Goal: Task Accomplishment & Management: Use online tool/utility

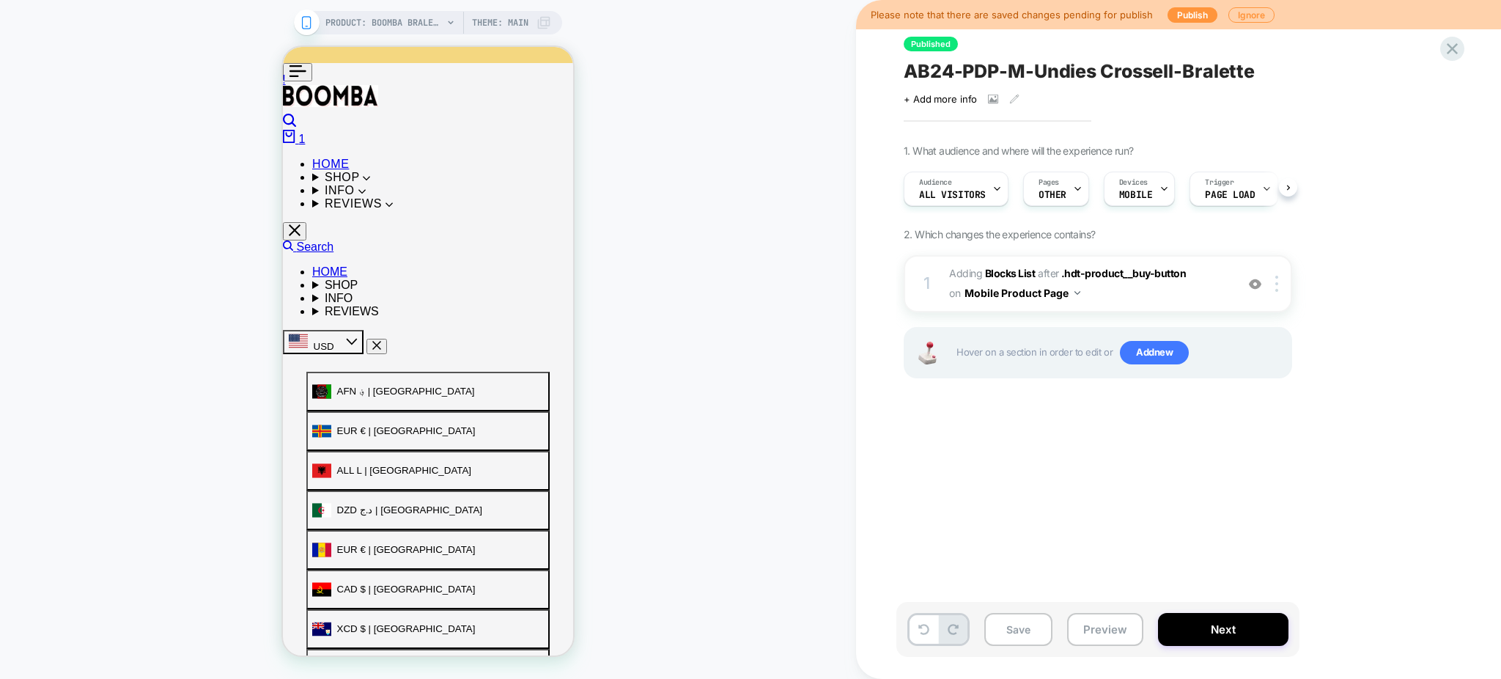
scroll to position [0, 1]
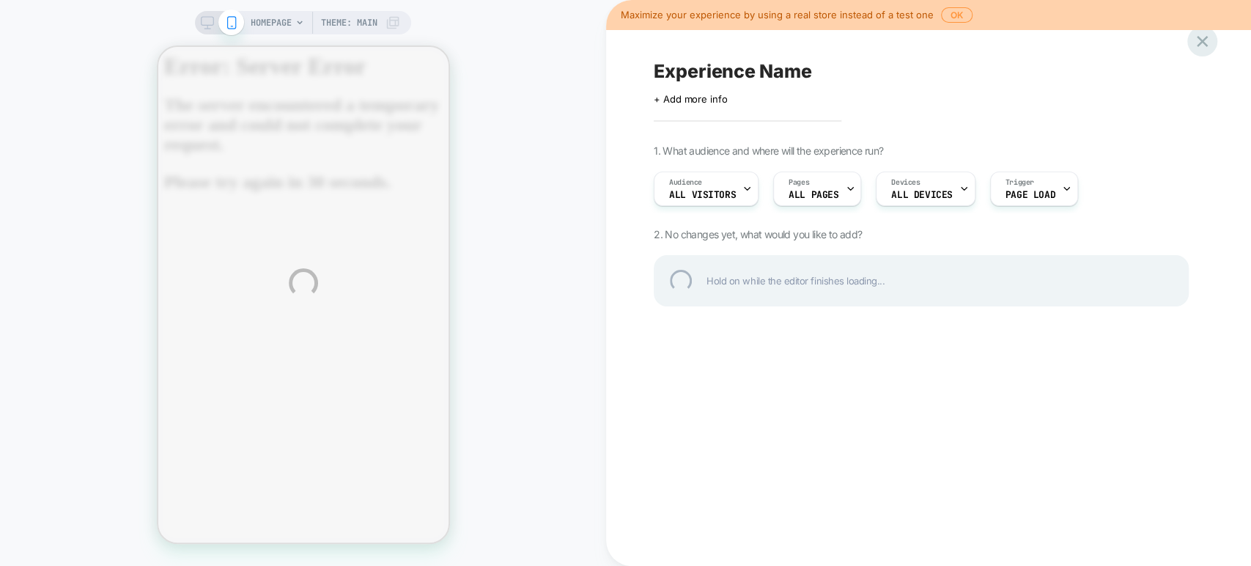
click at [1208, 51] on div at bounding box center [1203, 41] width 30 height 30
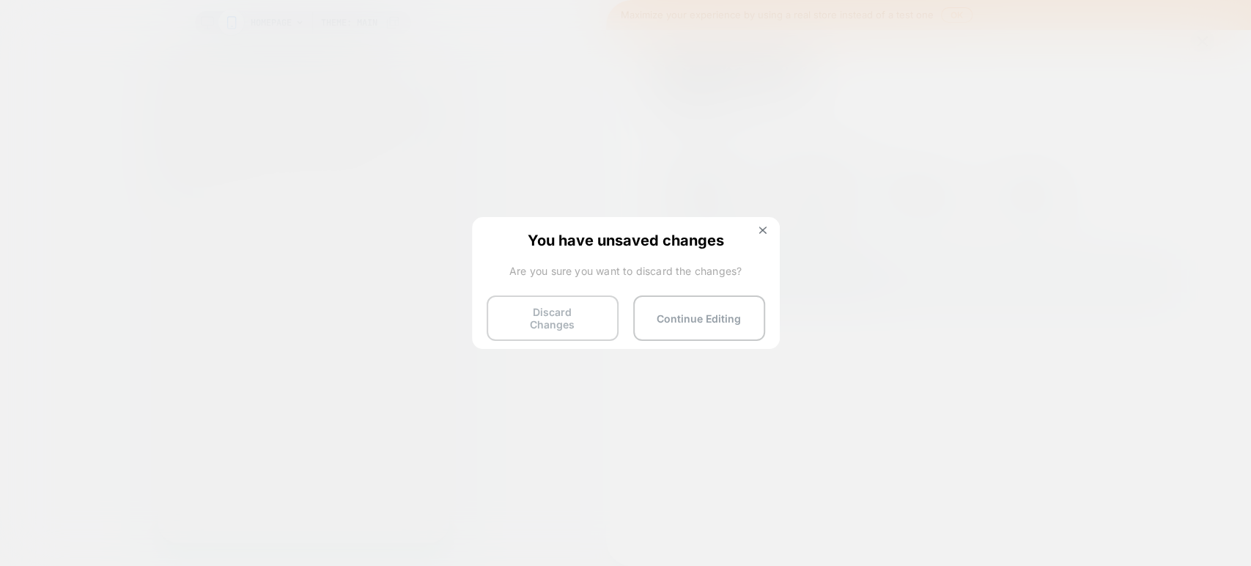
click at [562, 317] on button "Discard Changes" at bounding box center [553, 317] width 132 height 45
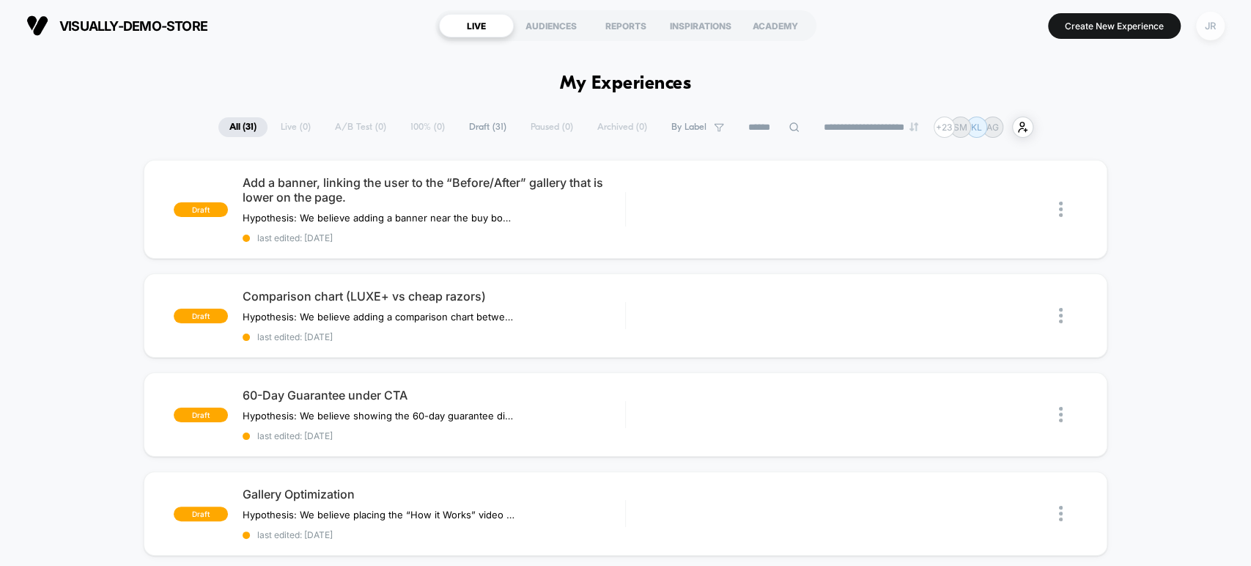
click at [1213, 14] on div "JR" at bounding box center [1210, 26] width 29 height 29
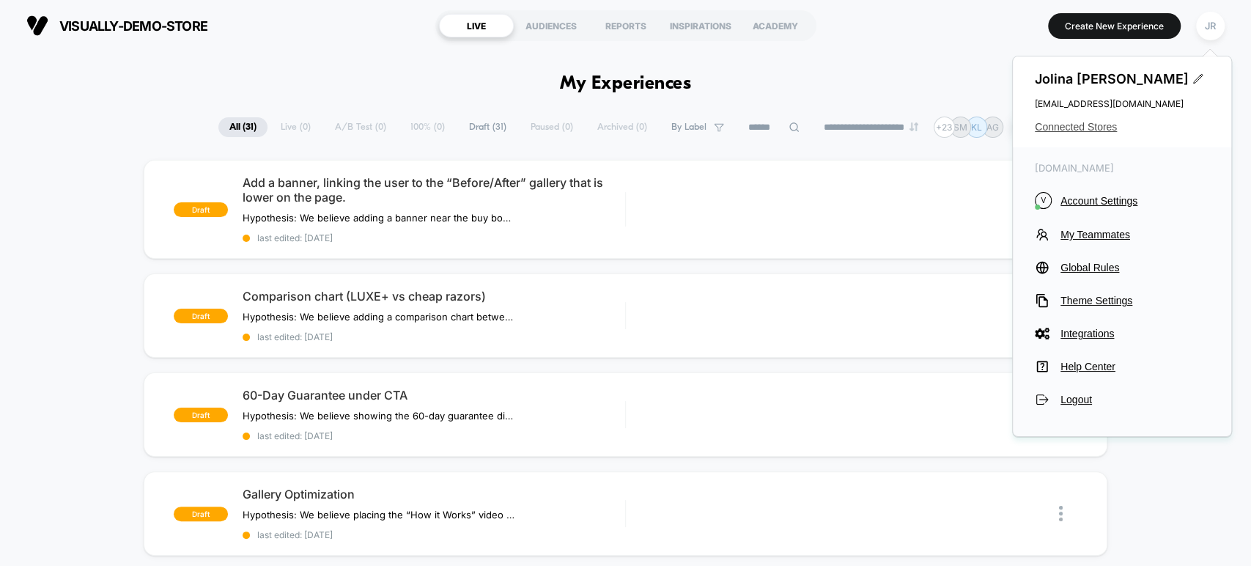
click at [1079, 125] on span "Connected Stores" at bounding box center [1122, 127] width 174 height 12
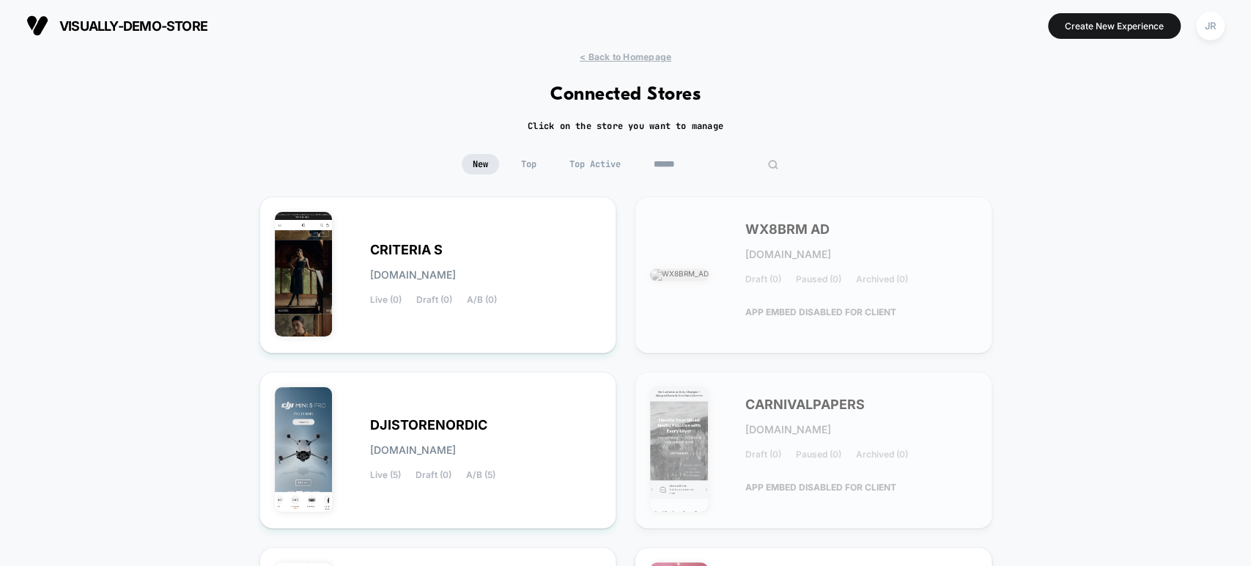
click at [704, 164] on input at bounding box center [716, 164] width 147 height 21
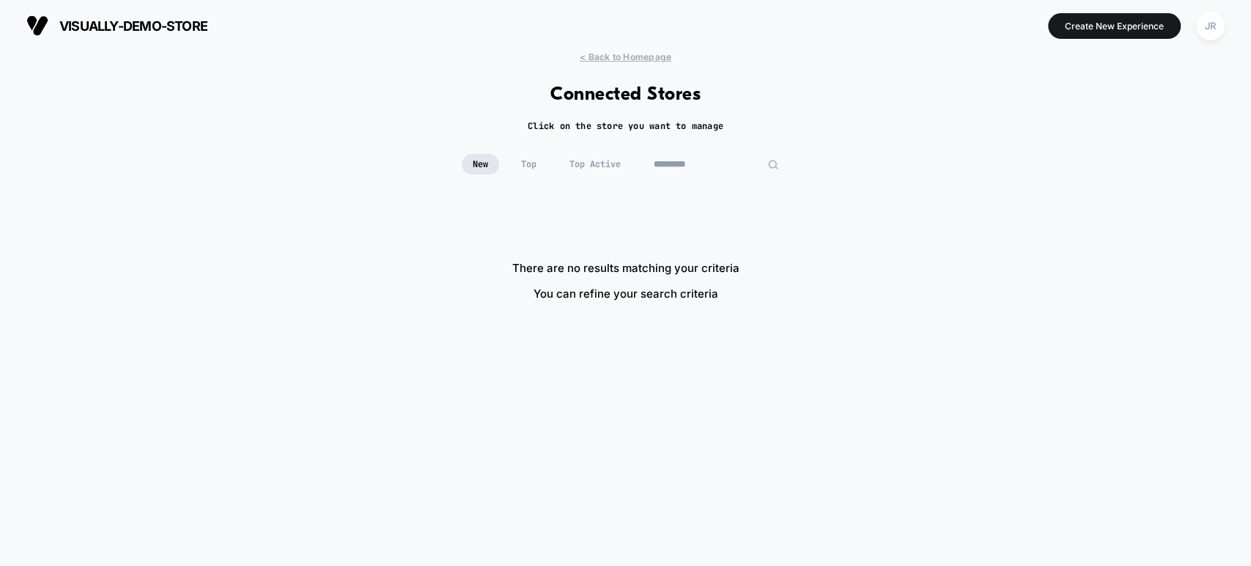
click at [671, 162] on input "*********" at bounding box center [716, 164] width 147 height 21
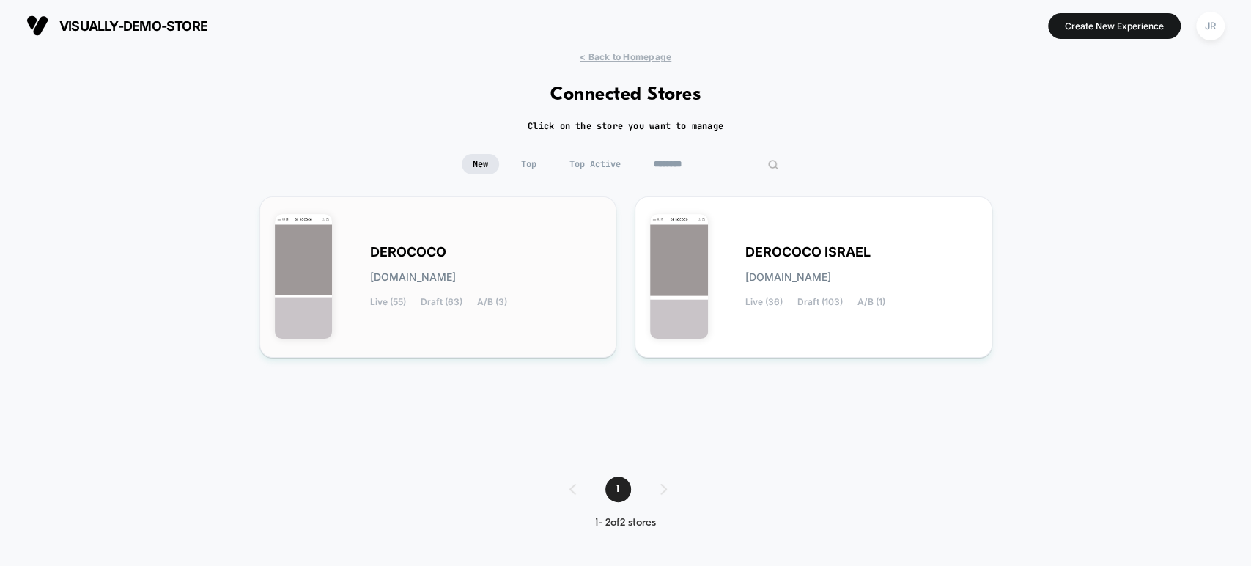
type input "********"
click at [550, 245] on div "DEROCOCO derococo.myshopify.com Live (55) Draft (63) A/B (3)" at bounding box center [438, 277] width 327 height 130
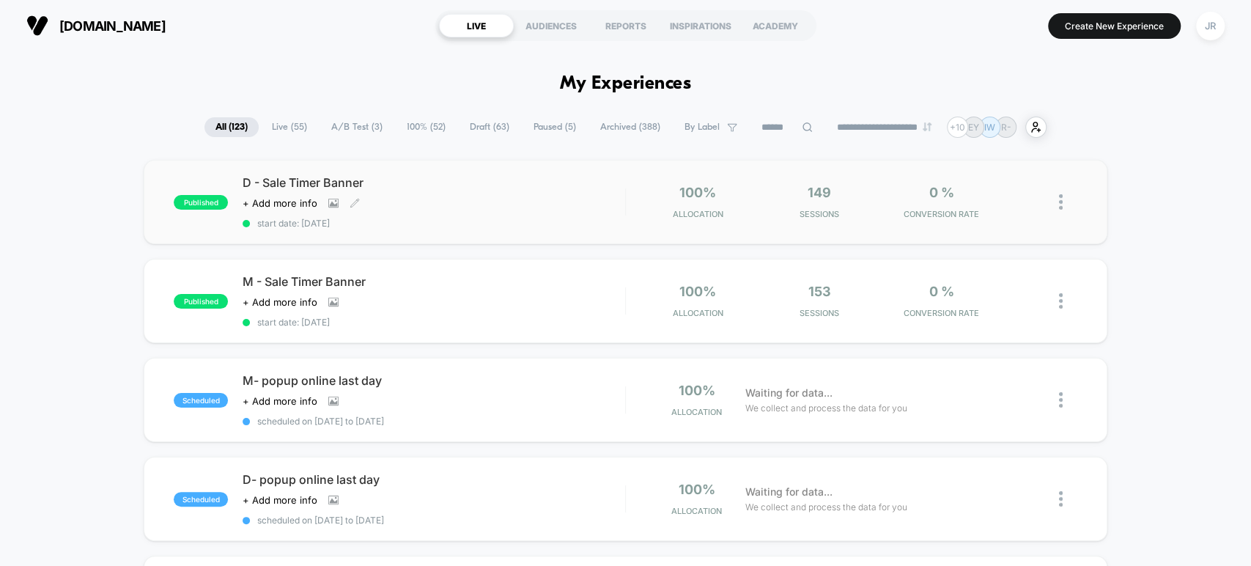
click at [510, 226] on span "start date: 9/22/2025" at bounding box center [434, 223] width 382 height 11
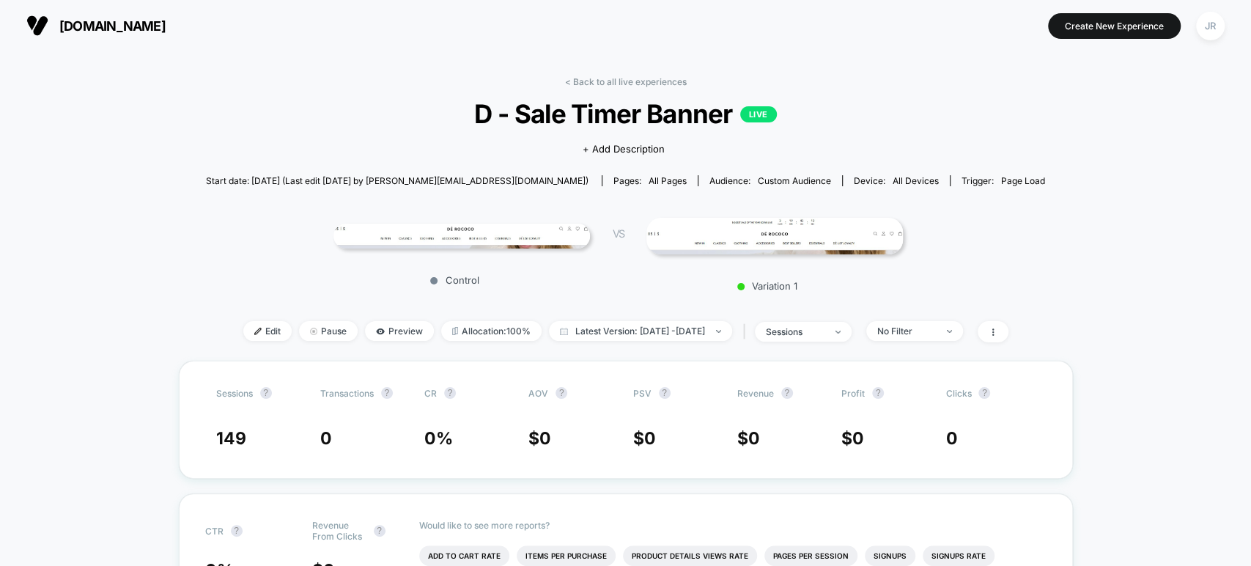
click at [575, 81] on link "< Back to all live experiences" at bounding box center [626, 81] width 122 height 11
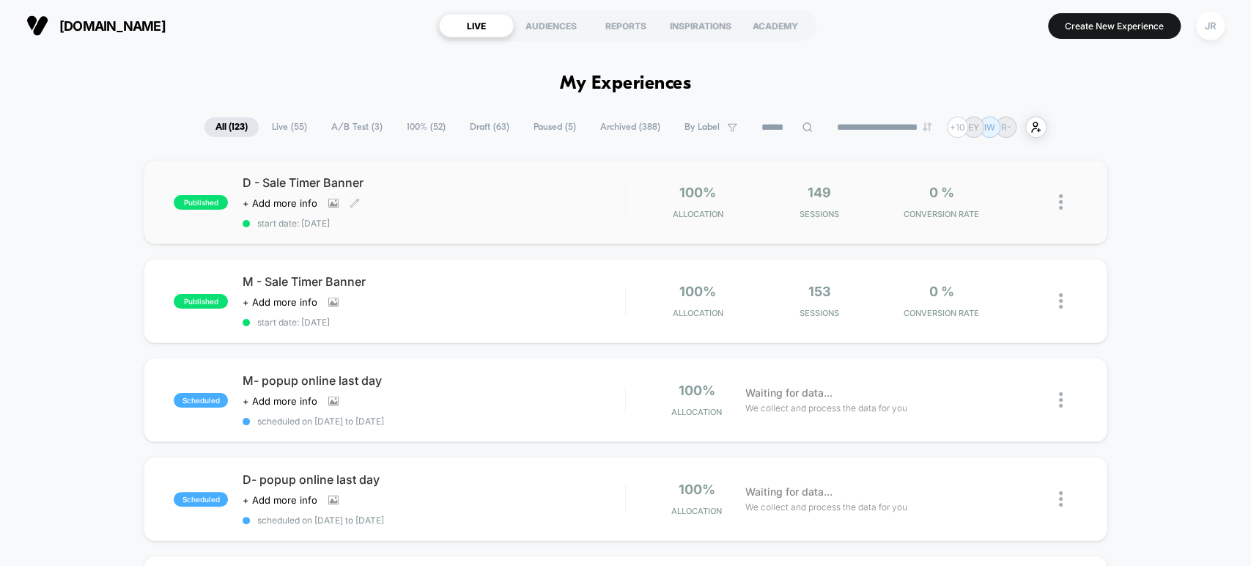
click at [419, 205] on div "Click to view images Click to edit experience details + Add more info" at bounding box center [377, 203] width 268 height 12
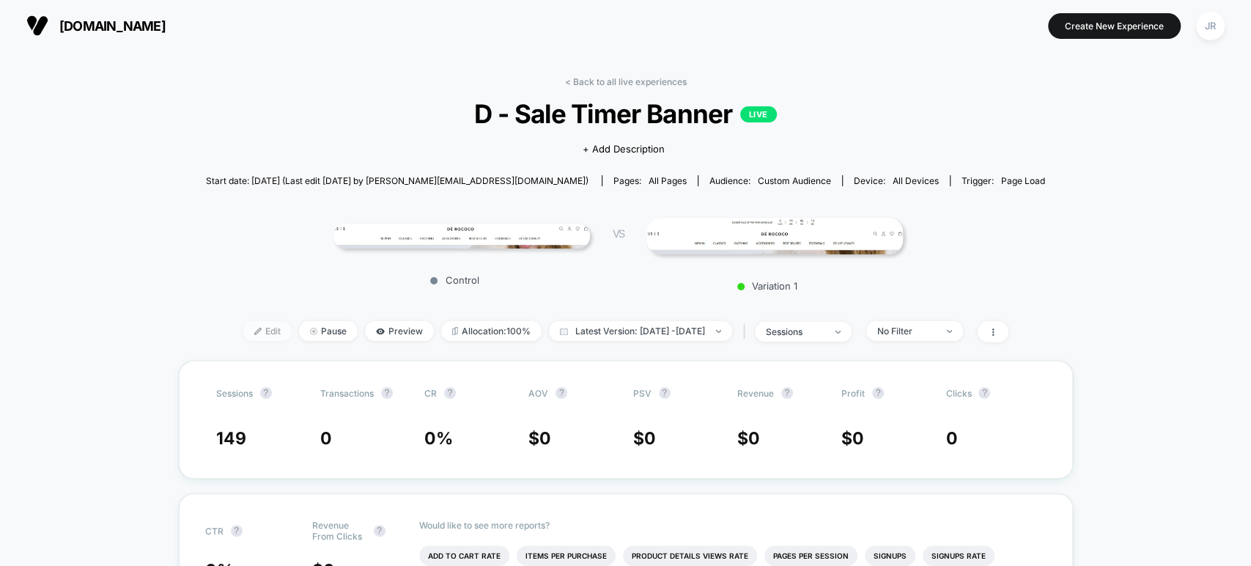
click at [243, 329] on span "Edit" at bounding box center [267, 331] width 48 height 20
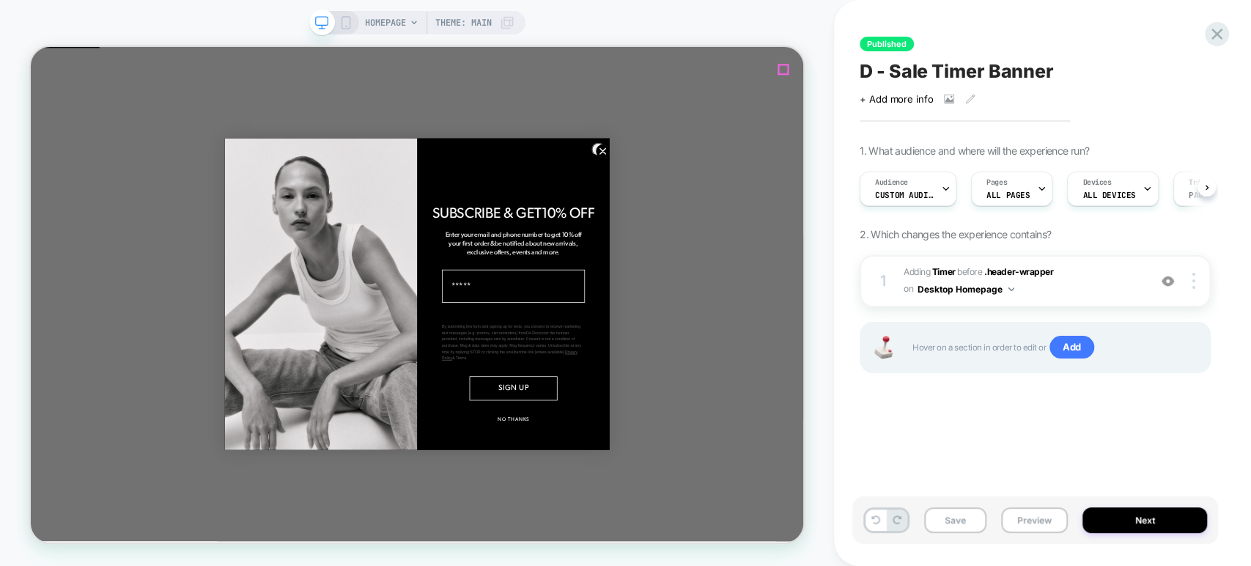
click at [1034, 80] on div "Close dialog SUBSCRIBE & GET 10% OFF Enter your email and phone number to get 1…" at bounding box center [546, 376] width 1031 height 659
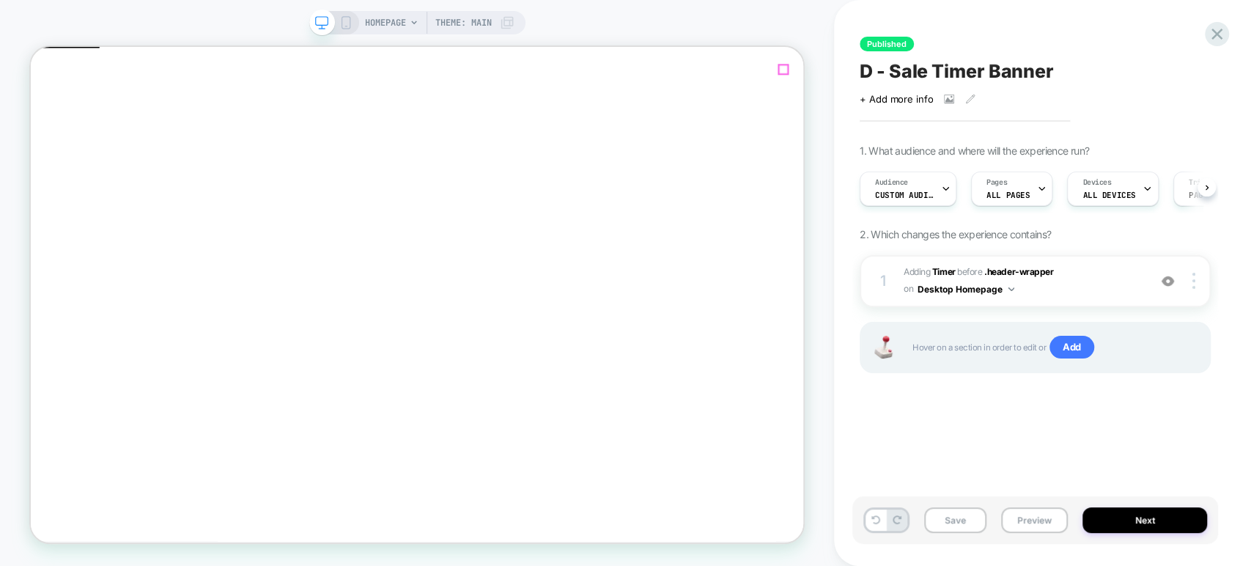
click at [37, 118] on icon "Close" at bounding box center [37, 118] width 0 height 0
click at [1095, 293] on span "#_loomi_addon_1758463629226 Adding Timer BEFORE .header-wrapper .header-wrapper…" at bounding box center [1023, 281] width 238 height 34
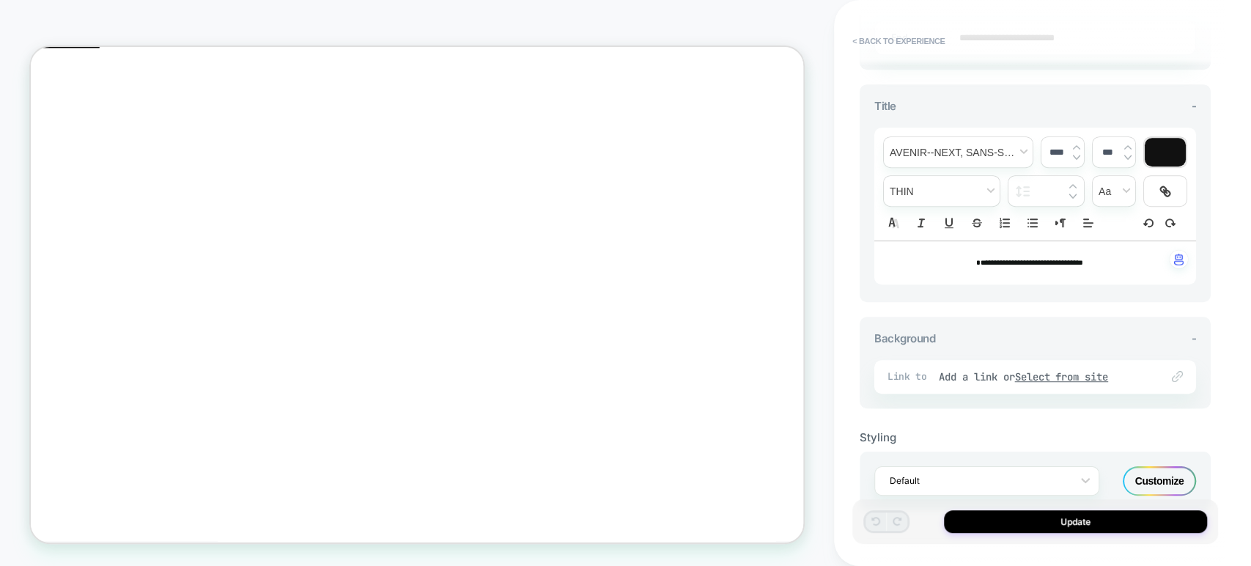
scroll to position [547, 0]
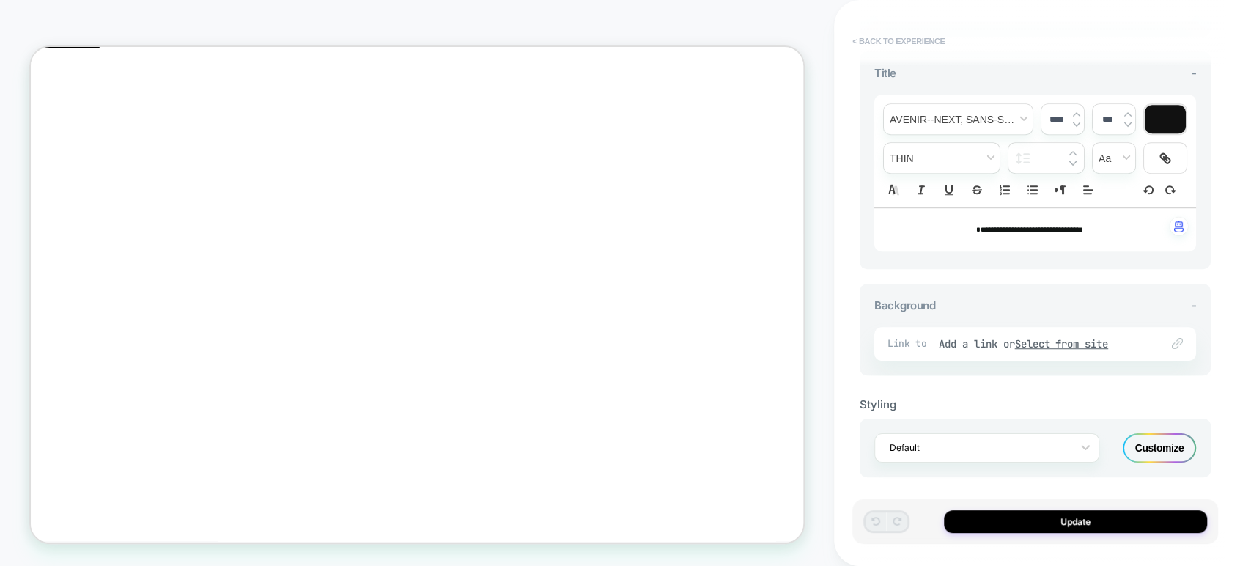
click at [857, 41] on button "< Back to experience" at bounding box center [898, 40] width 107 height 23
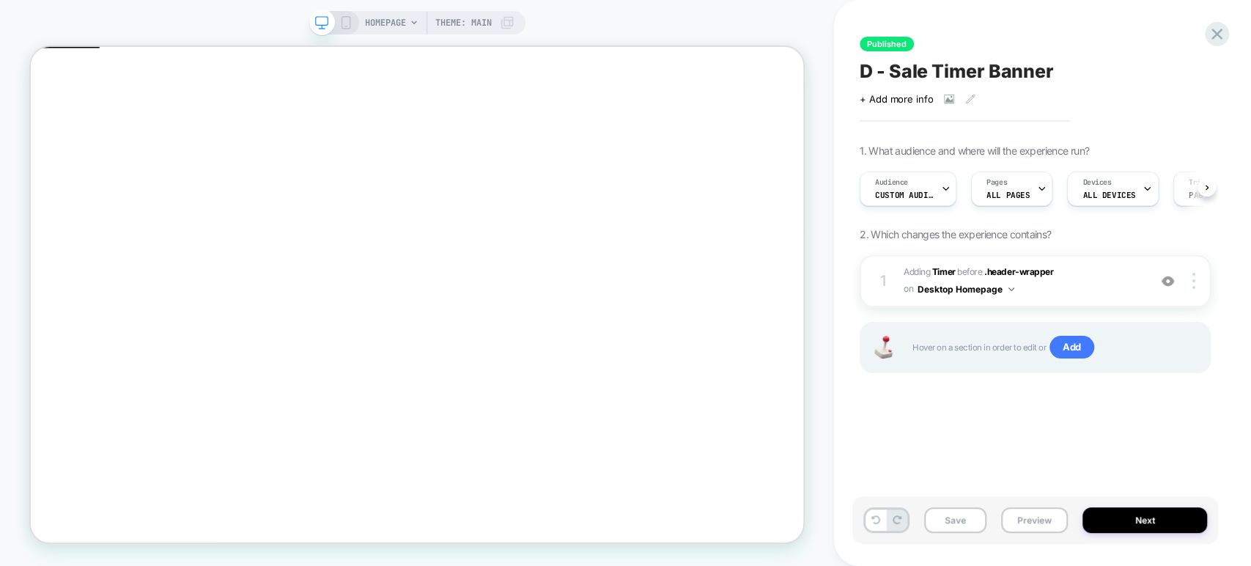
scroll to position [0, 0]
click at [1017, 512] on button "Preview" at bounding box center [1034, 520] width 67 height 26
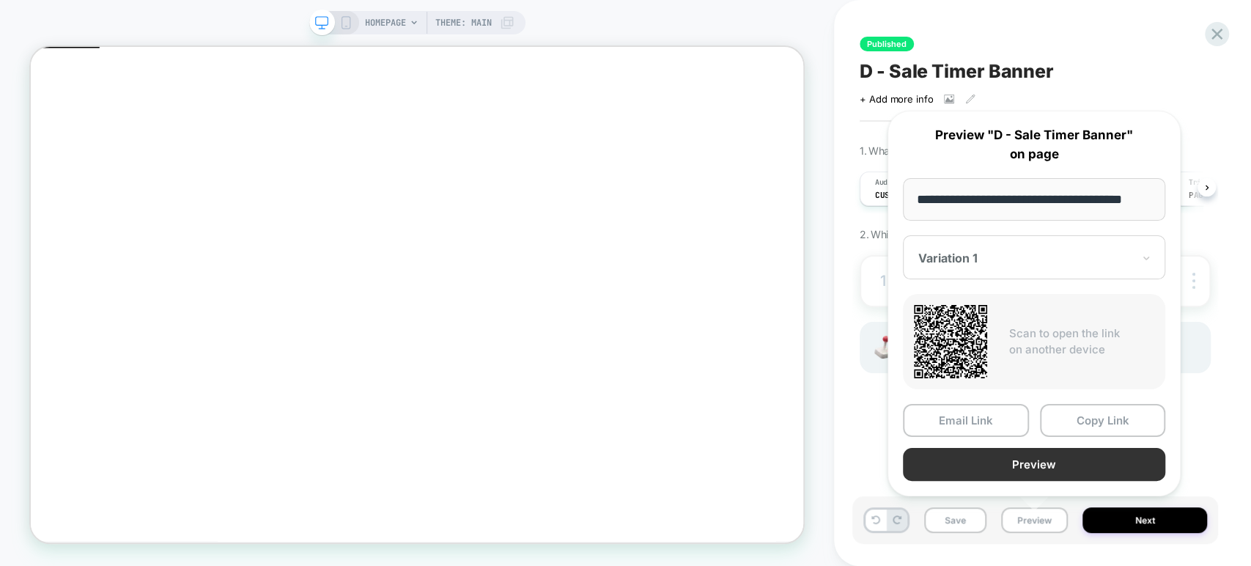
click at [1064, 461] on button "Preview" at bounding box center [1034, 464] width 262 height 33
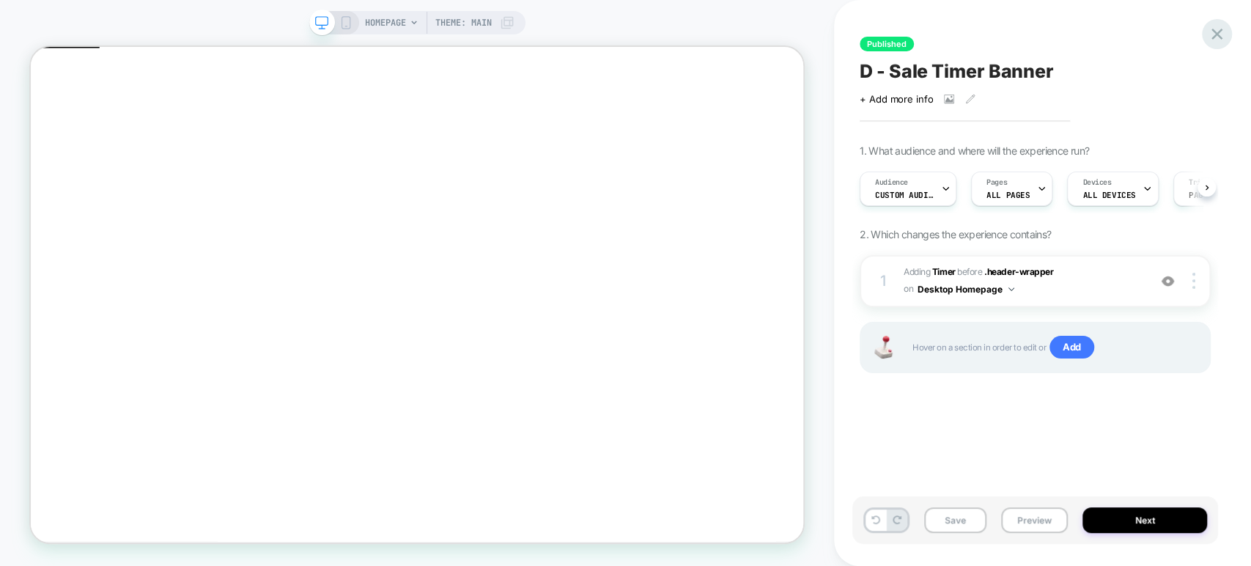
click at [1215, 34] on icon at bounding box center [1217, 34] width 11 height 11
click at [1220, 28] on icon at bounding box center [1217, 34] width 20 height 20
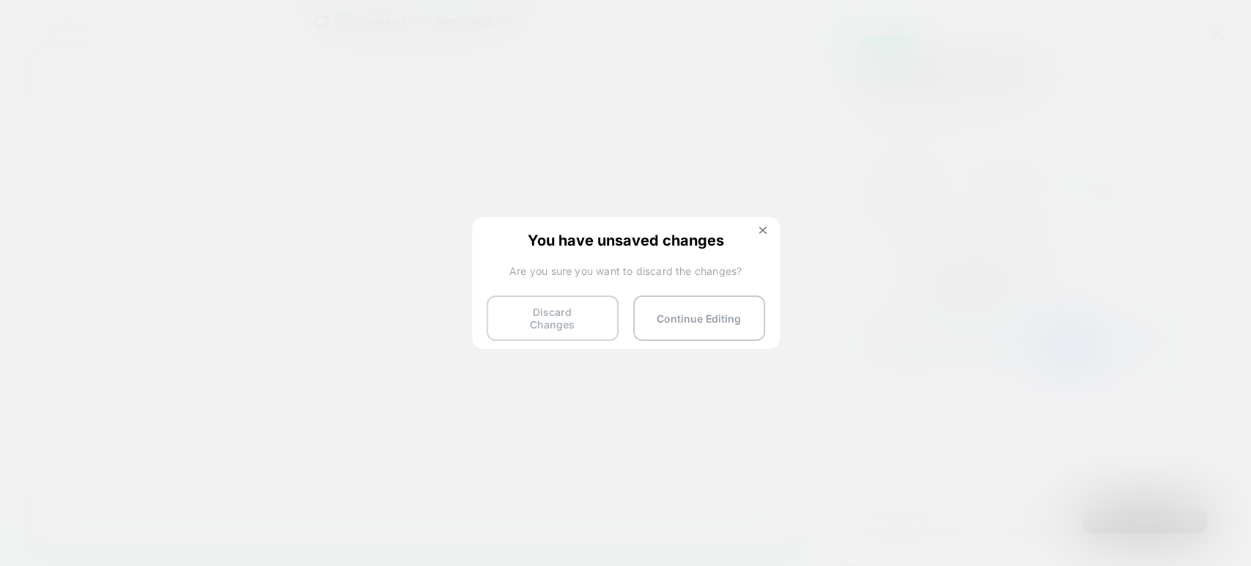
click at [537, 309] on button "Discard Changes" at bounding box center [553, 317] width 132 height 45
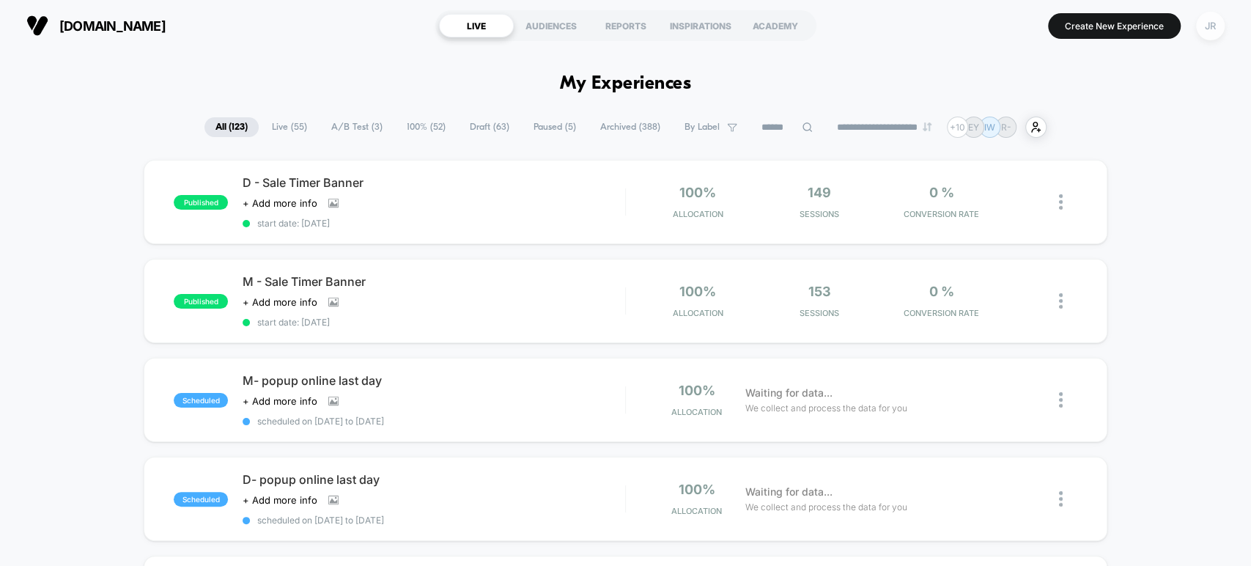
click at [1214, 26] on div "JR" at bounding box center [1210, 26] width 29 height 29
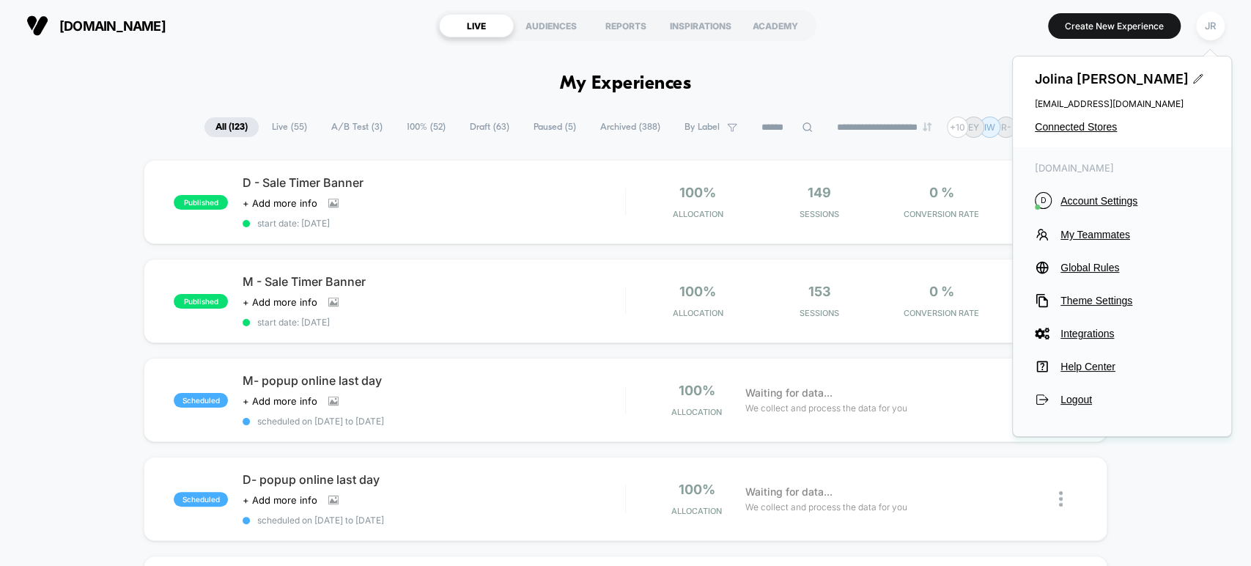
click at [72, 20] on span "[DOMAIN_NAME]" at bounding box center [112, 25] width 106 height 15
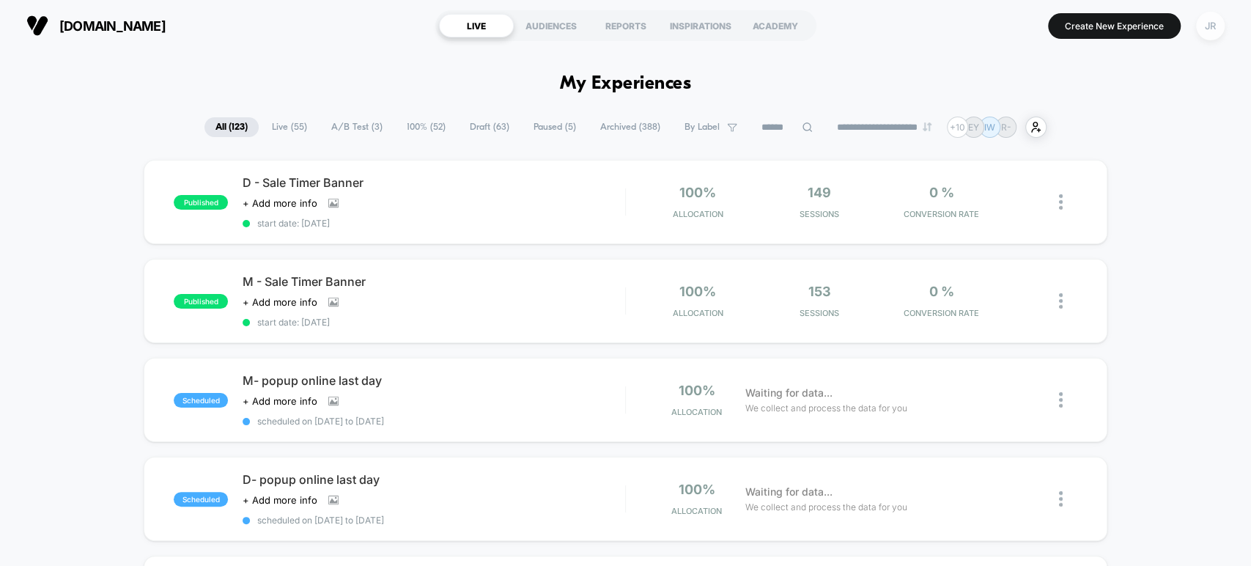
click at [1204, 29] on div "JR" at bounding box center [1210, 26] width 29 height 29
click at [1215, 29] on div "JR" at bounding box center [1210, 26] width 29 height 29
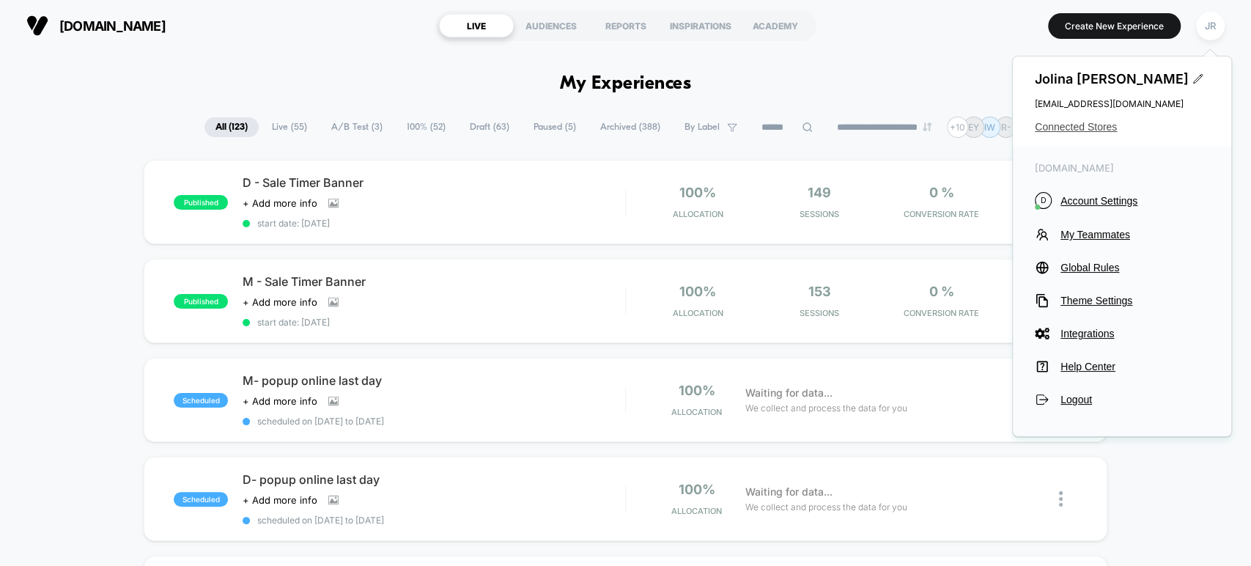
click at [1067, 122] on span "Connected Stores" at bounding box center [1122, 127] width 174 height 12
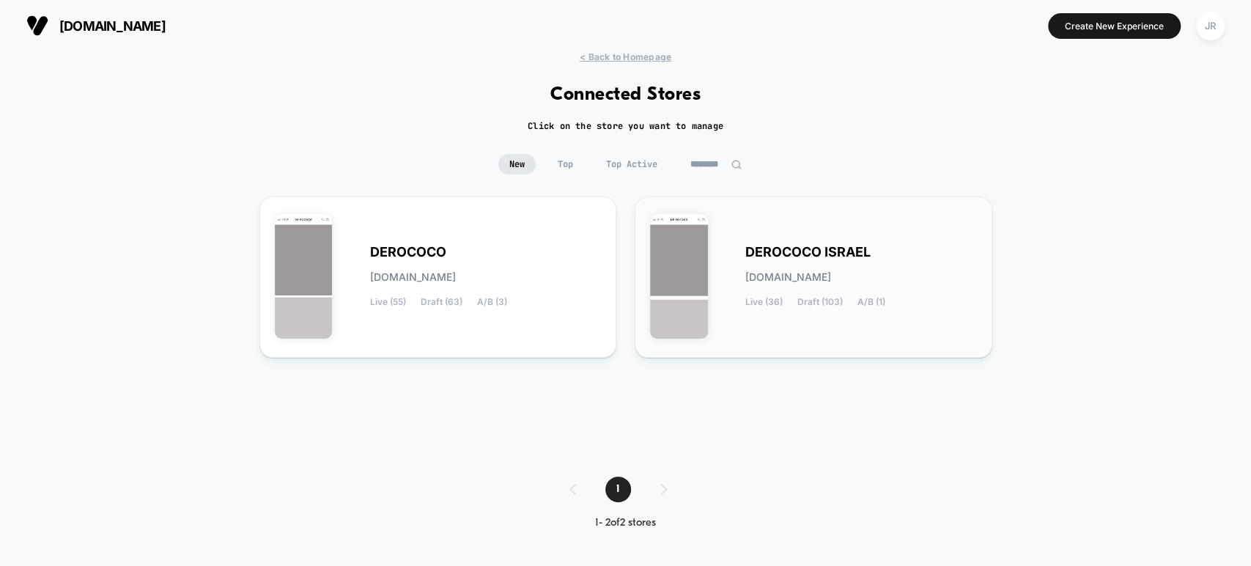
click at [897, 247] on div "DEROCOCO ISRAEL derococo-israel.myshopify.com Live (36) Draft (103) A/B (1)" at bounding box center [862, 277] width 232 height 60
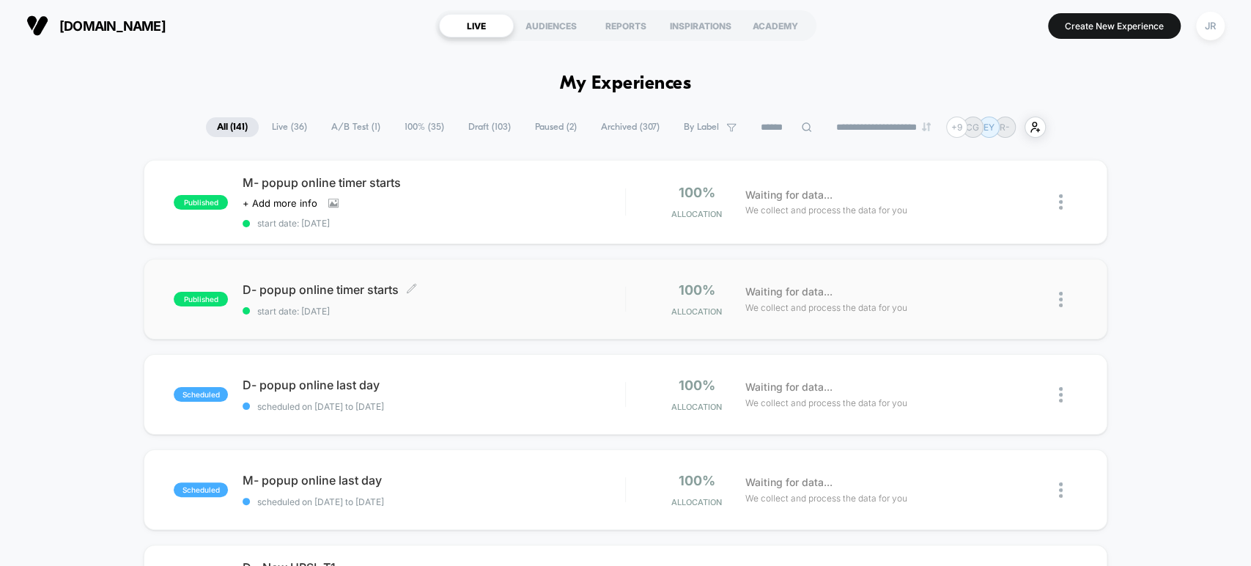
click at [474, 300] on div "D- popup online timer starts Click to edit experience details Click to edit exp…" at bounding box center [434, 299] width 382 height 34
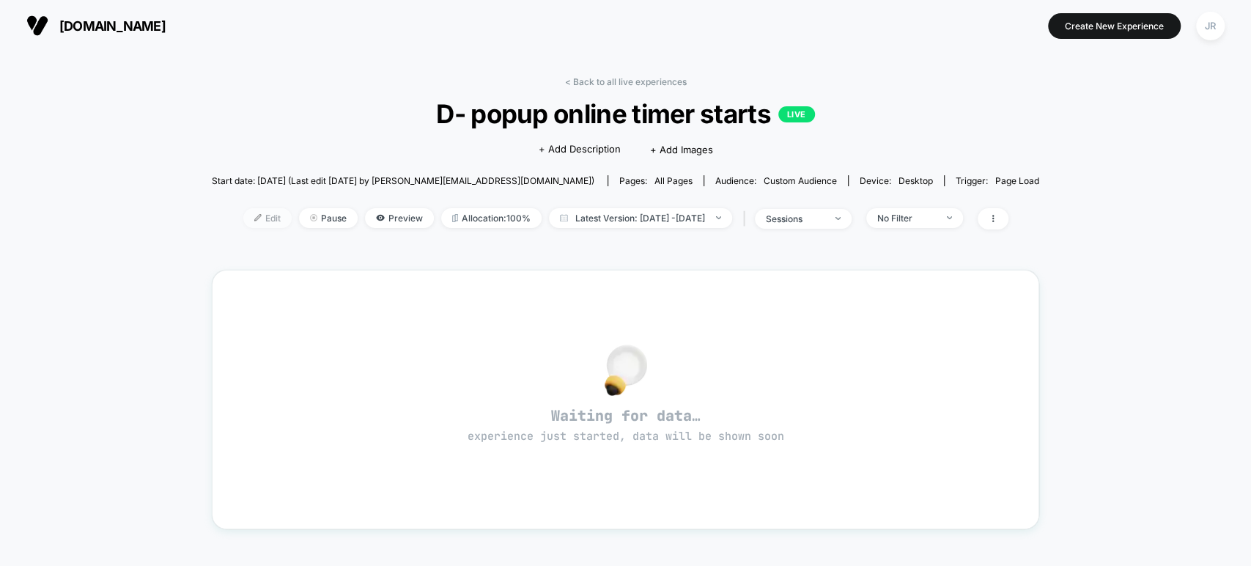
click at [243, 214] on span "Edit" at bounding box center [267, 218] width 48 height 20
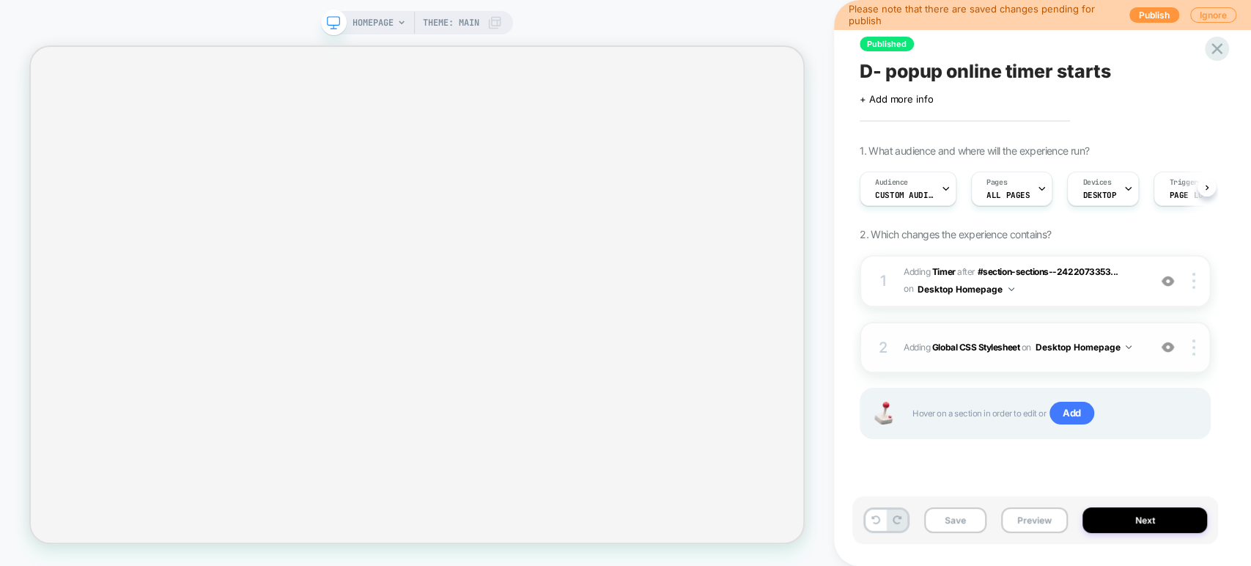
scroll to position [0, 1]
click at [1056, 294] on span "#_loomi_addon_1758449952415_dup1758456016 Adding Timer AFTER #section-sections-…" at bounding box center [1023, 281] width 238 height 34
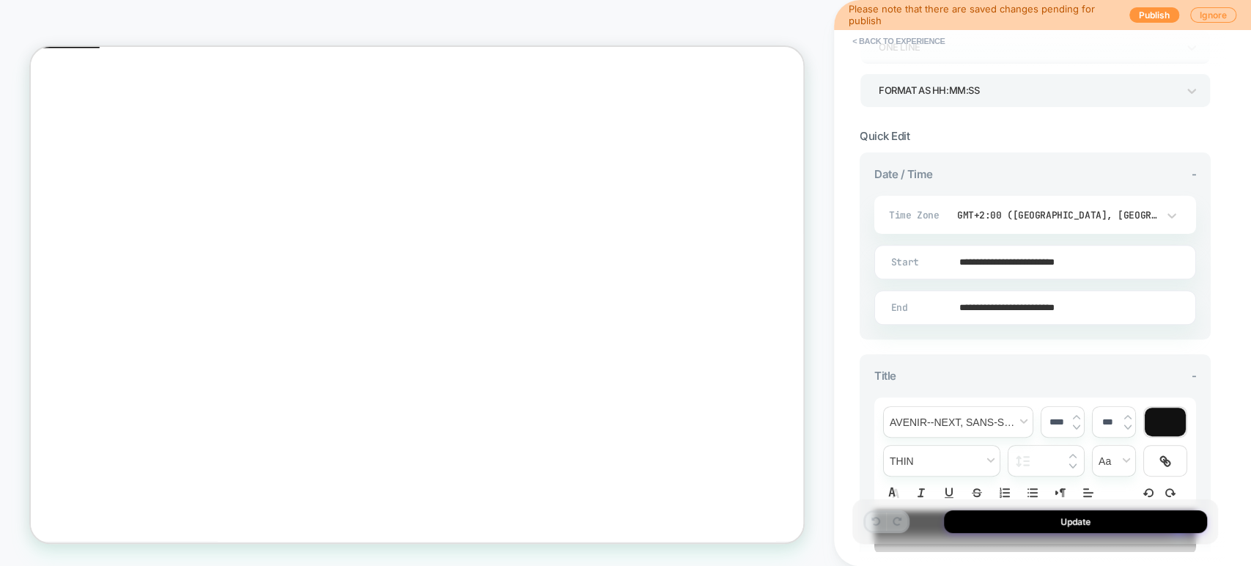
scroll to position [0, 0]
drag, startPoint x: 833, startPoint y: 116, endPoint x: 1213, endPoint y: 333, distance: 437.4
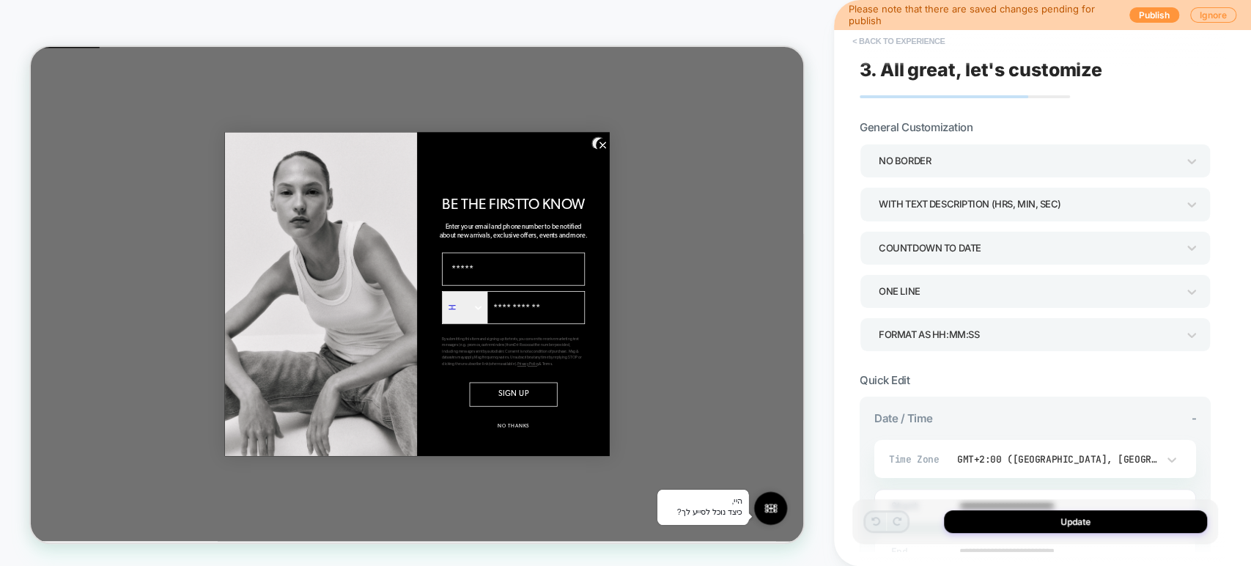
click at [883, 37] on button "< Back to experience" at bounding box center [898, 40] width 107 height 23
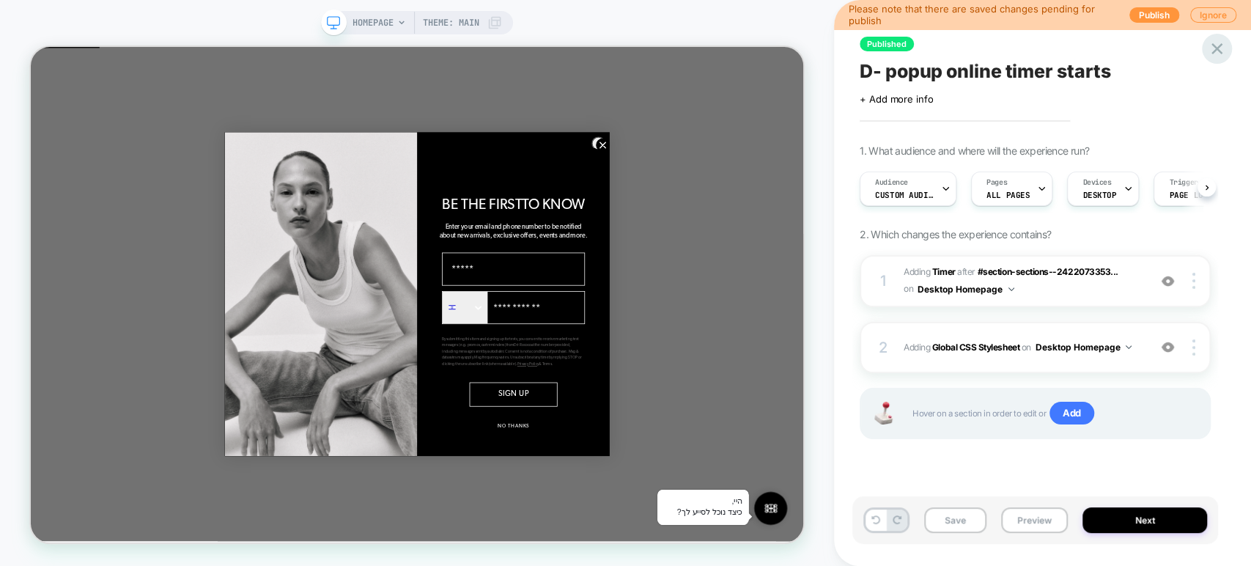
click at [1221, 45] on icon at bounding box center [1217, 48] width 11 height 11
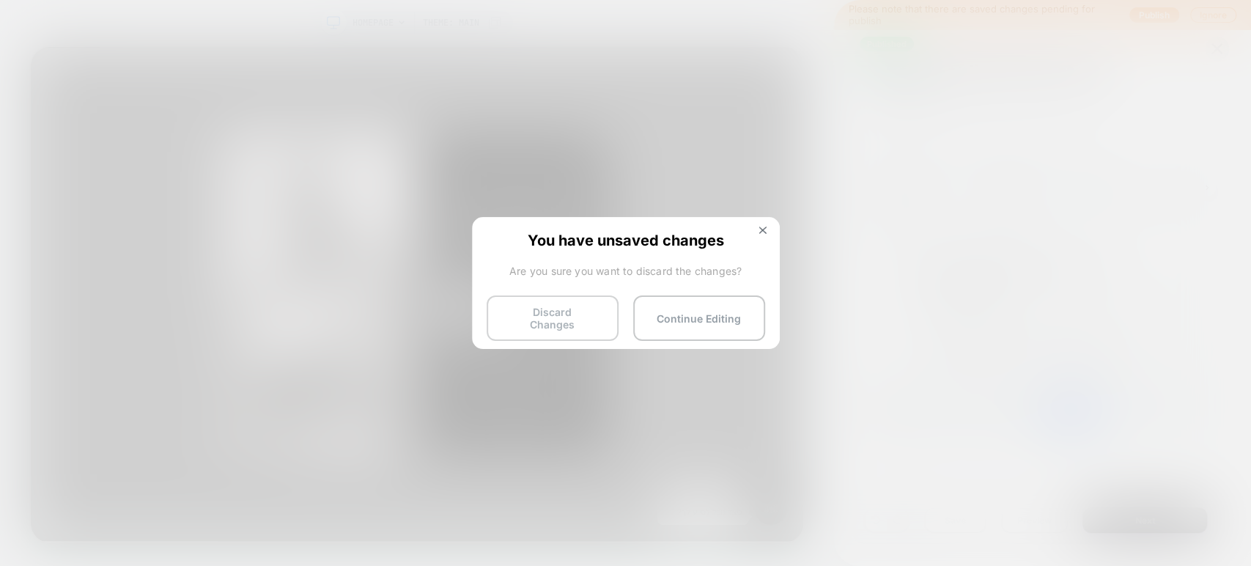
click at [571, 321] on button "Discard Changes" at bounding box center [553, 317] width 132 height 45
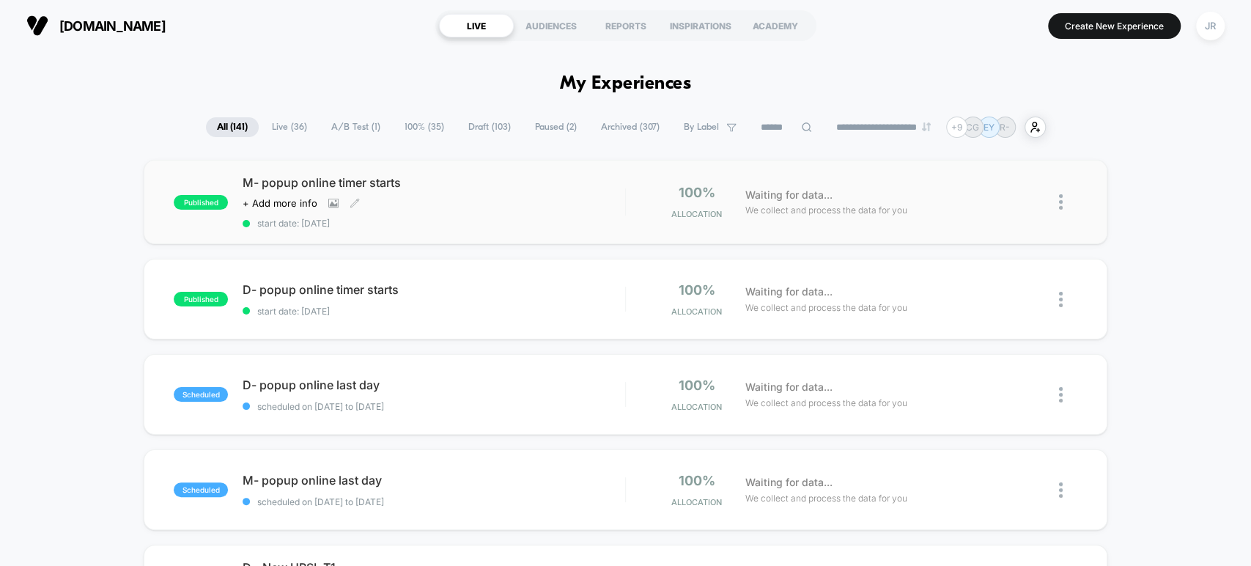
click at [428, 197] on div "Click to view images Click to edit experience details + Add more info" at bounding box center [377, 203] width 268 height 12
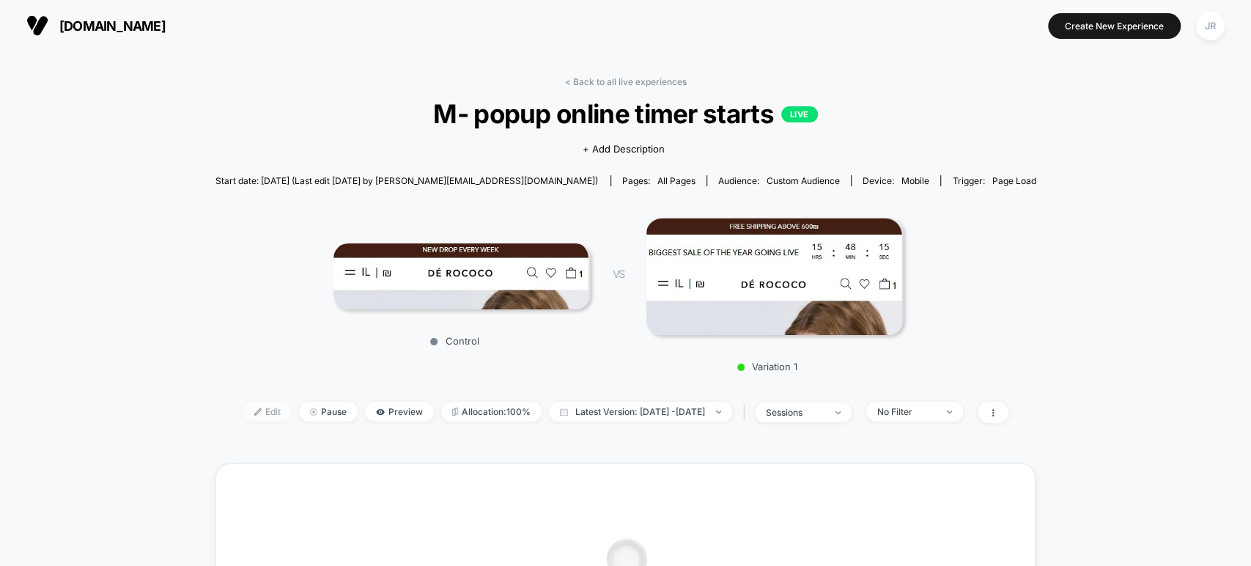
click at [243, 412] on span "Edit" at bounding box center [267, 412] width 48 height 20
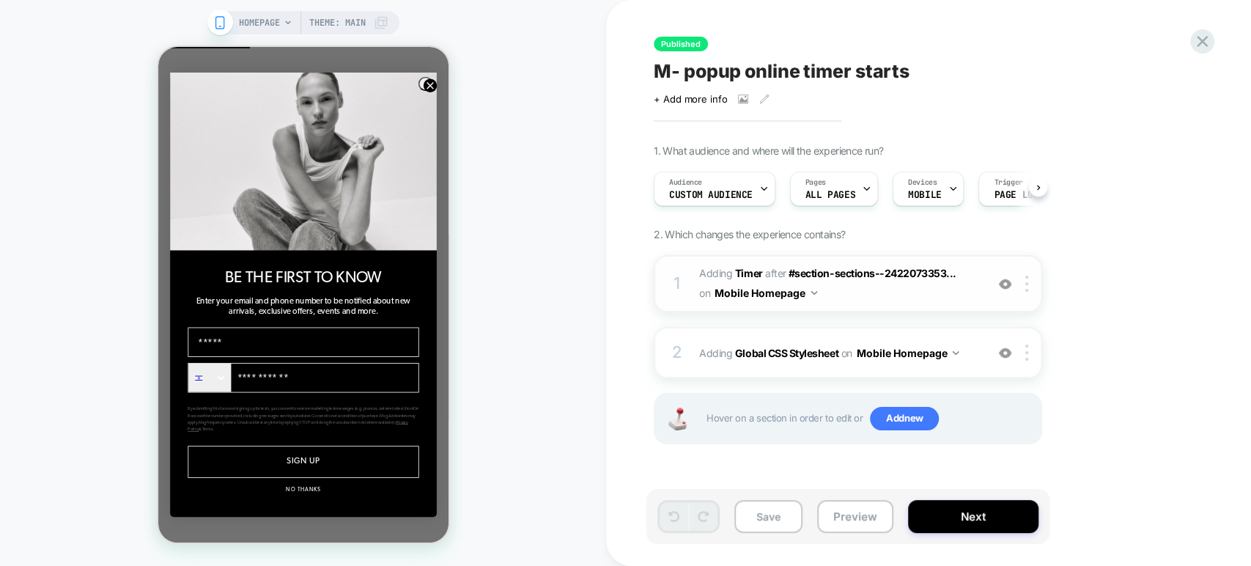
click at [830, 292] on span "#_loomi_addon_1758459899286 Adding Timer AFTER #section-sections--2422073353...…" at bounding box center [838, 284] width 279 height 40
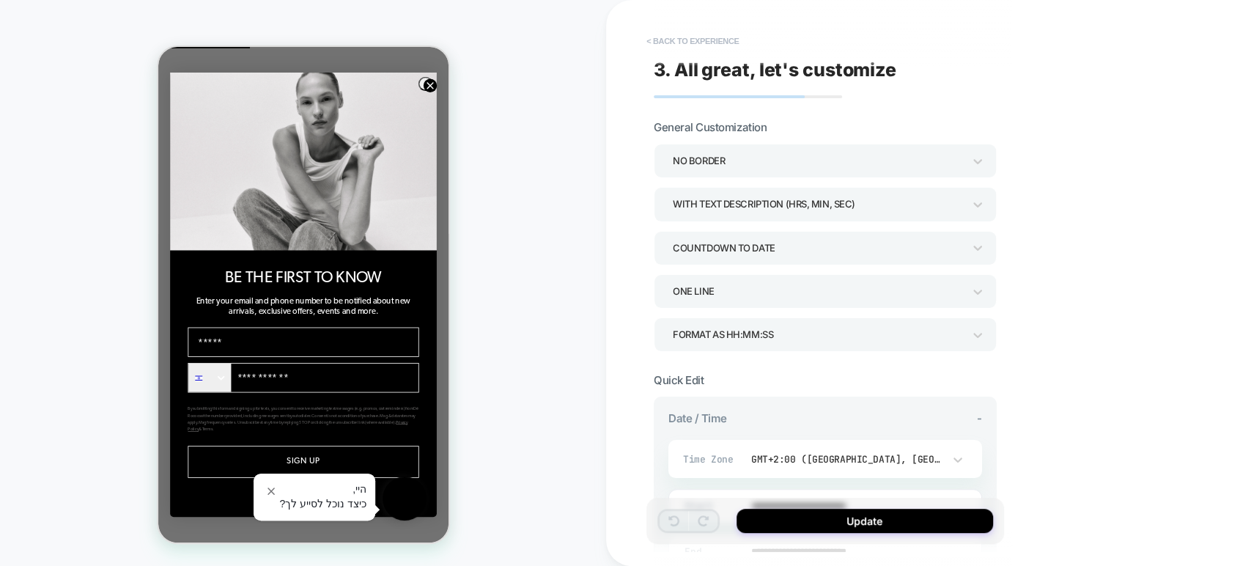
click at [696, 35] on button "< Back to experience" at bounding box center [692, 40] width 107 height 23
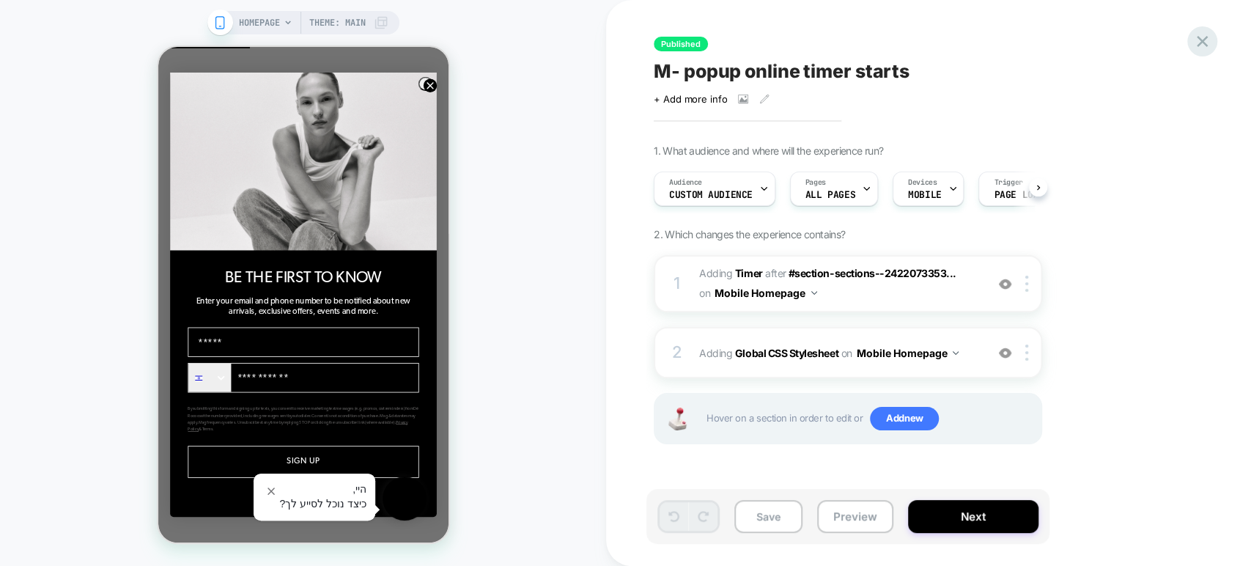
click at [1209, 37] on icon at bounding box center [1203, 42] width 20 height 20
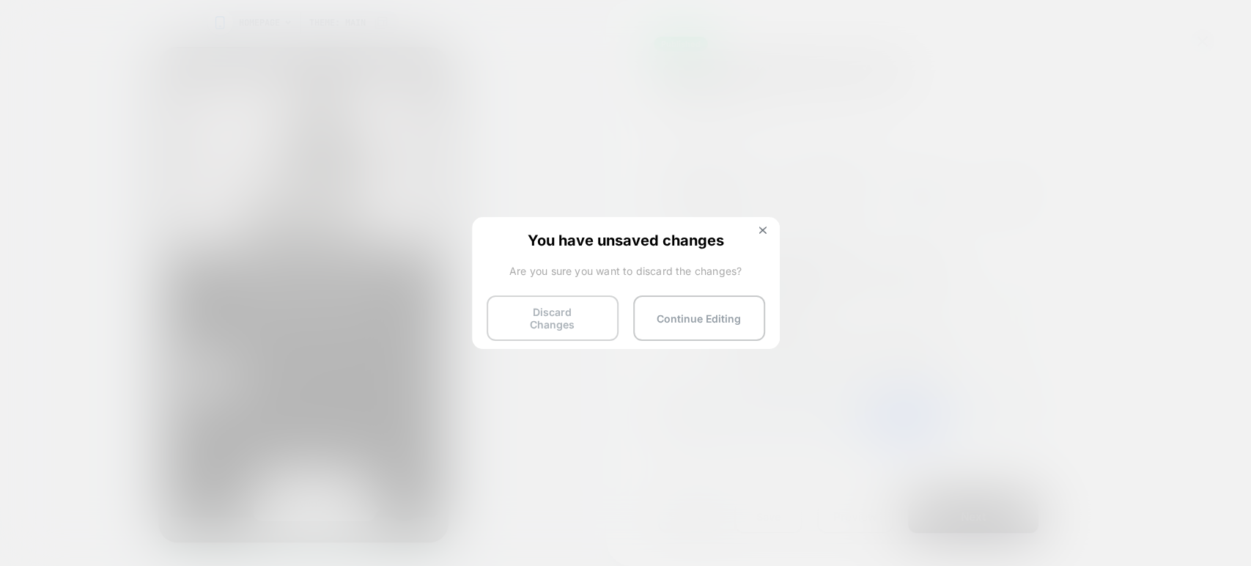
click at [563, 313] on button "Discard Changes" at bounding box center [553, 317] width 132 height 45
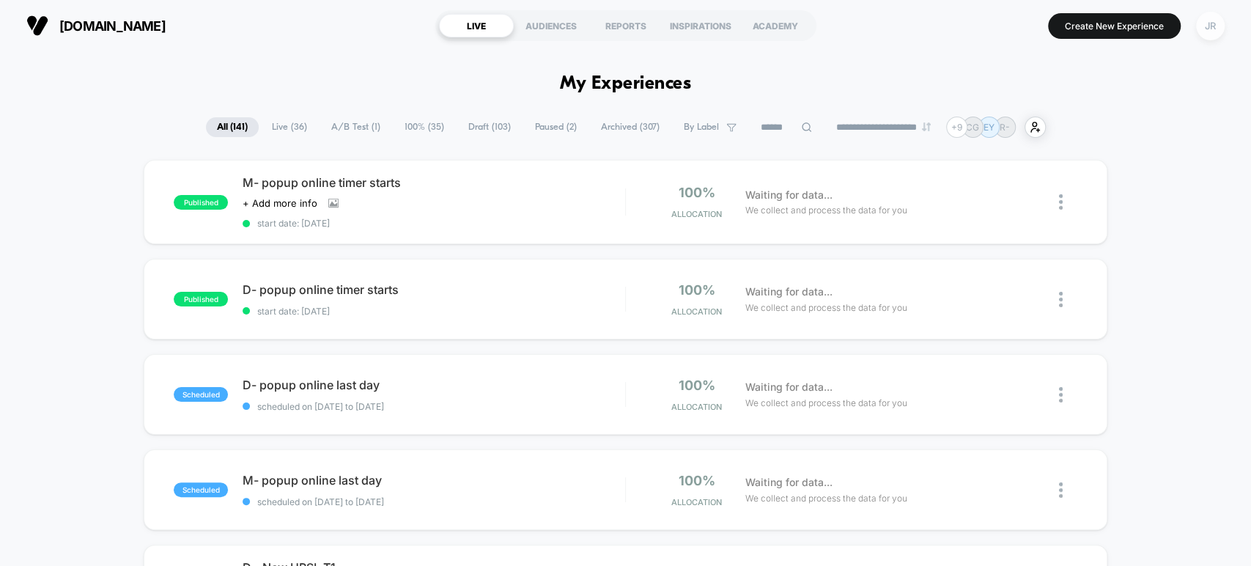
click at [1220, 23] on div "JR" at bounding box center [1210, 26] width 29 height 29
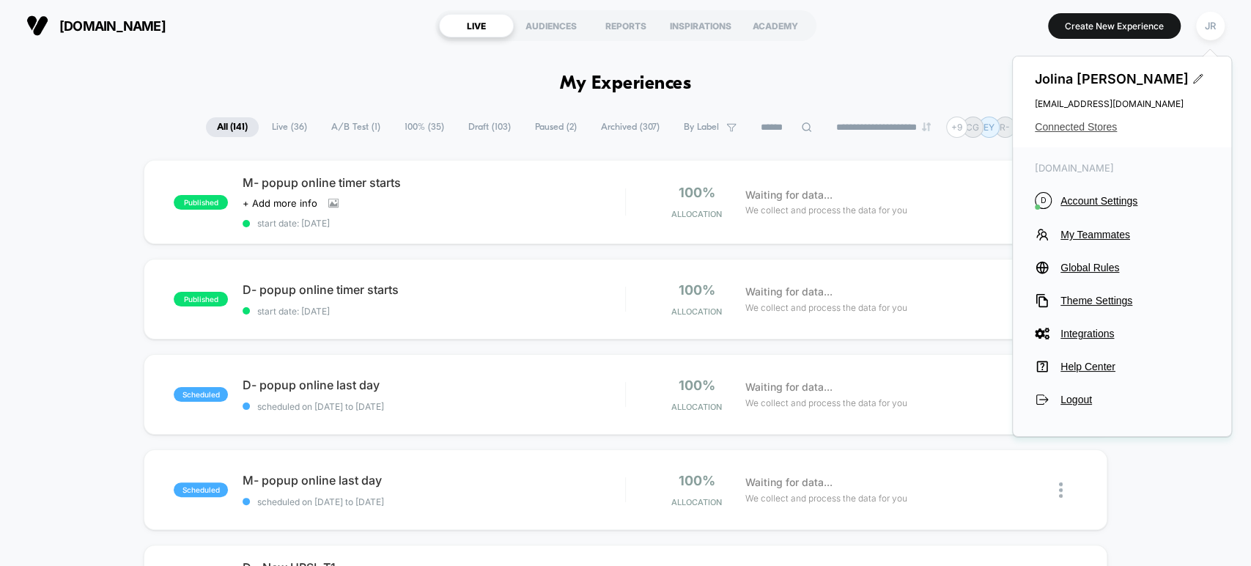
click at [1090, 125] on span "Connected Stores" at bounding box center [1122, 127] width 174 height 12
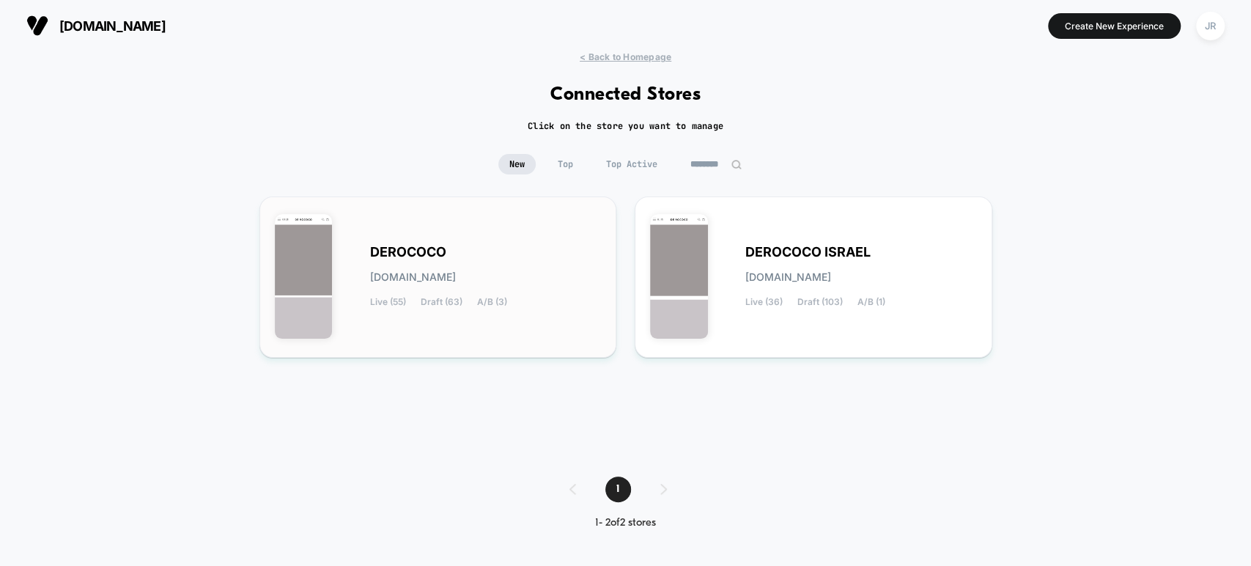
click at [553, 295] on div "DEROCOCO derococo.myshopify.com Live (55) Draft (63) A/B (3)" at bounding box center [486, 277] width 232 height 60
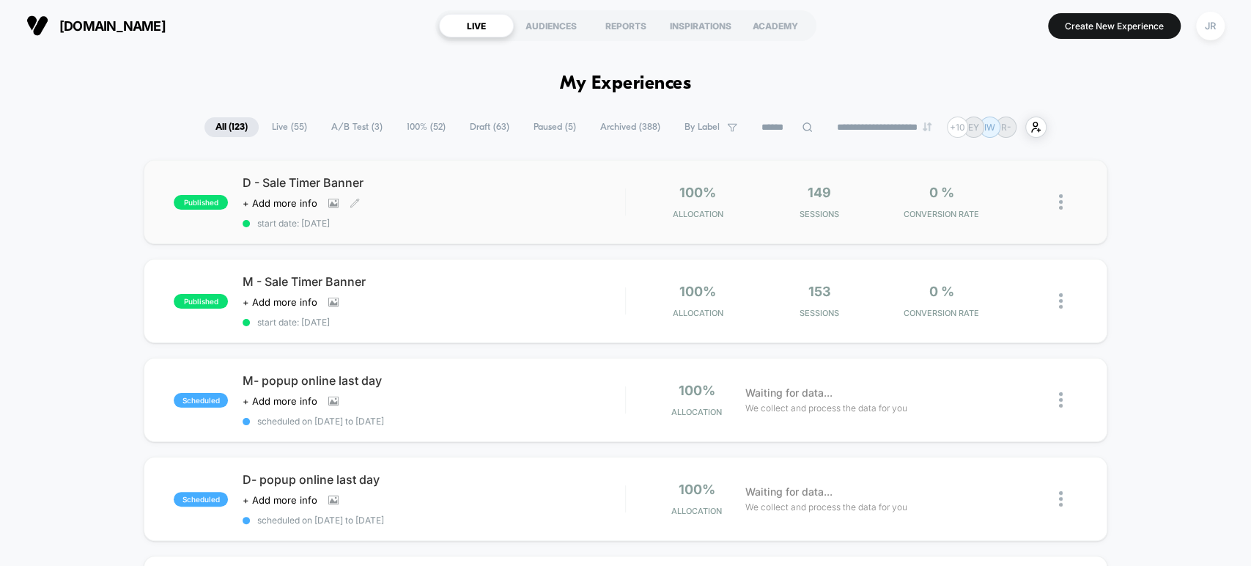
click at [454, 209] on div "D - Sale Timer Banner Click to view images Click to edit experience details + A…" at bounding box center [434, 202] width 382 height 54
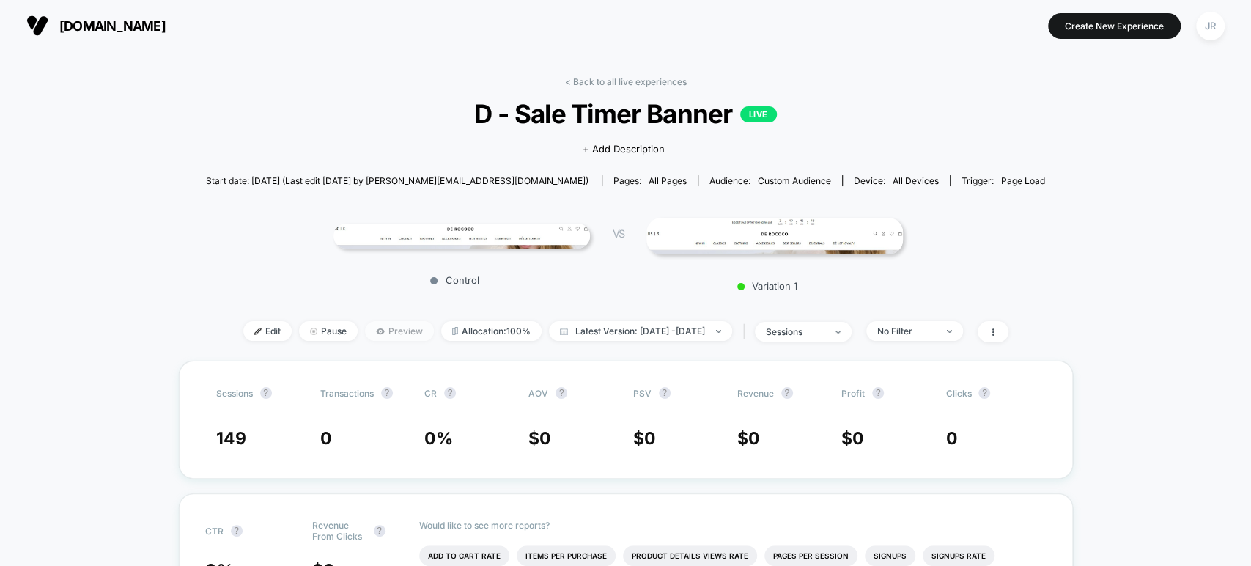
click at [365, 324] on span "Preview" at bounding box center [399, 331] width 69 height 20
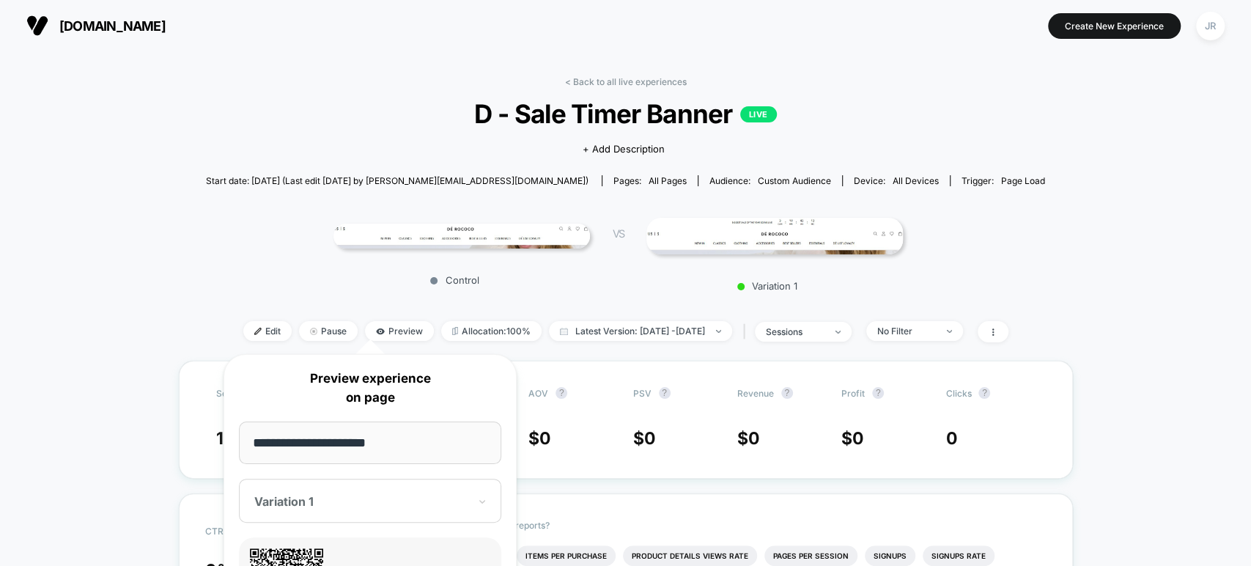
click at [298, 268] on div "Control VS Variation 1" at bounding box center [618, 250] width 839 height 99
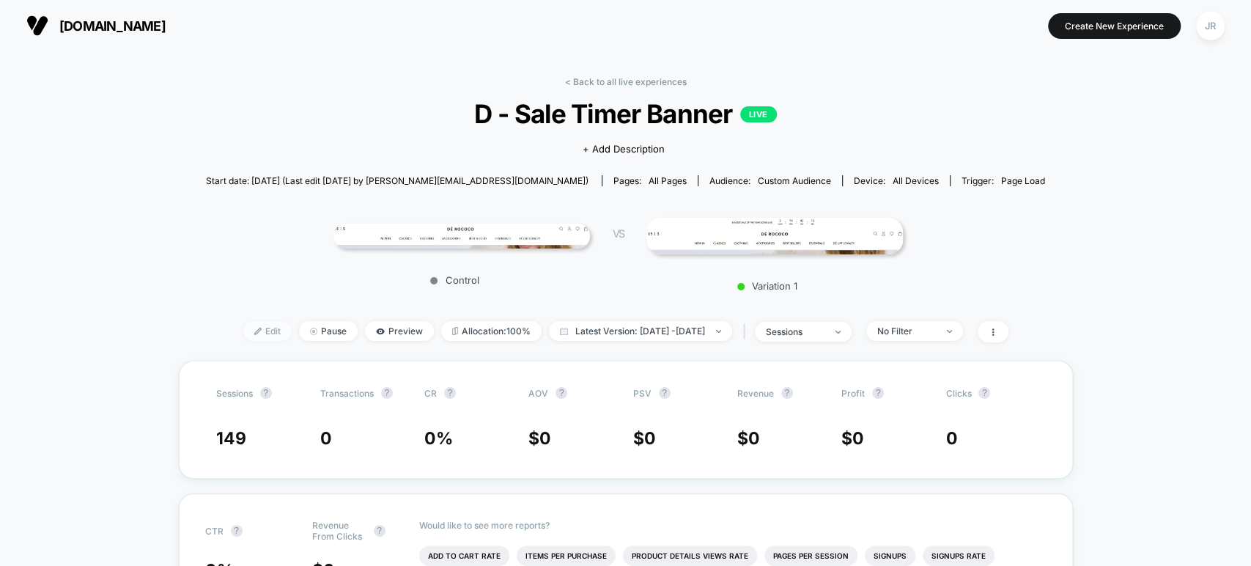
click at [243, 336] on span "Edit" at bounding box center [267, 331] width 48 height 20
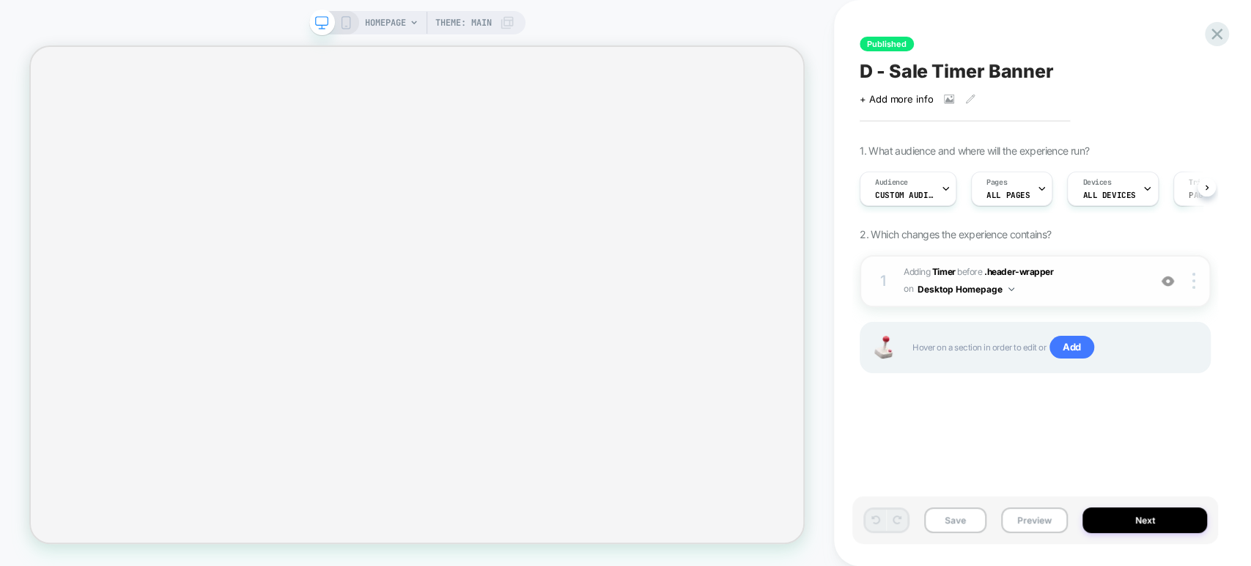
click at [1067, 284] on span "#_loomi_addon_1758463629226 Adding Timer BEFORE .header-wrapper .header-wrapper…" at bounding box center [1023, 281] width 238 height 34
click at [1081, 279] on span "#_loomi_addon_1758463629226 Adding Timer BEFORE .header-wrapper .header-wrapper…" at bounding box center [1023, 281] width 238 height 34
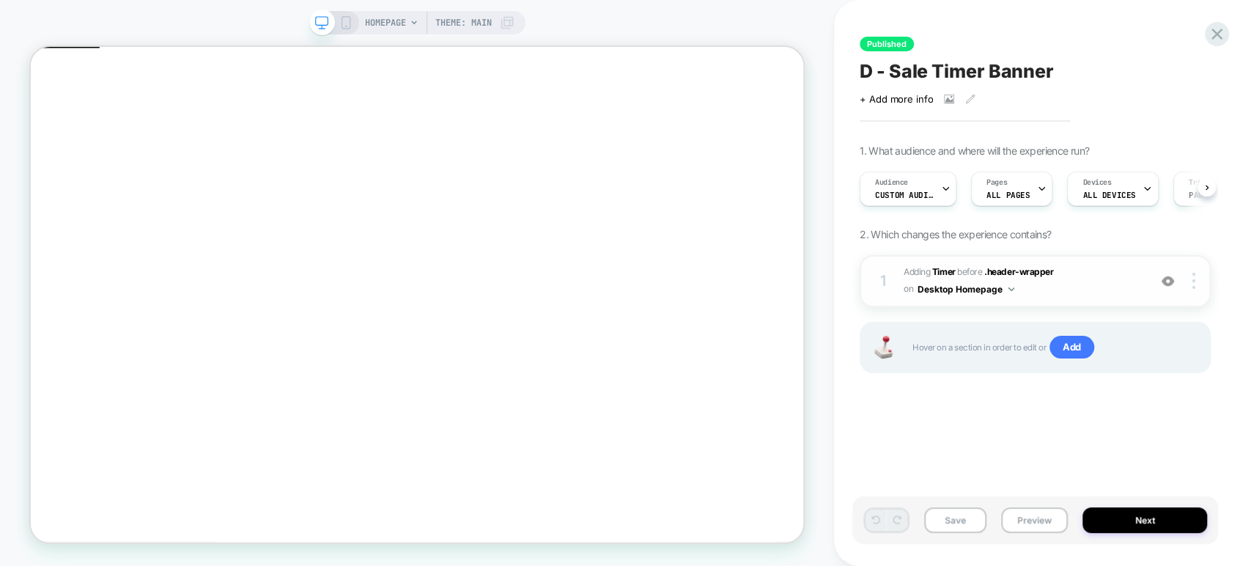
click at [1073, 284] on span "#_loomi_addon_1758463629226 Adding Timer BEFORE .header-wrapper .header-wrapper…" at bounding box center [1023, 281] width 238 height 34
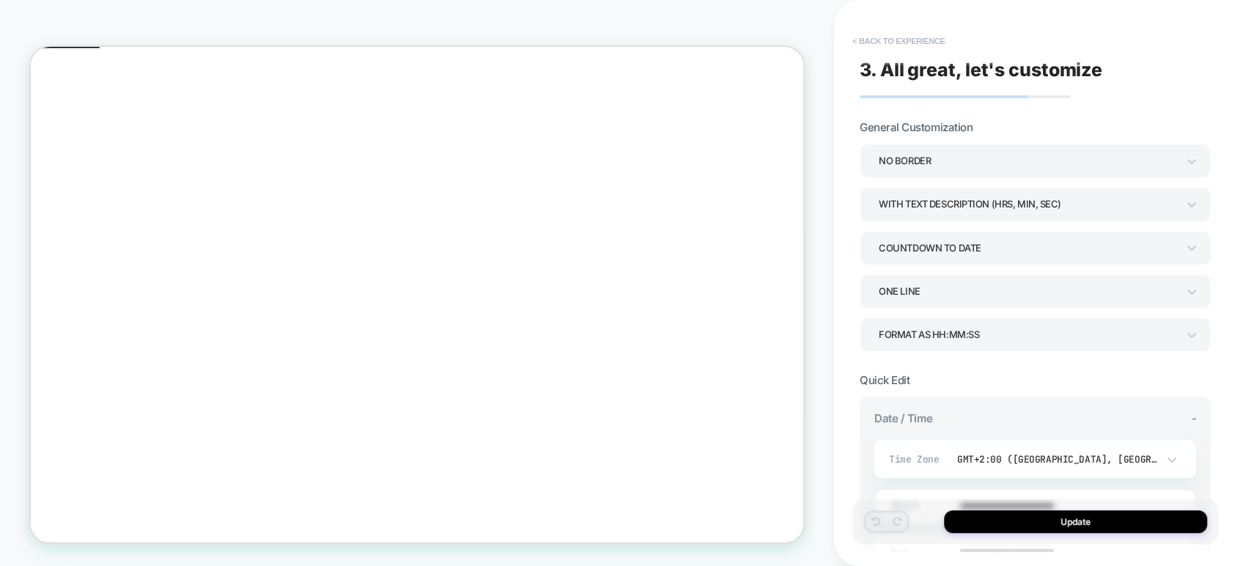
click at [908, 37] on button "< Back to experience" at bounding box center [898, 40] width 107 height 23
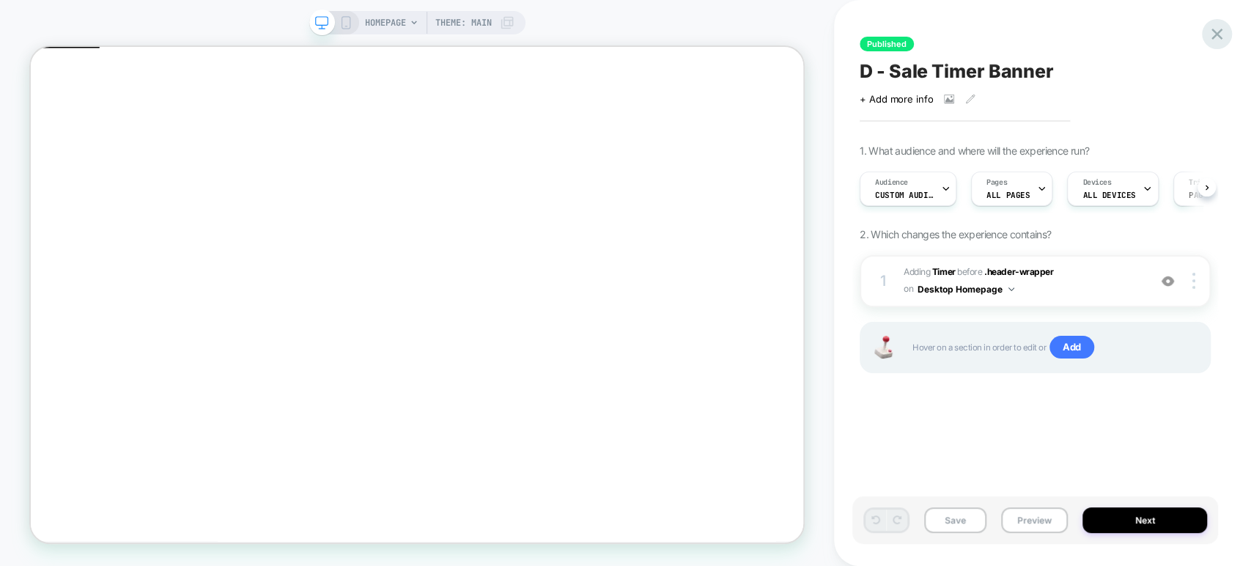
click at [1211, 32] on icon at bounding box center [1217, 34] width 20 height 20
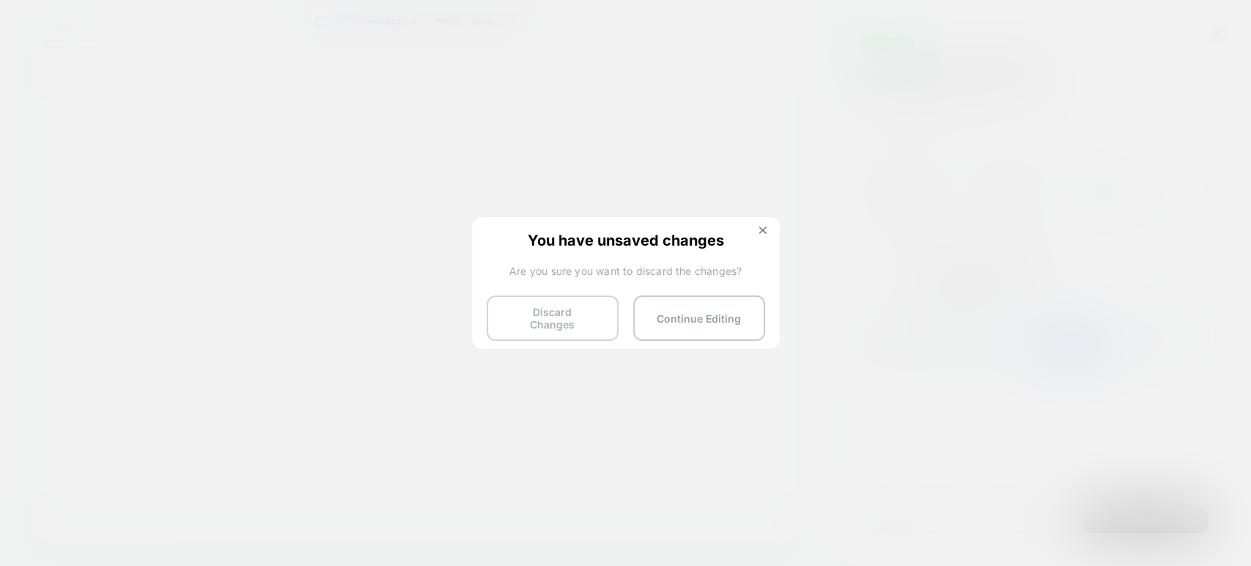
click at [596, 316] on button "Discard Changes" at bounding box center [553, 317] width 132 height 45
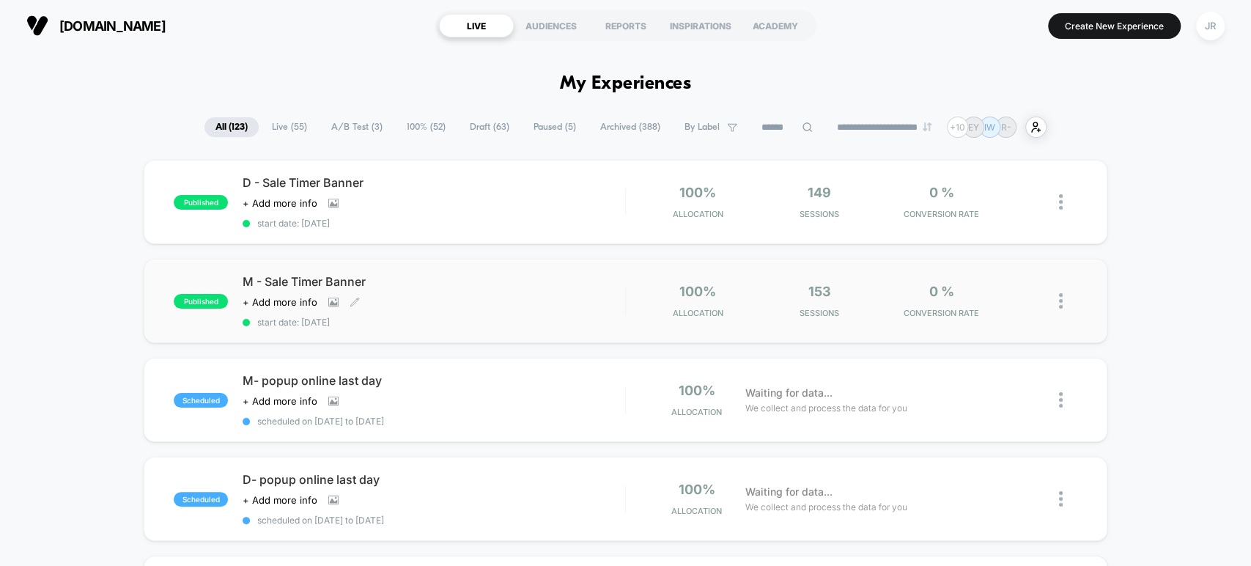
click at [482, 300] on div "Click to view images Click to edit experience details + Add more info" at bounding box center [377, 302] width 268 height 12
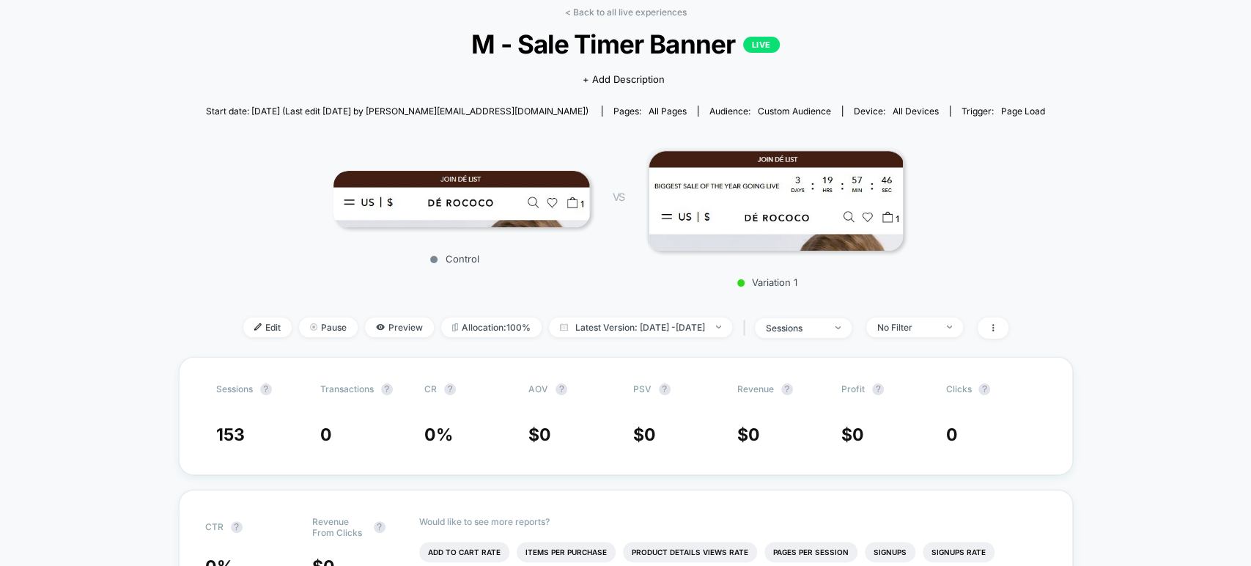
scroll to position [81, 0]
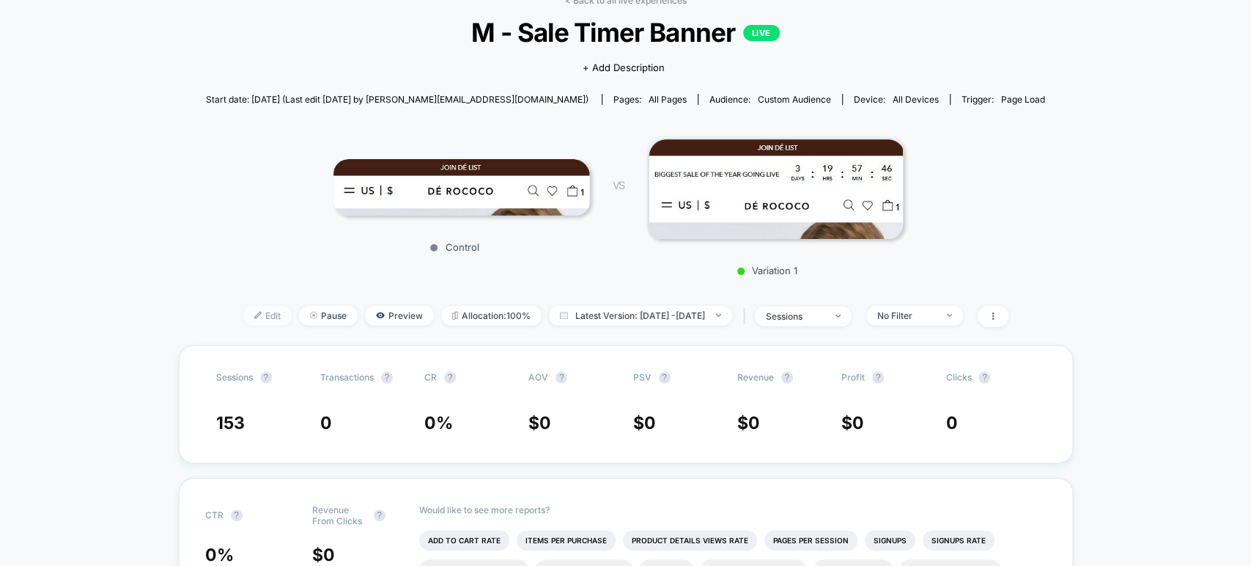
click at [243, 315] on span "Edit" at bounding box center [267, 316] width 48 height 20
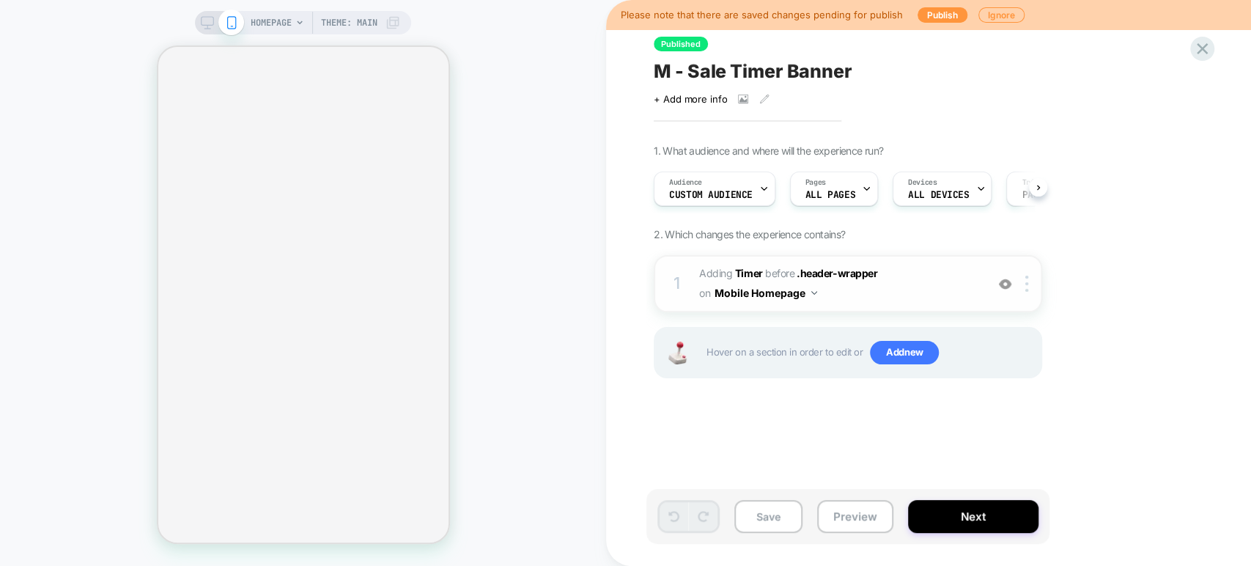
scroll to position [0, 1]
click at [927, 290] on span "#_loomi_addon_1758462975609 Adding Timer BEFORE .header-wrapper .header-wrapper…" at bounding box center [838, 284] width 279 height 40
click at [905, 278] on span "#_loomi_addon_1758462975609 Adding Timer BEFORE .header-wrapper .header-wrapper…" at bounding box center [838, 284] width 279 height 40
click at [902, 276] on span "#_loomi_addon_1758462975609 Adding Timer BEFORE .header-wrapper .header-wrapper…" at bounding box center [838, 284] width 279 height 40
click at [897, 292] on span "#_loomi_addon_1758462975609 Adding Timer BEFORE .header-wrapper .header-wrapper…" at bounding box center [838, 284] width 279 height 40
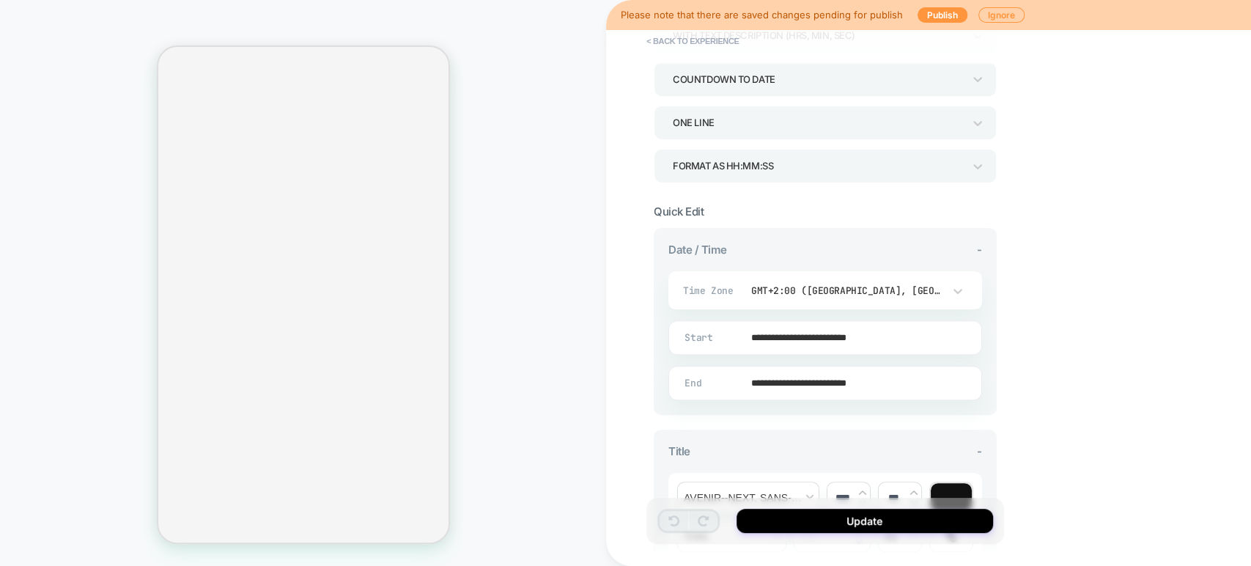
scroll to position [163, 0]
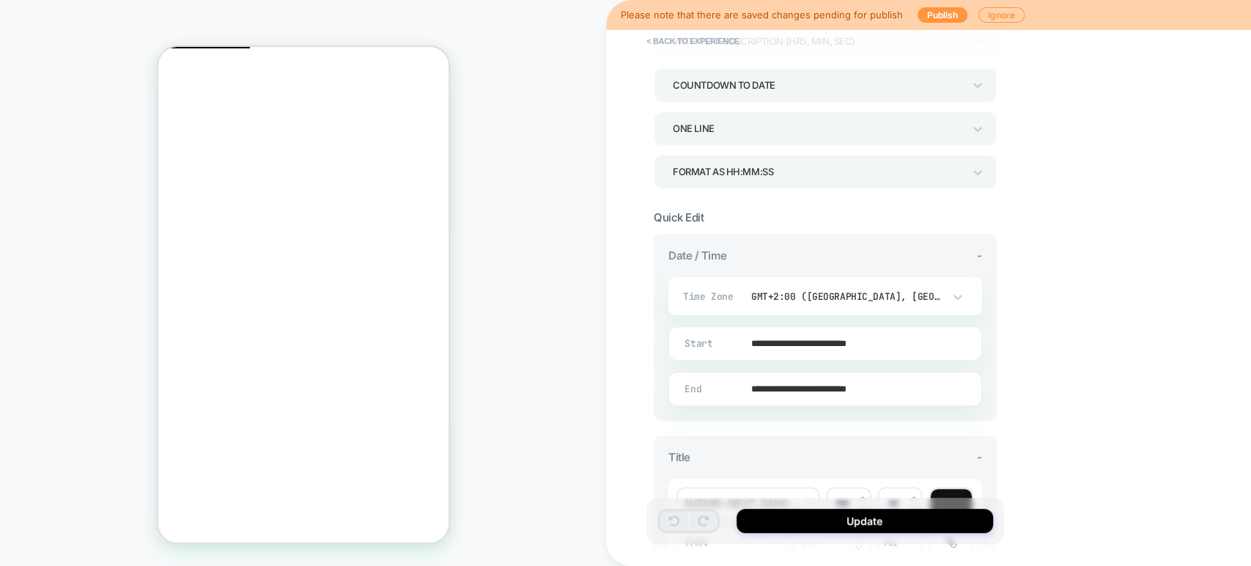
scroll to position [244, 0]
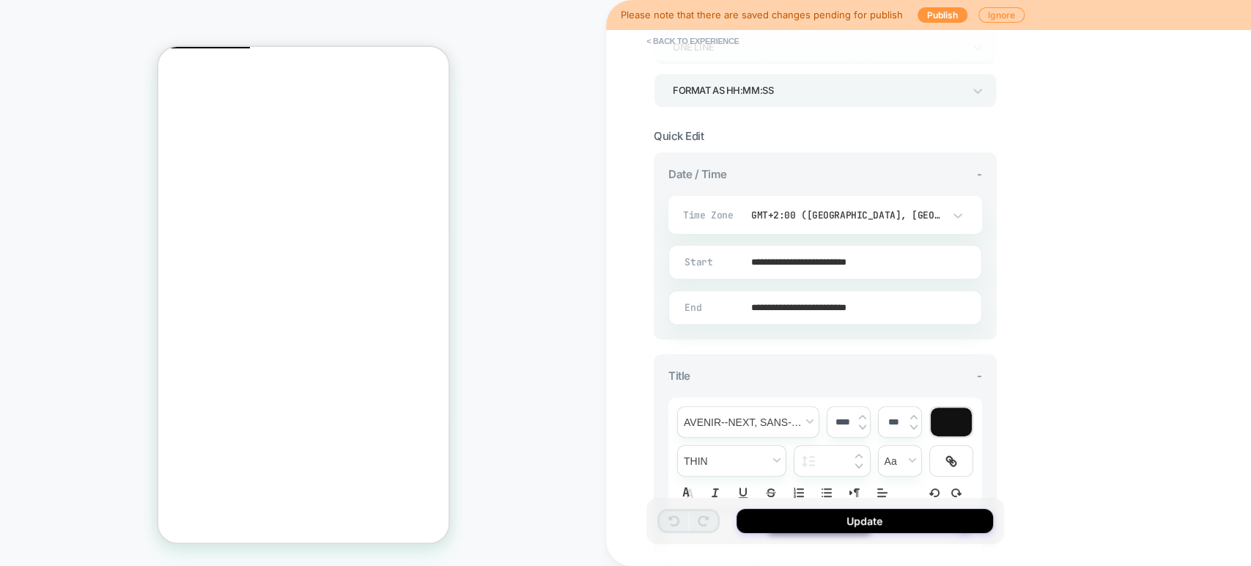
click at [169, 107] on button "Close" at bounding box center [164, 114] width 12 height 15
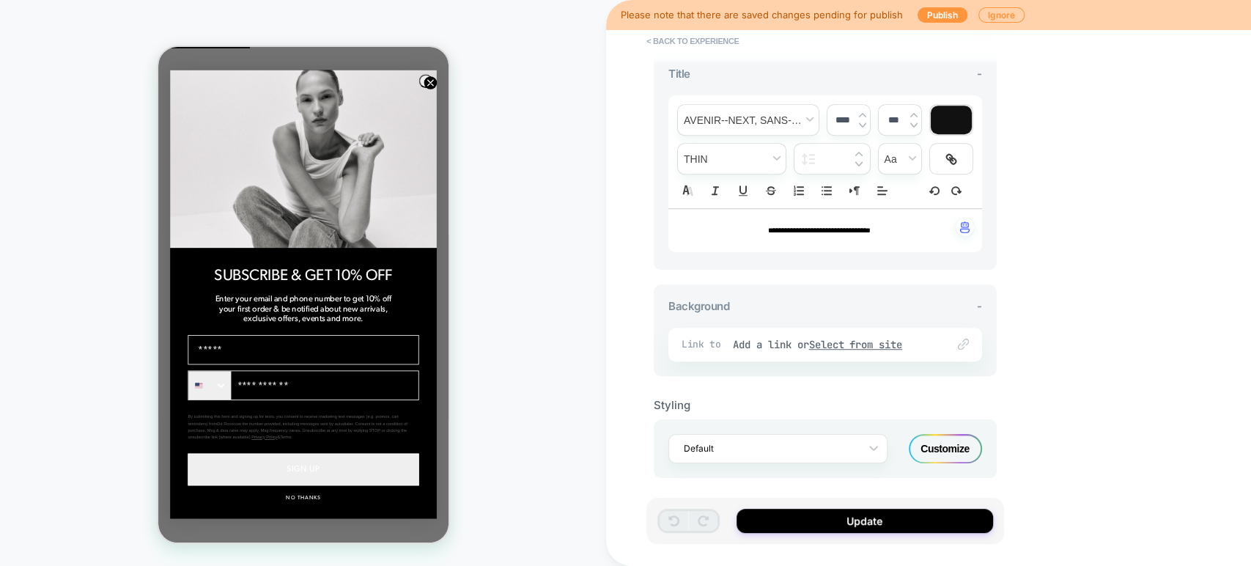
scroll to position [547, 0]
click at [834, 520] on button "Update" at bounding box center [865, 521] width 257 height 24
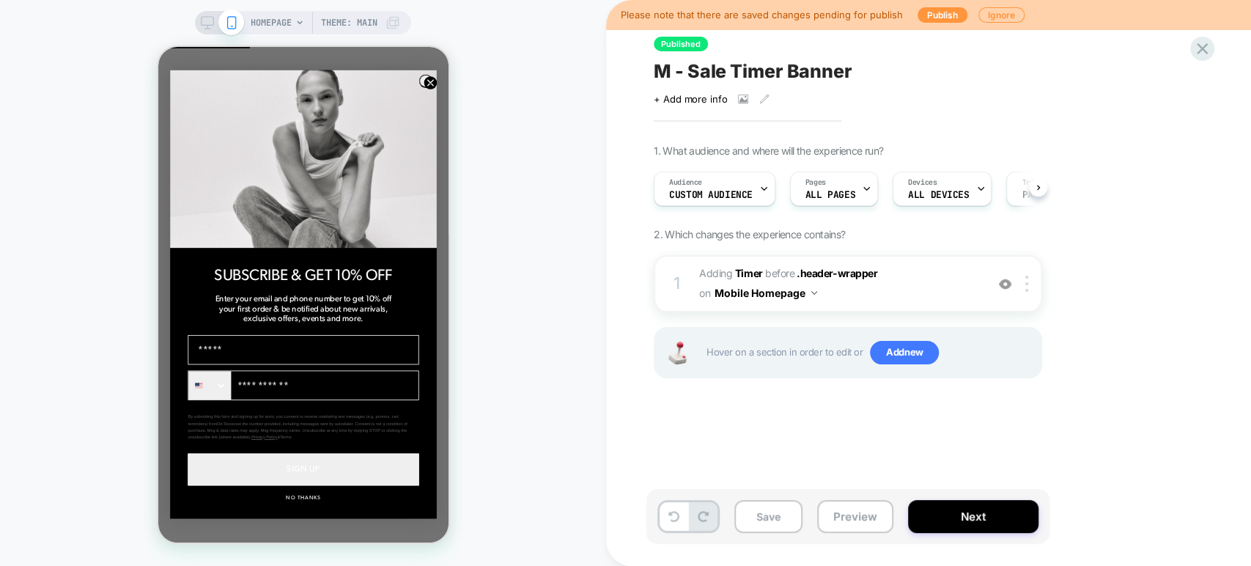
scroll to position [0, 0]
click at [914, 274] on span "#_loomi_addon_1758462975609 Adding Timer BEFORE .header-wrapper .header-wrapper…" at bounding box center [838, 284] width 279 height 40
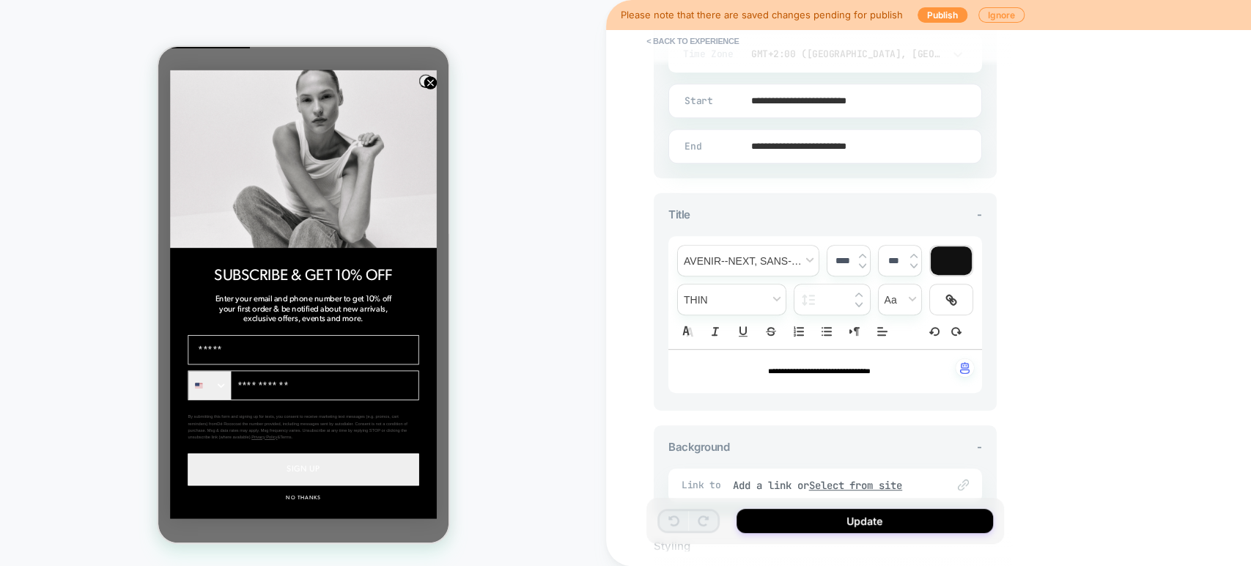
scroll to position [407, 0]
click at [429, 87] on circle "Close dialog" at bounding box center [430, 82] width 13 height 13
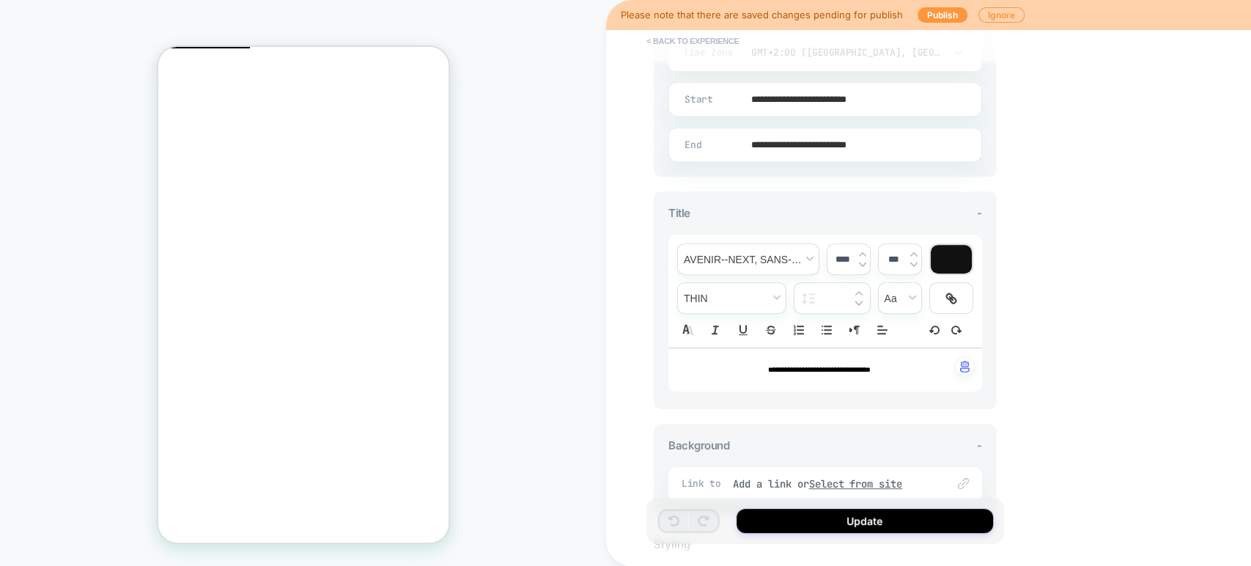
click at [664, 34] on button "< Back to experience" at bounding box center [692, 40] width 107 height 23
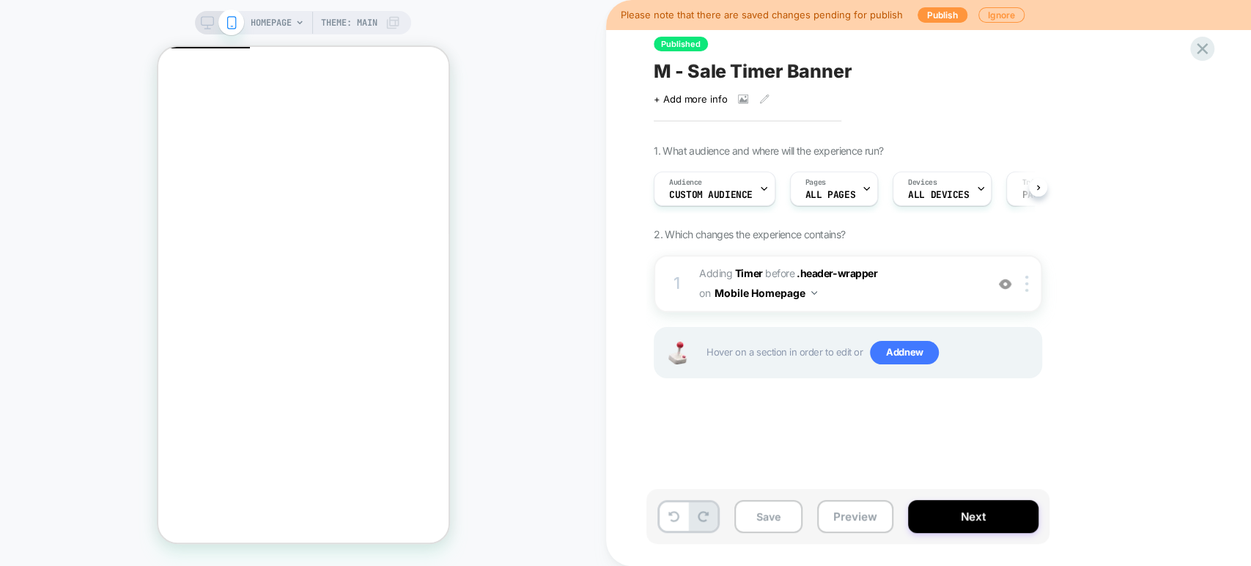
scroll to position [0, 0]
click at [847, 527] on button "Preview" at bounding box center [855, 516] width 76 height 33
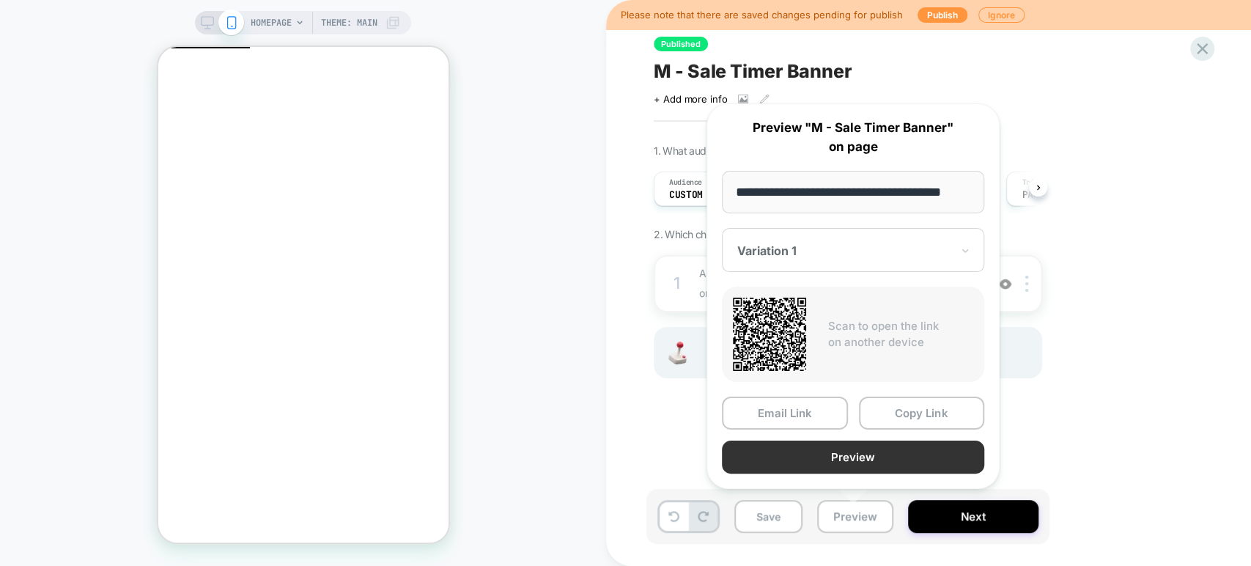
click at [883, 452] on button "Preview" at bounding box center [853, 457] width 262 height 33
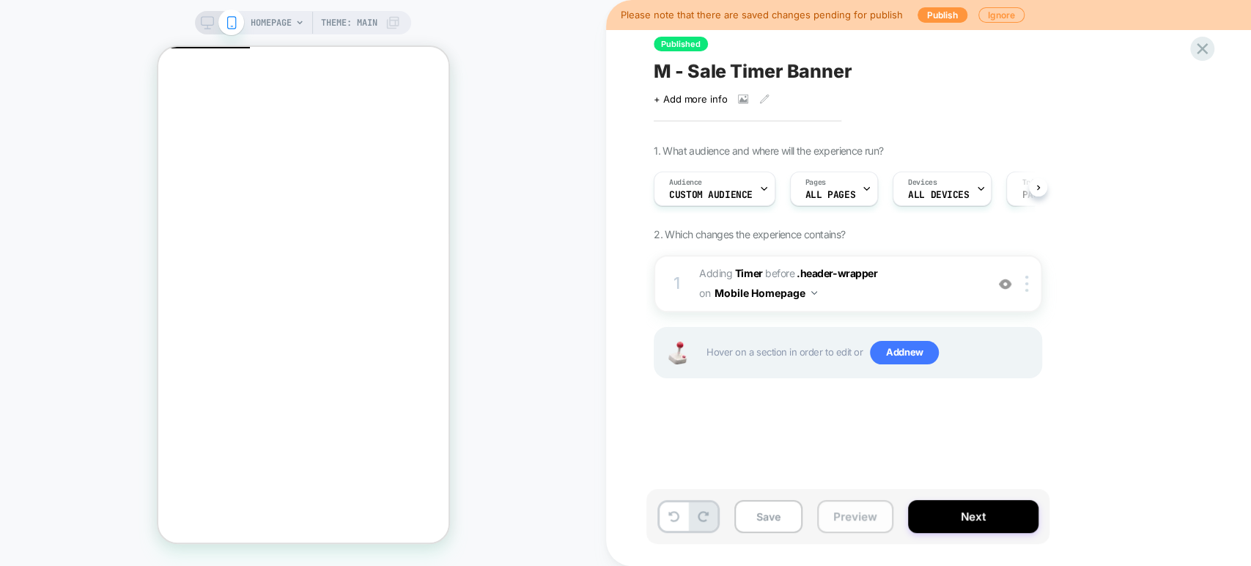
click at [862, 520] on button "Preview" at bounding box center [855, 516] width 76 height 33
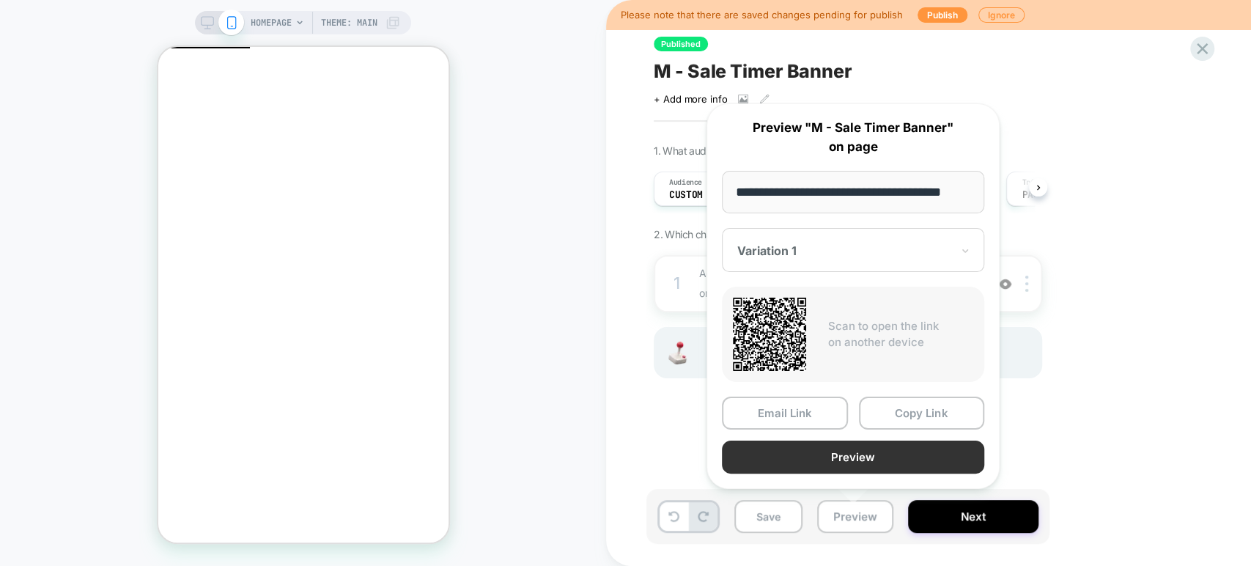
click at [918, 448] on button "Preview" at bounding box center [853, 457] width 262 height 33
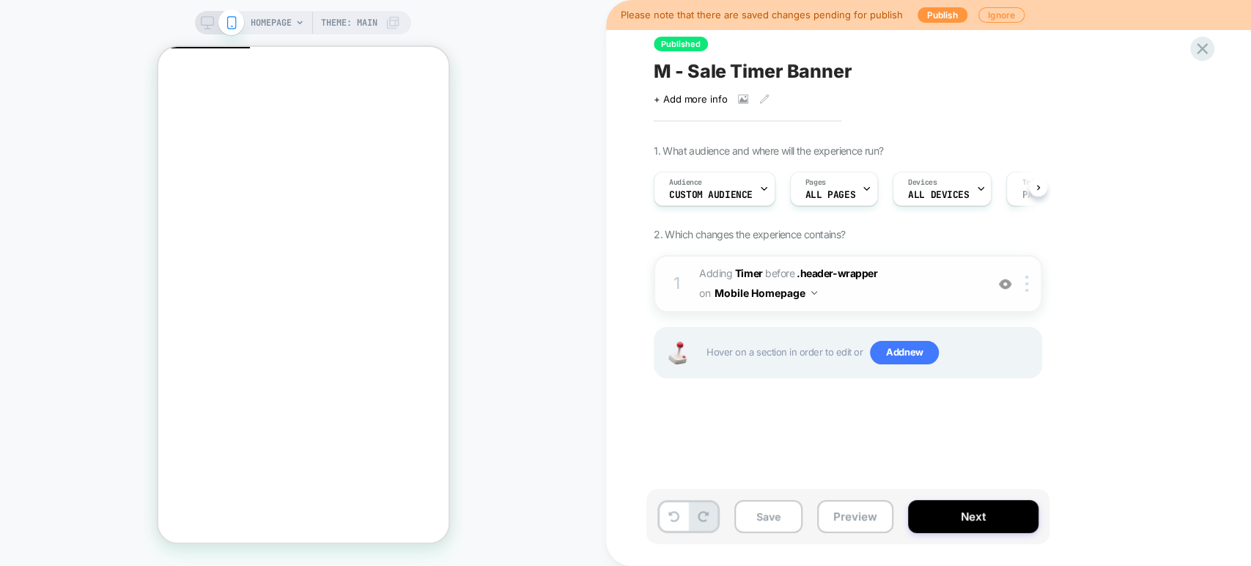
click at [883, 294] on span "#_loomi_addon_1758462975609 Adding Timer BEFORE .header-wrapper .header-wrapper…" at bounding box center [838, 284] width 279 height 40
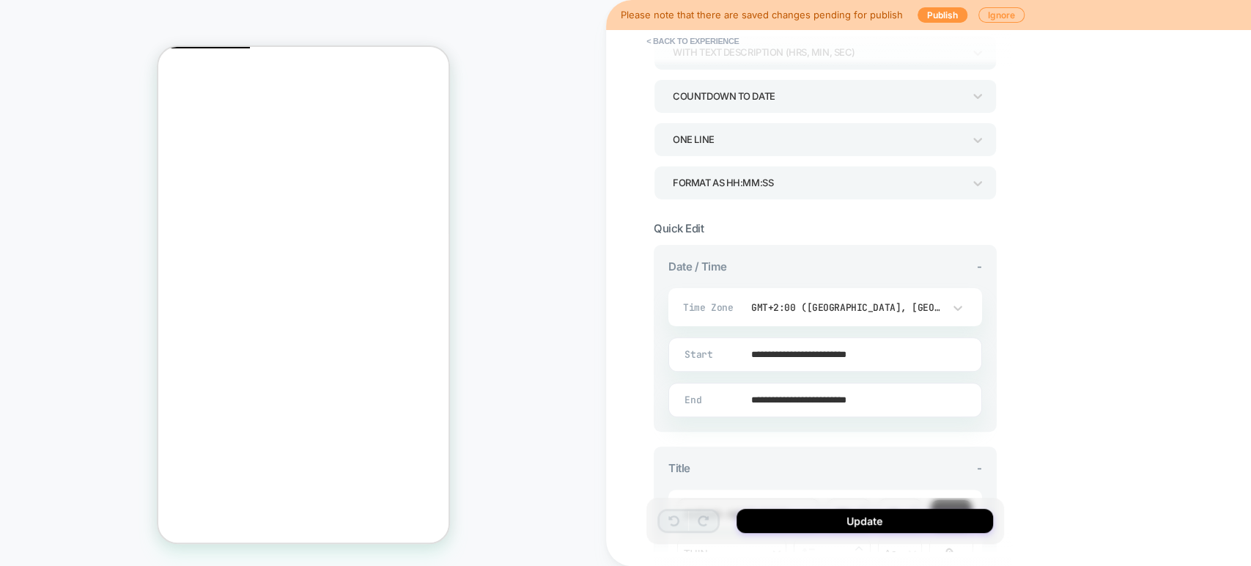
scroll to position [163, 0]
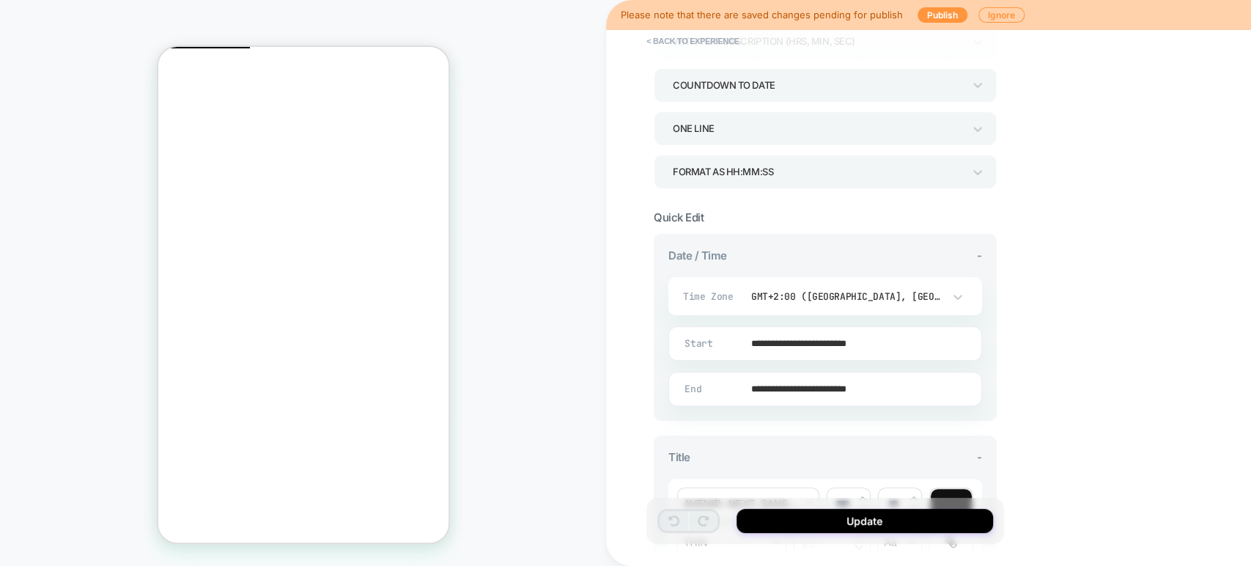
click at [147, 30] on div "HOMEPAGE Theme: MAIN" at bounding box center [303, 283] width 606 height 537
click at [925, 303] on div "GMT+2:00 ([GEOGRAPHIC_DATA], [GEOGRAPHIC_DATA], [GEOGRAPHIC_DATA])" at bounding box center [855, 296] width 226 height 28
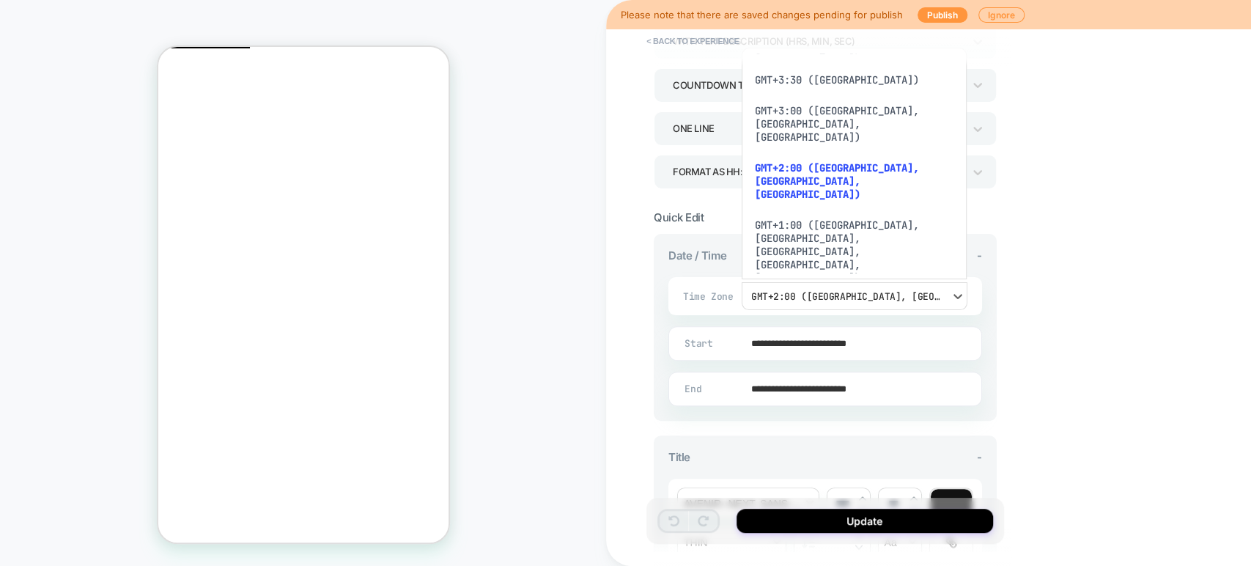
scroll to position [886, 0]
click at [815, 548] on div "GMT-5:00 ([US_STATE], [GEOGRAPHIC_DATA], [GEOGRAPHIC_DATA])" at bounding box center [855, 576] width 214 height 57
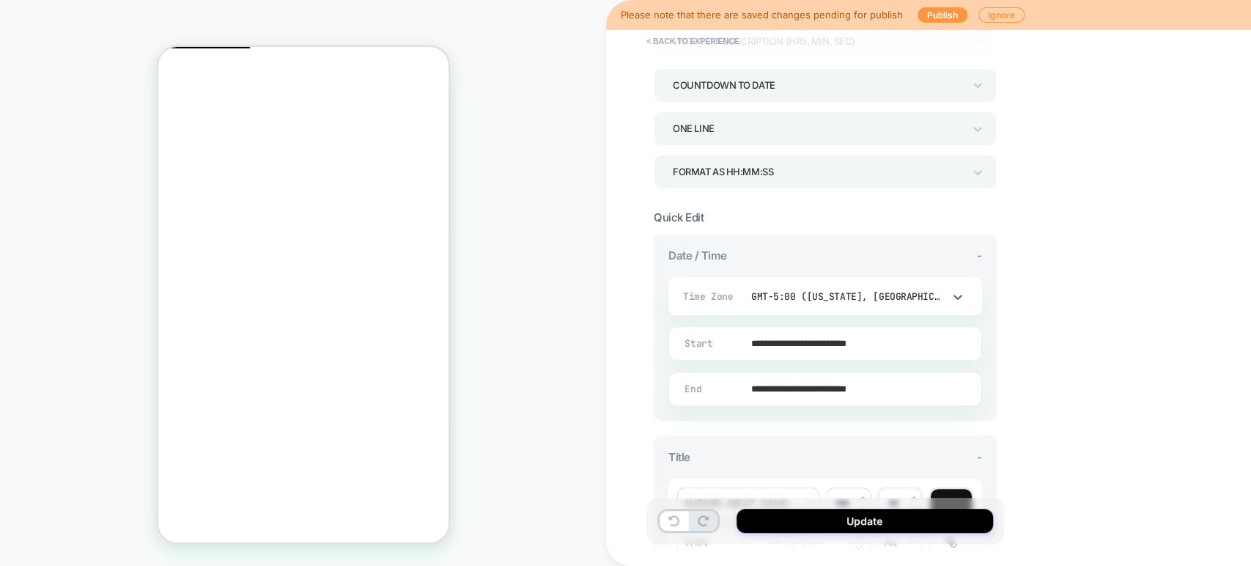
click at [870, 299] on div "GMT-5:00 ([US_STATE], [GEOGRAPHIC_DATA], [GEOGRAPHIC_DATA])" at bounding box center [847, 296] width 192 height 12
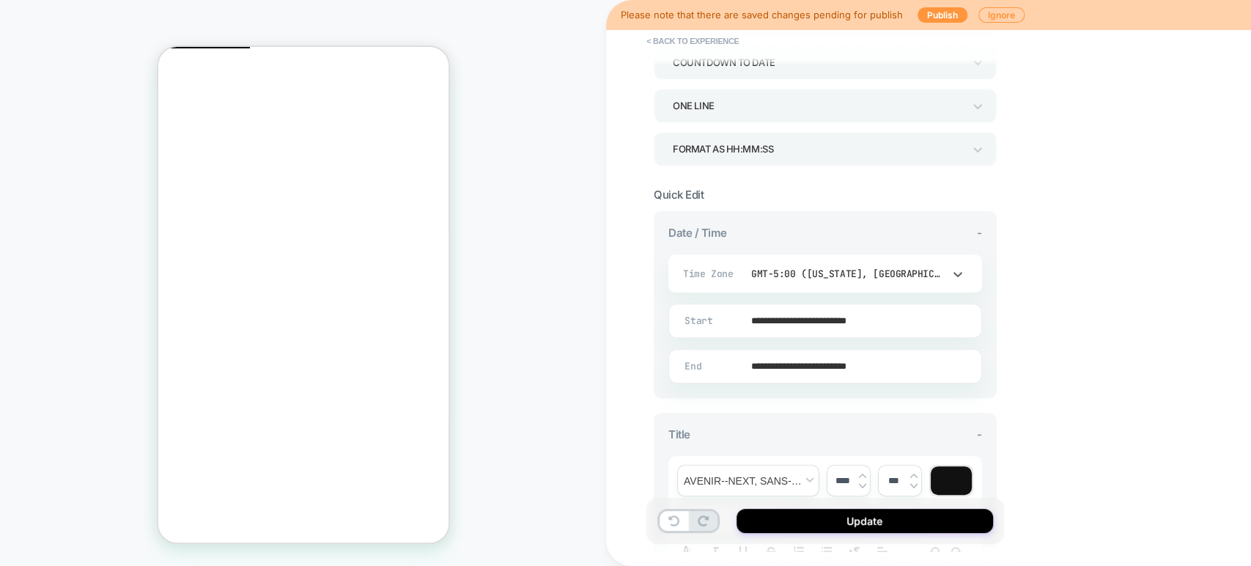
scroll to position [163, 0]
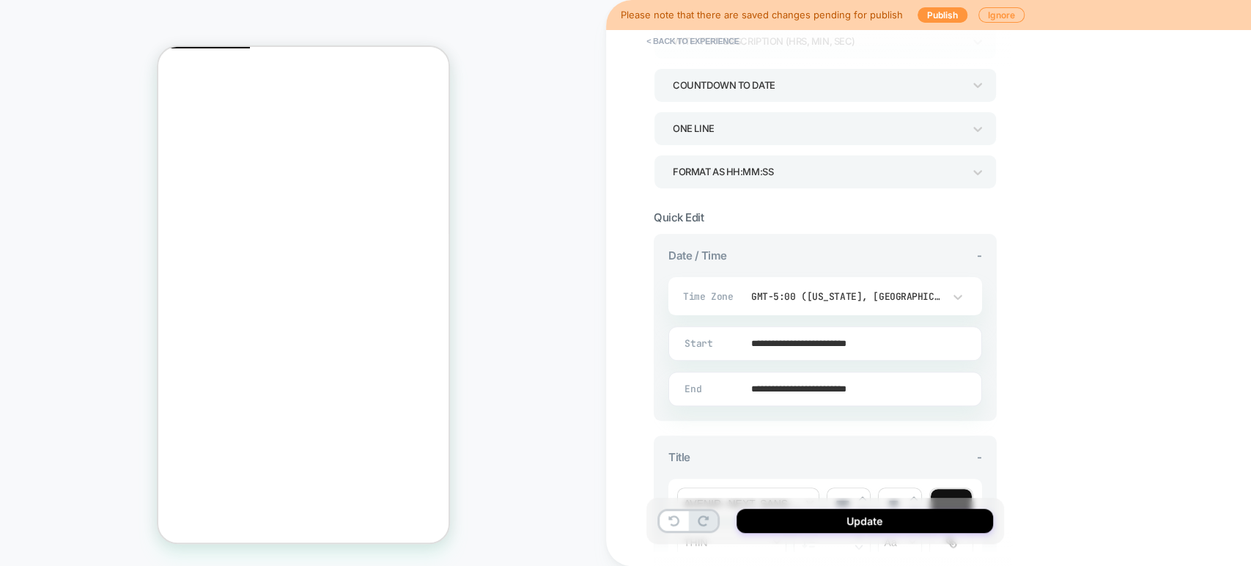
drag, startPoint x: 142, startPoint y: 23, endPoint x: 1067, endPoint y: 474, distance: 1029.1
click at [826, 522] on button "Update" at bounding box center [865, 521] width 257 height 24
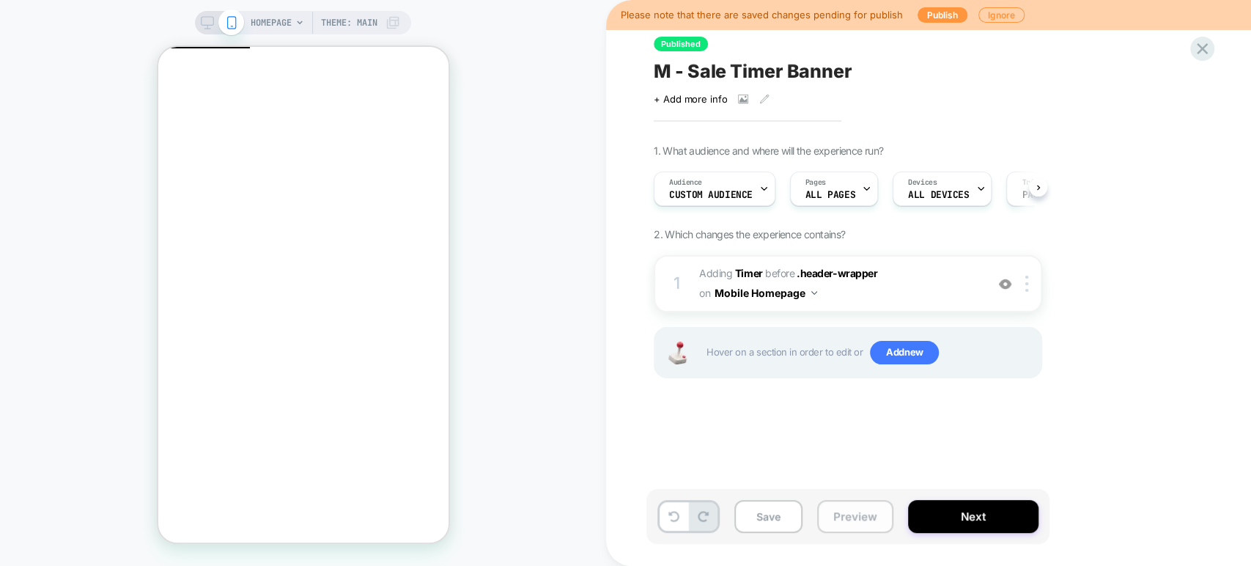
scroll to position [0, 0]
click at [777, 520] on button "Save" at bounding box center [769, 516] width 68 height 33
click at [945, 508] on button "Next" at bounding box center [973, 516] width 130 height 33
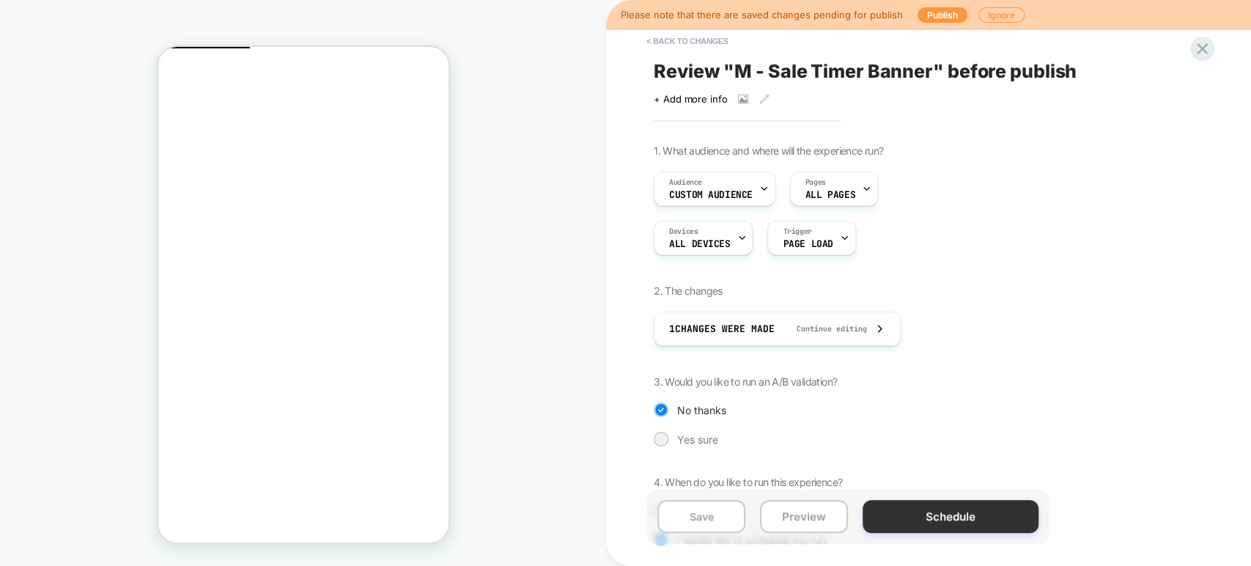
click at [924, 517] on button "Schedule" at bounding box center [951, 516] width 176 height 33
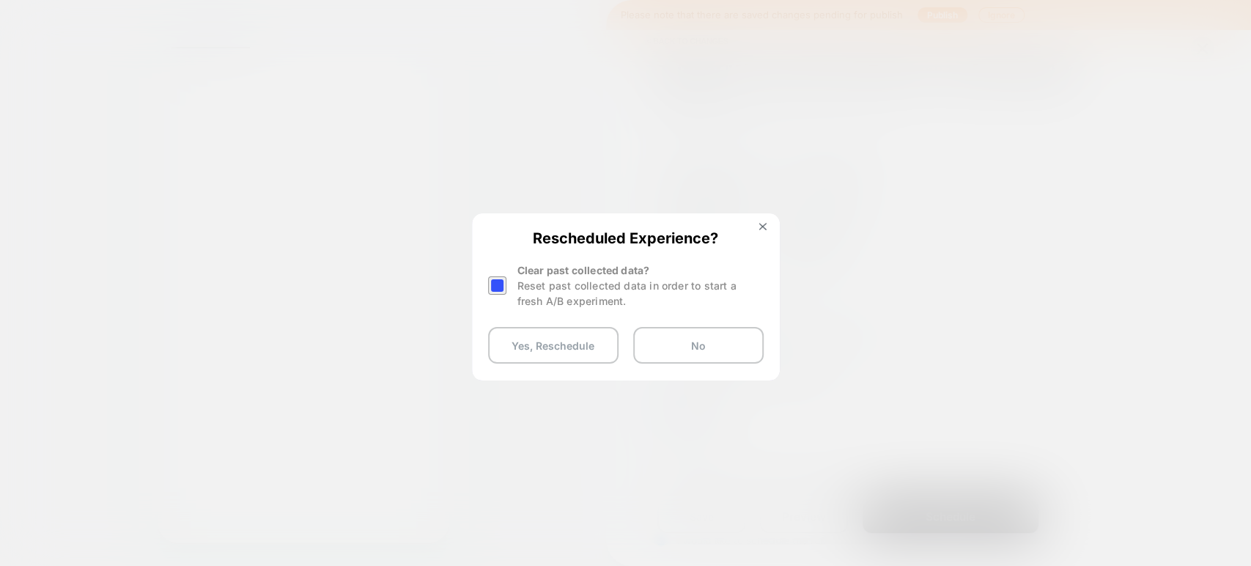
click at [494, 286] on div at bounding box center [497, 285] width 18 height 18
click at [586, 345] on button "Yes, Reschedule" at bounding box center [553, 345] width 130 height 37
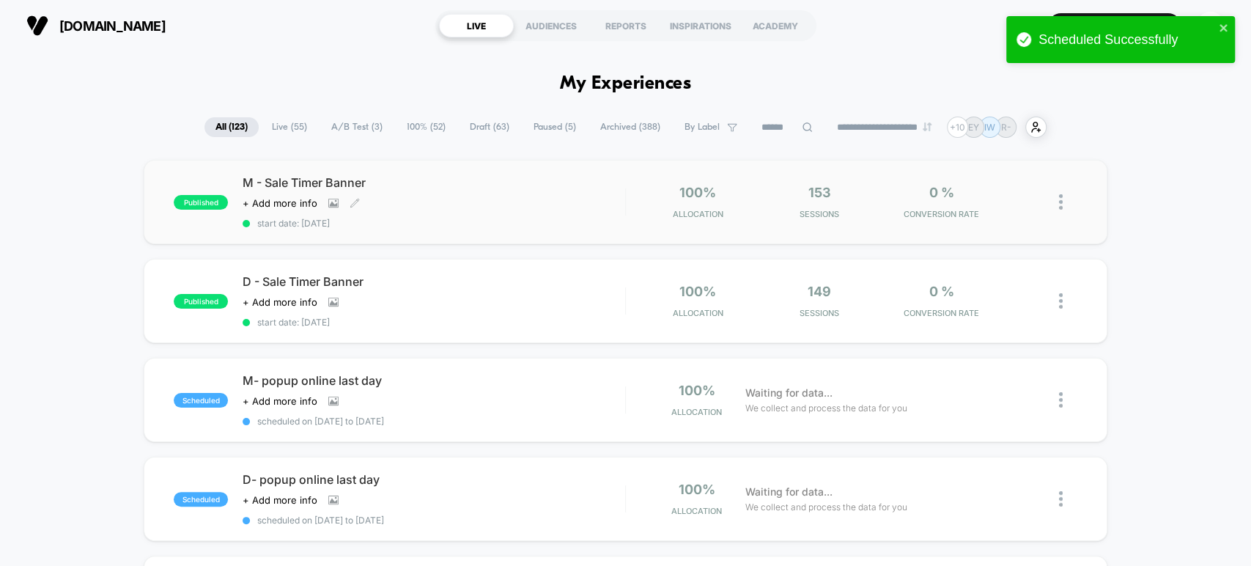
click at [456, 218] on span "start date: 9/21/2025" at bounding box center [434, 223] width 382 height 11
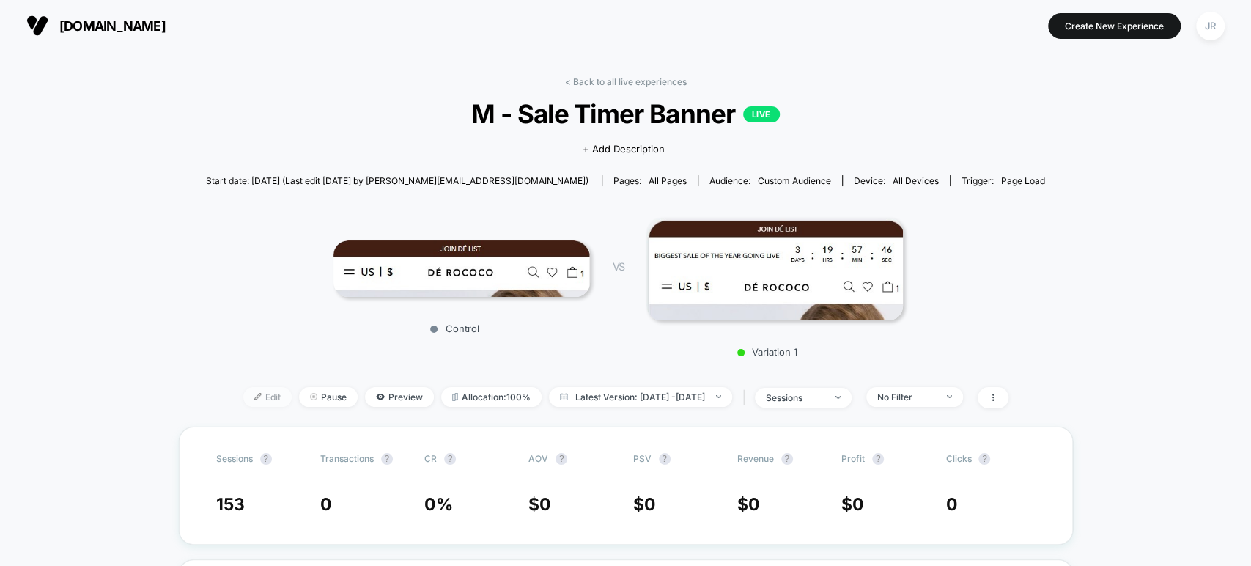
click at [243, 397] on span "Edit" at bounding box center [267, 397] width 48 height 20
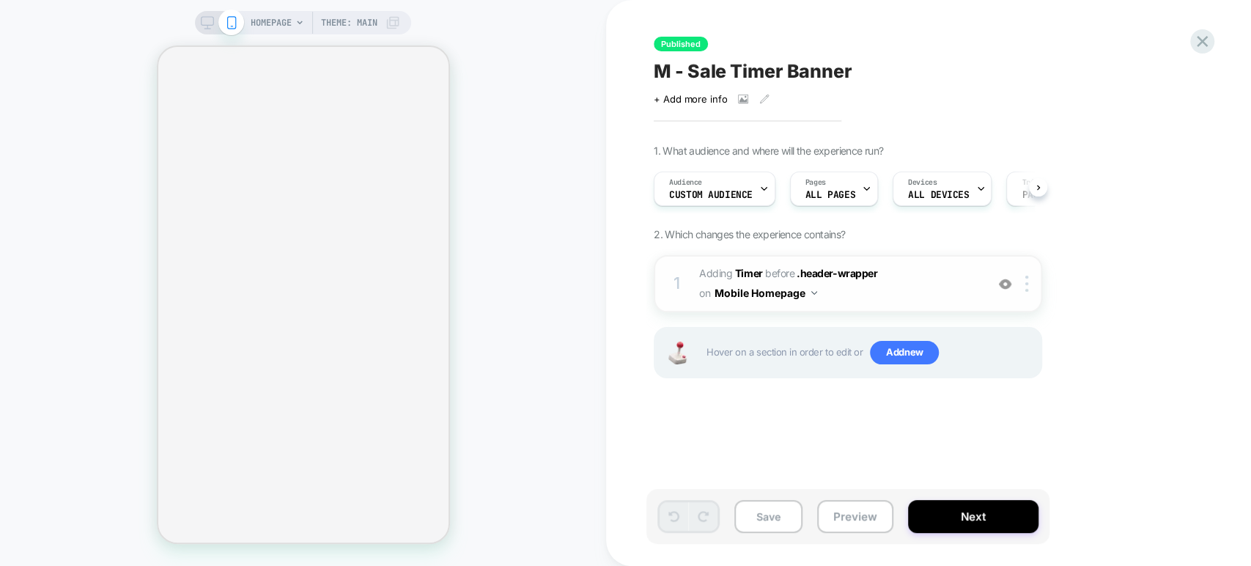
click at [889, 285] on span "#_loomi_addon_1758462975609 Adding Timer BEFORE .header-wrapper .header-wrapper…" at bounding box center [838, 284] width 279 height 40
click at [893, 297] on span "#_loomi_addon_1758462975609 Adding Timer BEFORE .header-wrapper .header-wrapper…" at bounding box center [838, 284] width 279 height 40
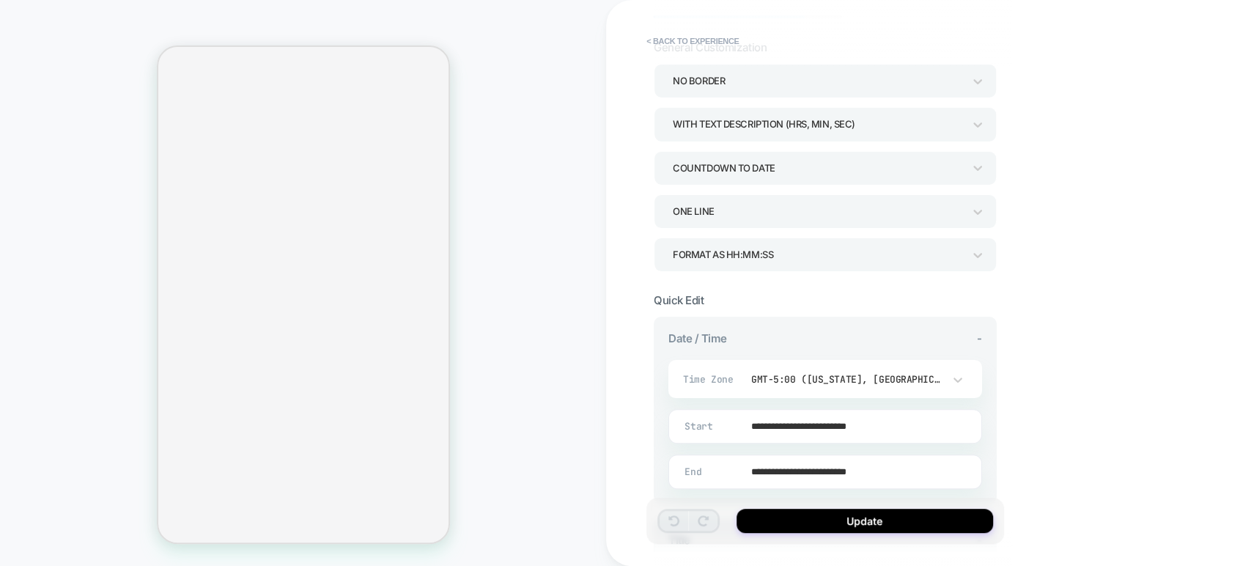
scroll to position [163, 0]
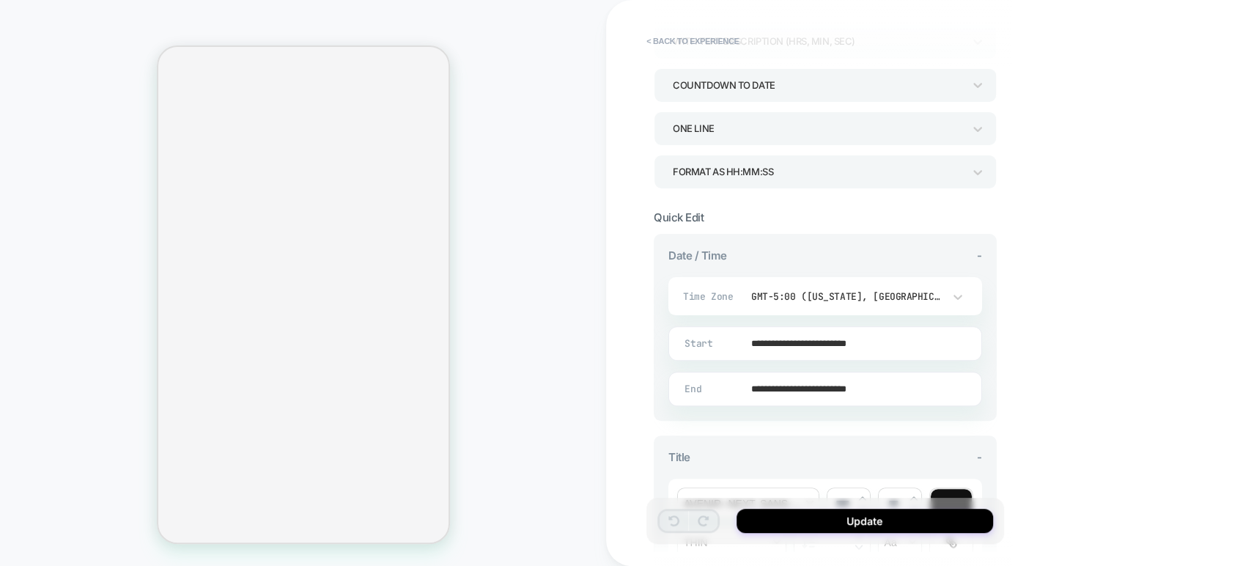
drag, startPoint x: 604, startPoint y: 184, endPoint x: 1015, endPoint y: 427, distance: 477.5
drag, startPoint x: 614, startPoint y: 192, endPoint x: 1014, endPoint y: 439, distance: 470.4
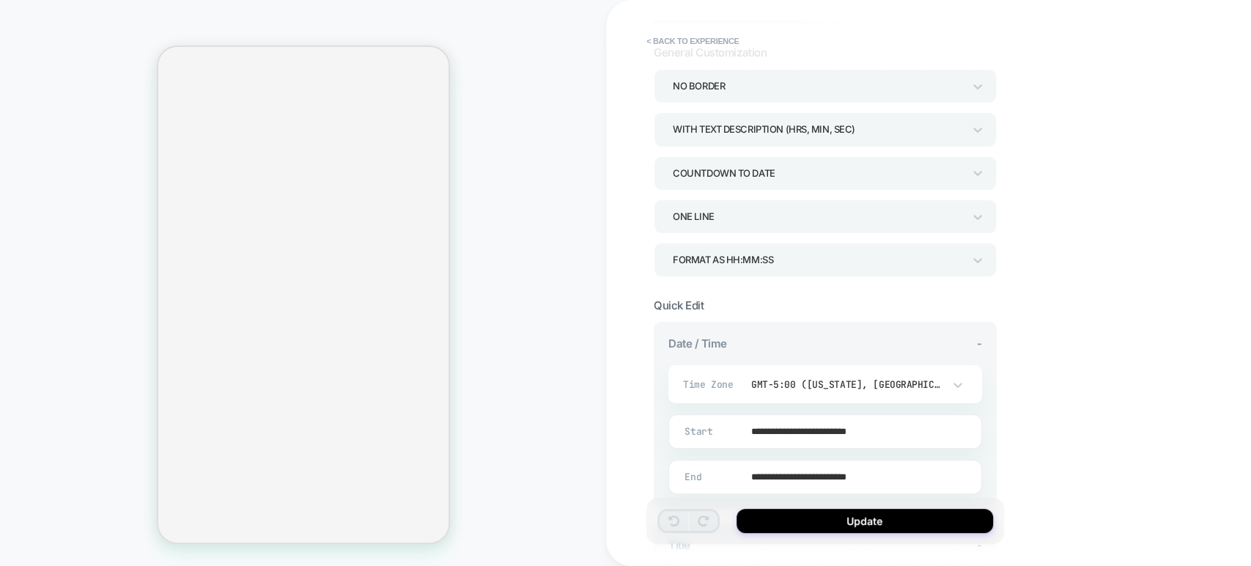
scroll to position [81, 0]
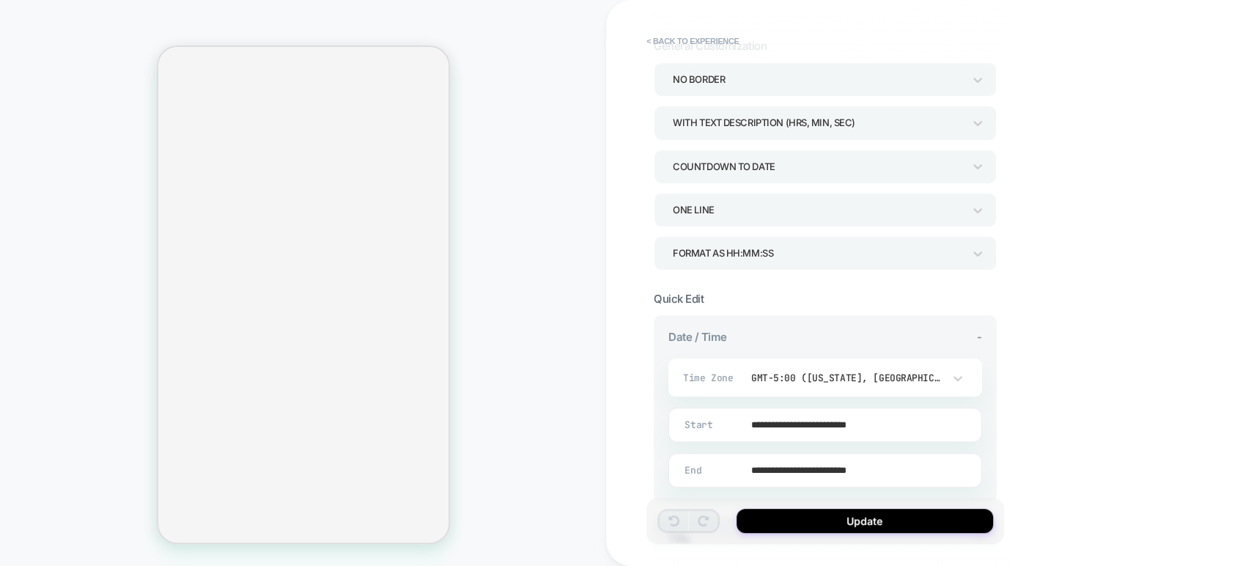
drag, startPoint x: 617, startPoint y: 281, endPoint x: 1015, endPoint y: 506, distance: 456.9
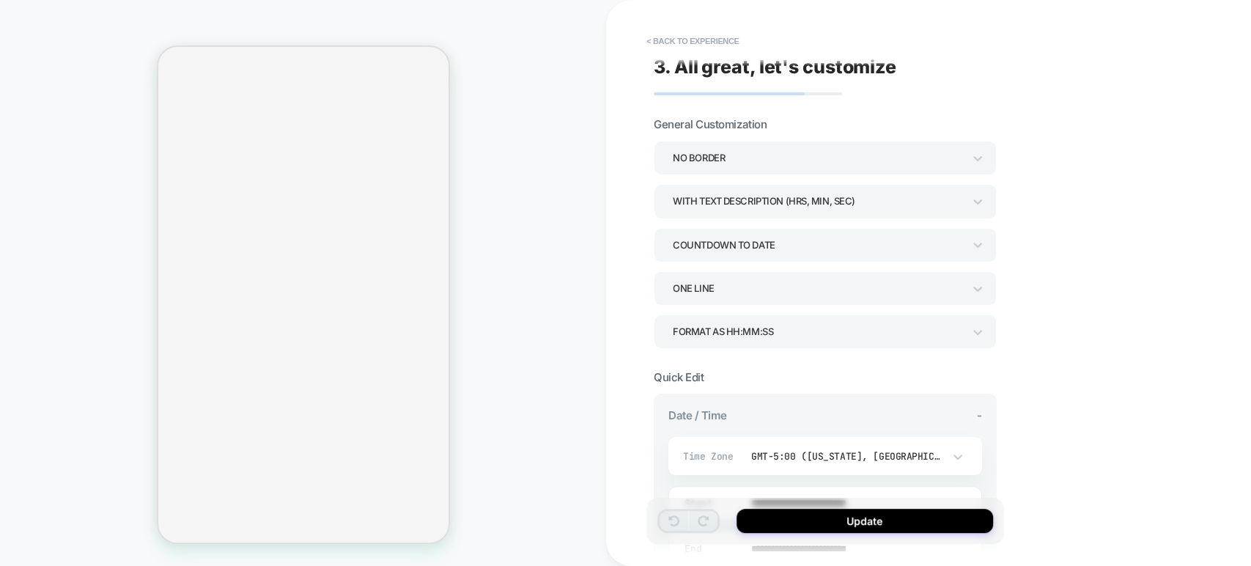
scroll to position [0, 0]
click at [660, 31] on button "< Back to experience" at bounding box center [692, 40] width 107 height 23
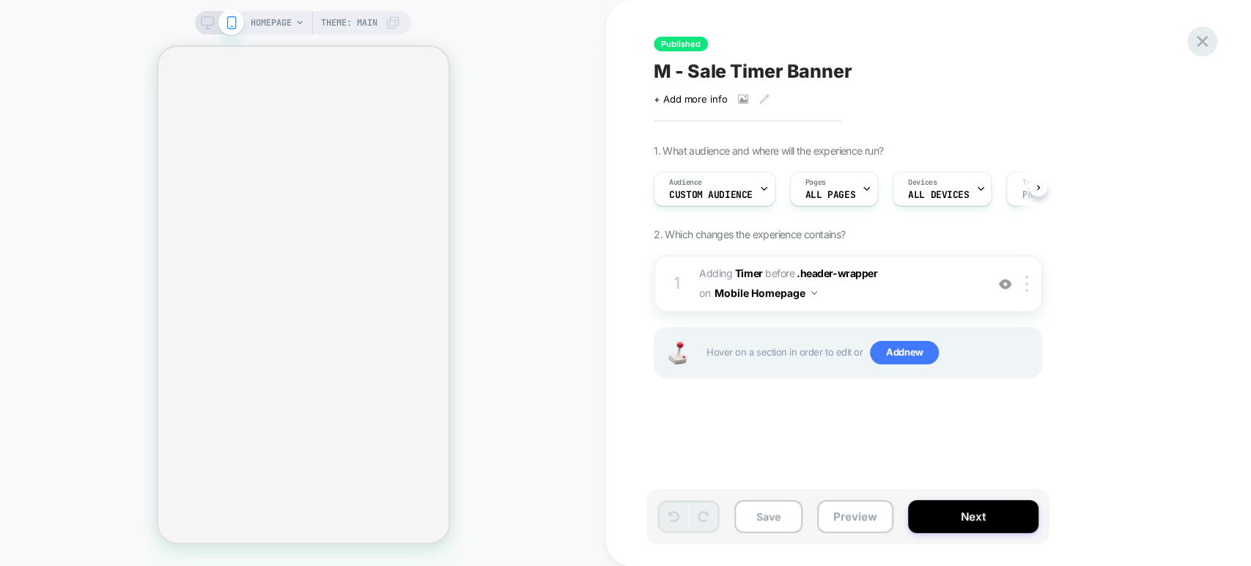
click at [1209, 35] on icon at bounding box center [1203, 42] width 20 height 20
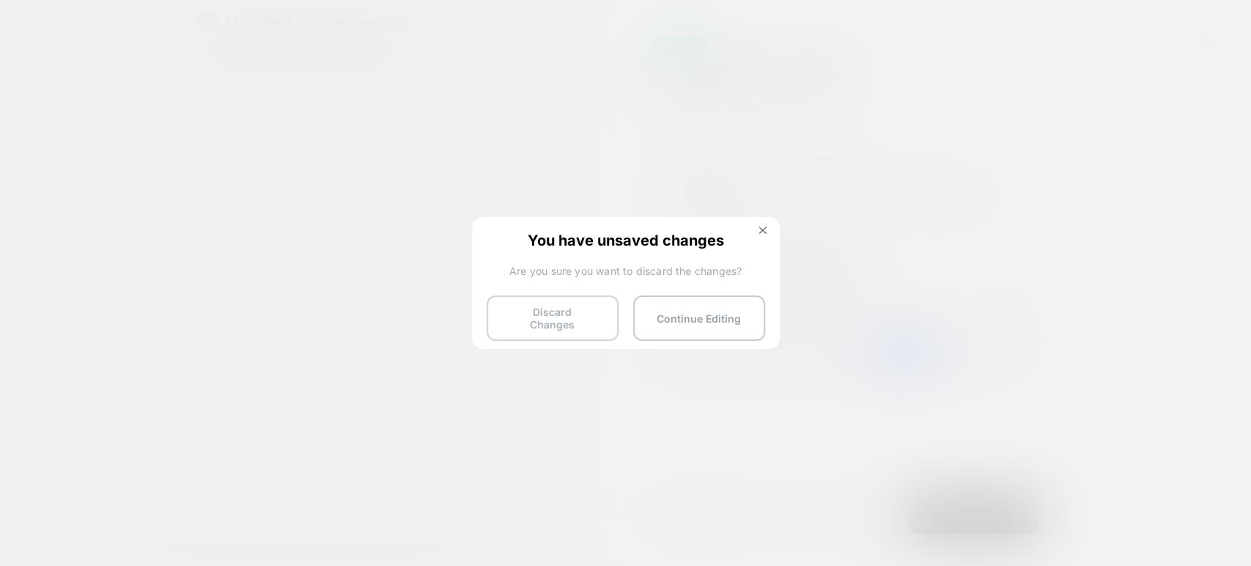
click at [545, 313] on button "Discard Changes" at bounding box center [553, 317] width 132 height 45
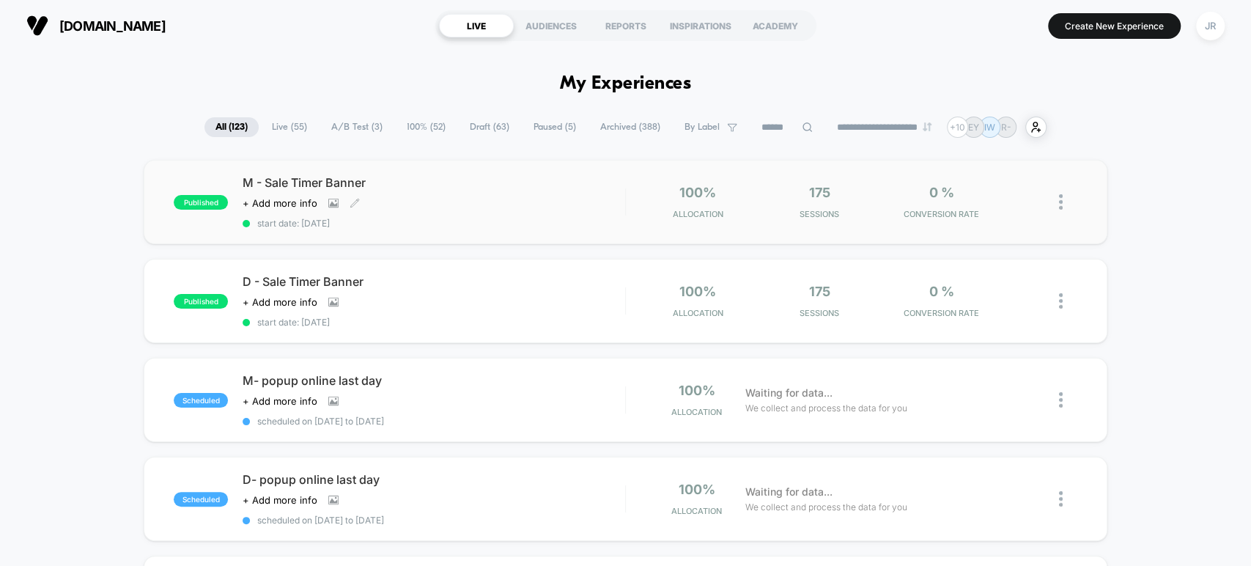
click at [427, 214] on div "M - Sale Timer Banner Click to view images Click to edit experience details + A…" at bounding box center [434, 202] width 382 height 54
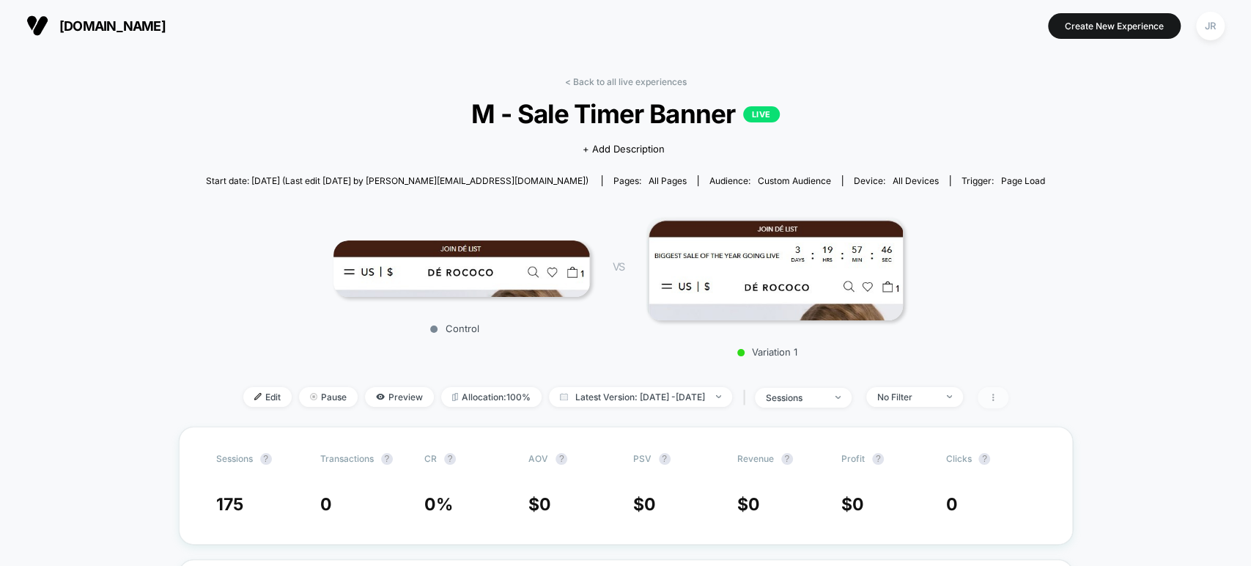
click at [1009, 397] on span at bounding box center [993, 397] width 31 height 21
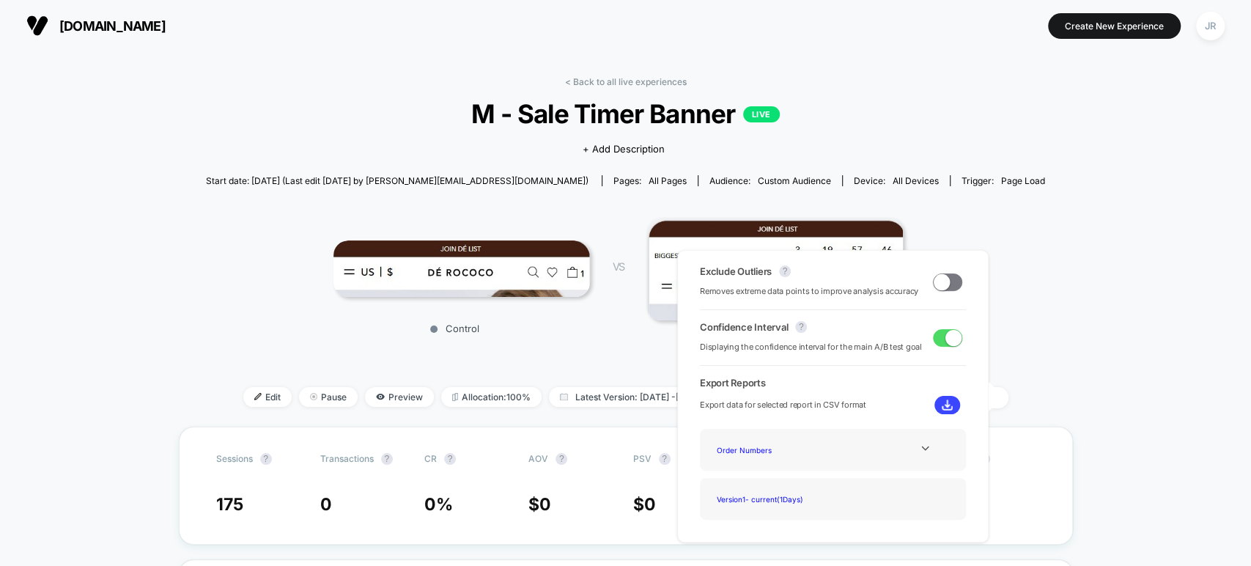
click at [295, 339] on div "Control VS Variation 1" at bounding box center [618, 283] width 839 height 164
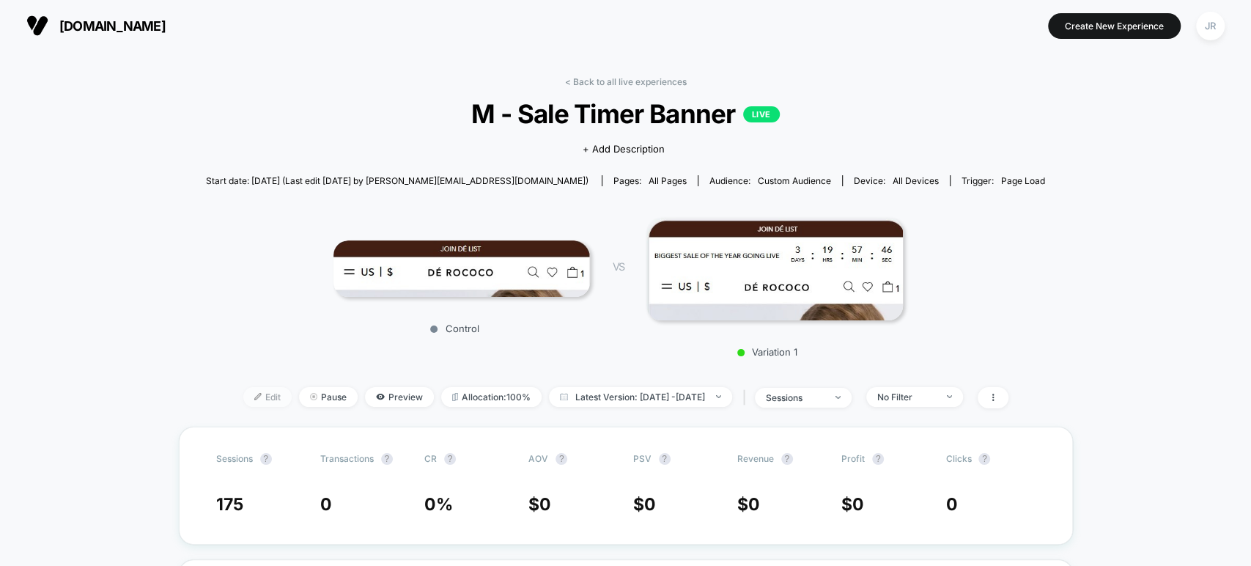
click at [243, 395] on span "Edit" at bounding box center [267, 397] width 48 height 20
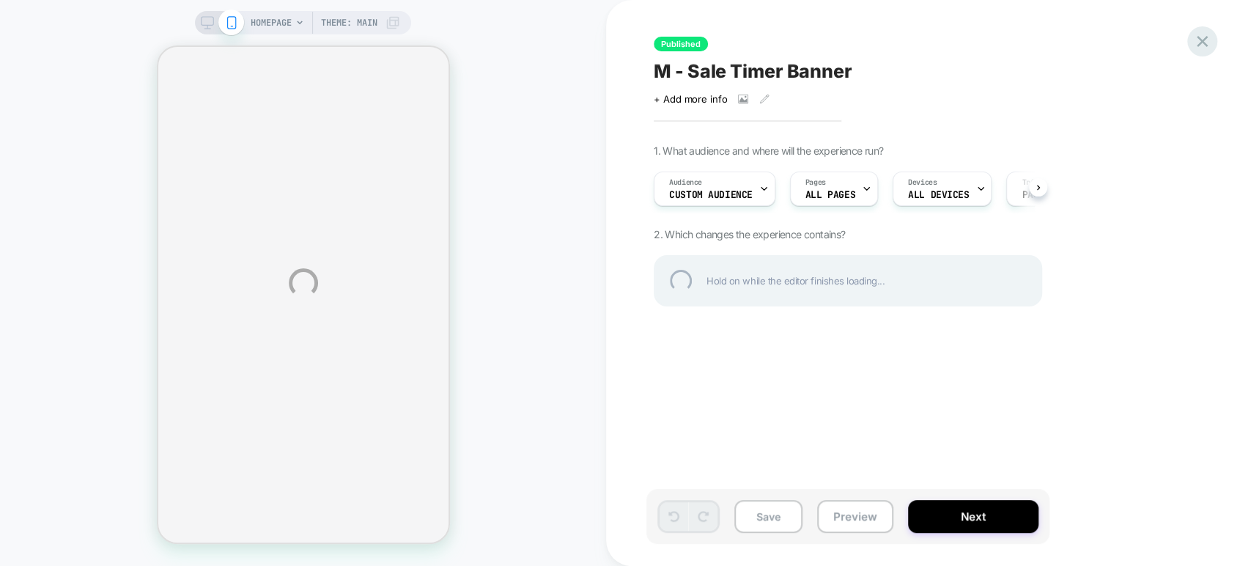
click at [1204, 44] on div at bounding box center [1203, 41] width 30 height 30
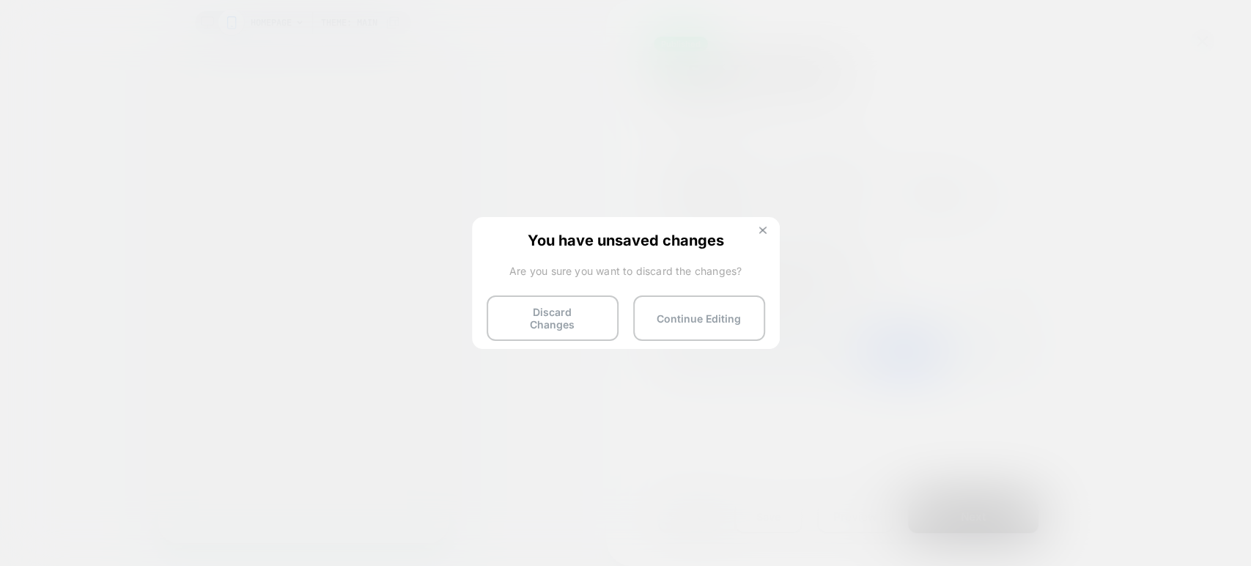
click at [762, 227] on img at bounding box center [762, 230] width 7 height 7
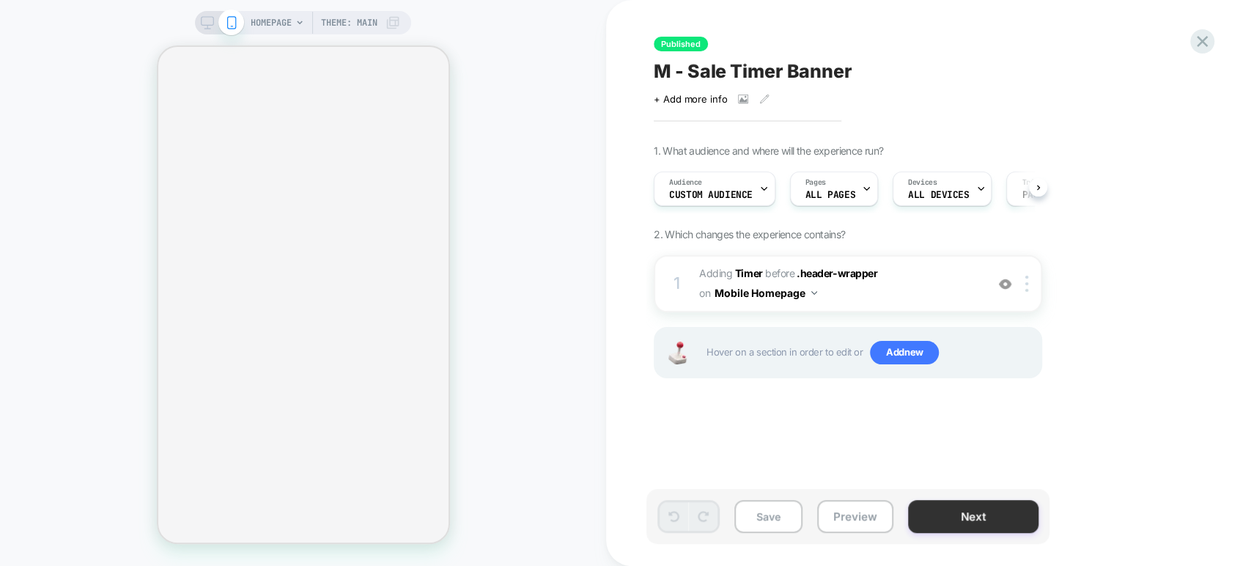
click at [952, 514] on button "Next" at bounding box center [973, 516] width 130 height 33
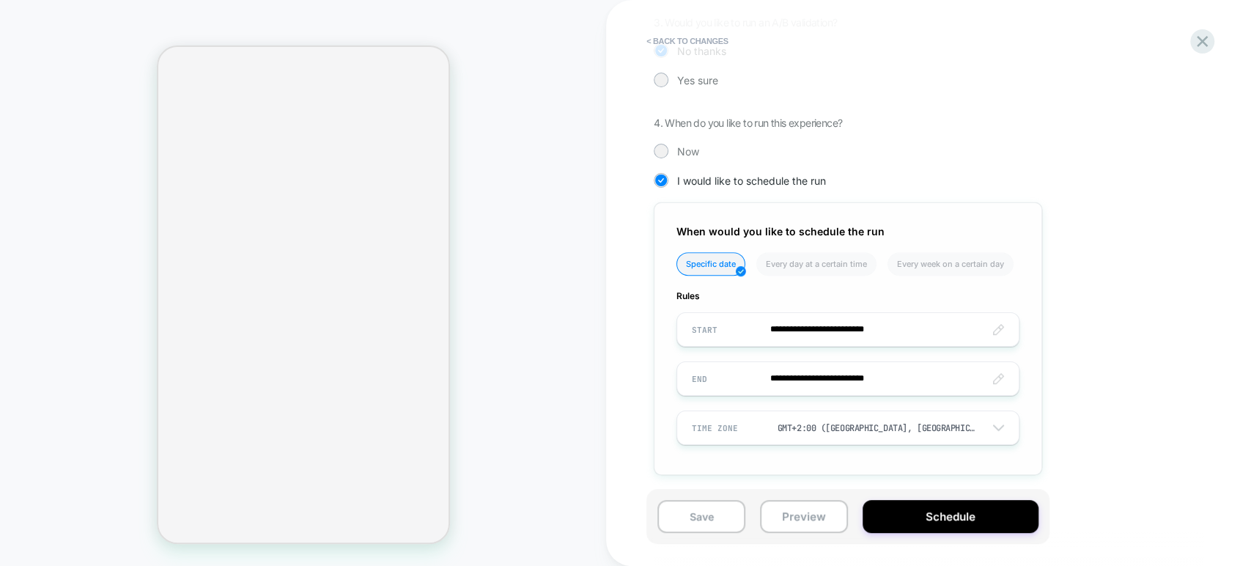
scroll to position [361, 0]
click at [872, 417] on div "GMT+2:00 ([GEOGRAPHIC_DATA], [GEOGRAPHIC_DATA], [GEOGRAPHIC_DATA])" at bounding box center [883, 426] width 210 height 18
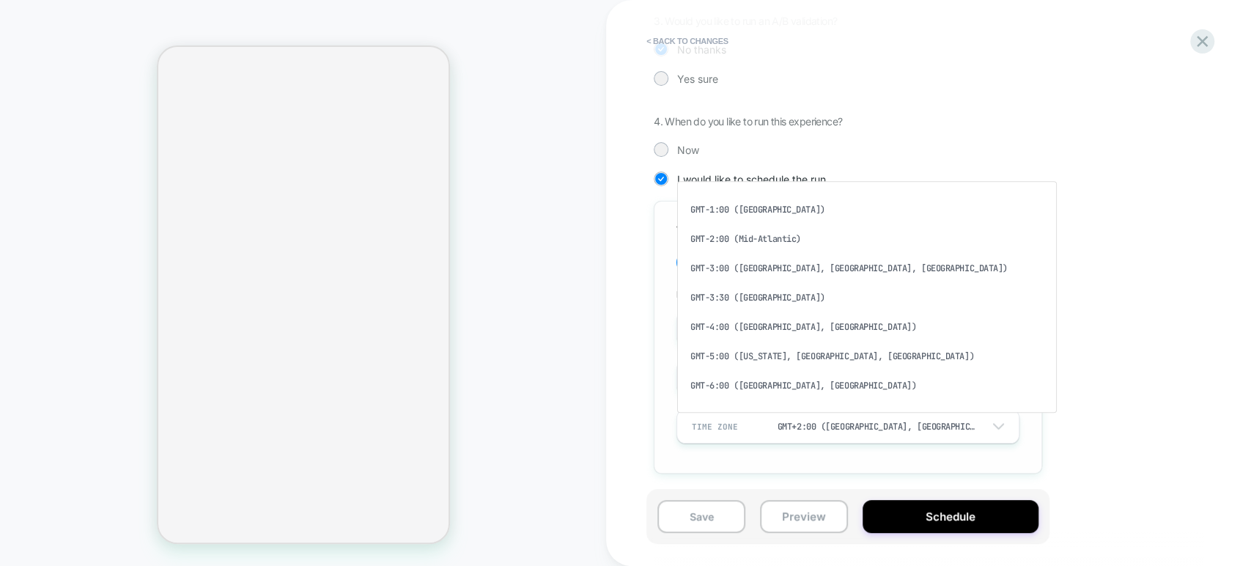
scroll to position [678, 0]
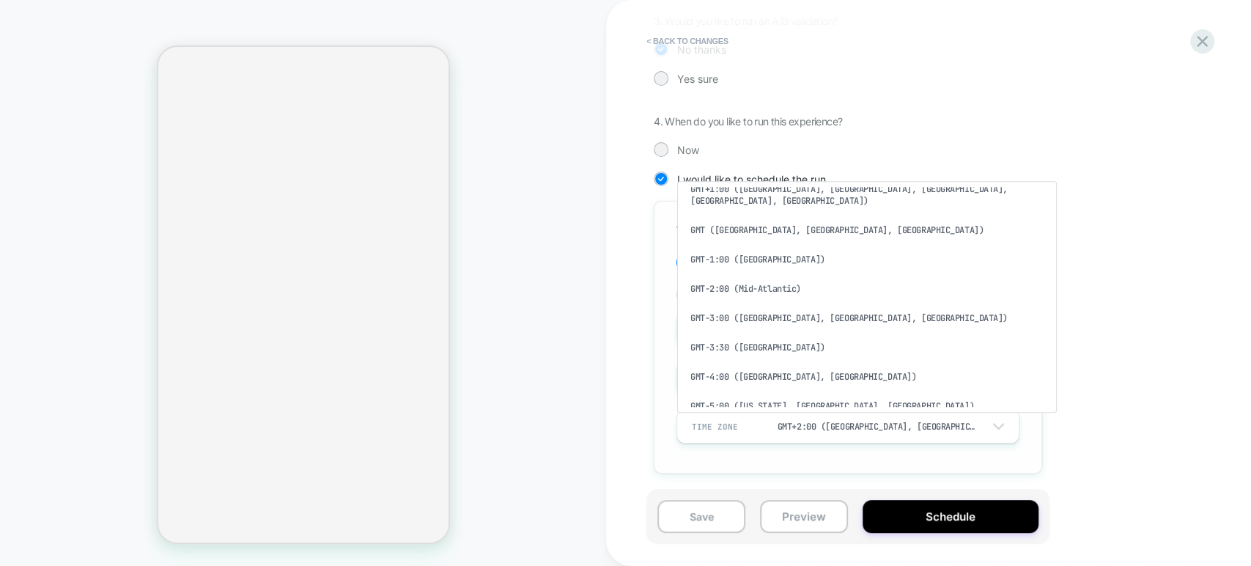
click at [795, 391] on div "GMT-5:00 ([US_STATE], [GEOGRAPHIC_DATA], [GEOGRAPHIC_DATA])" at bounding box center [867, 405] width 368 height 29
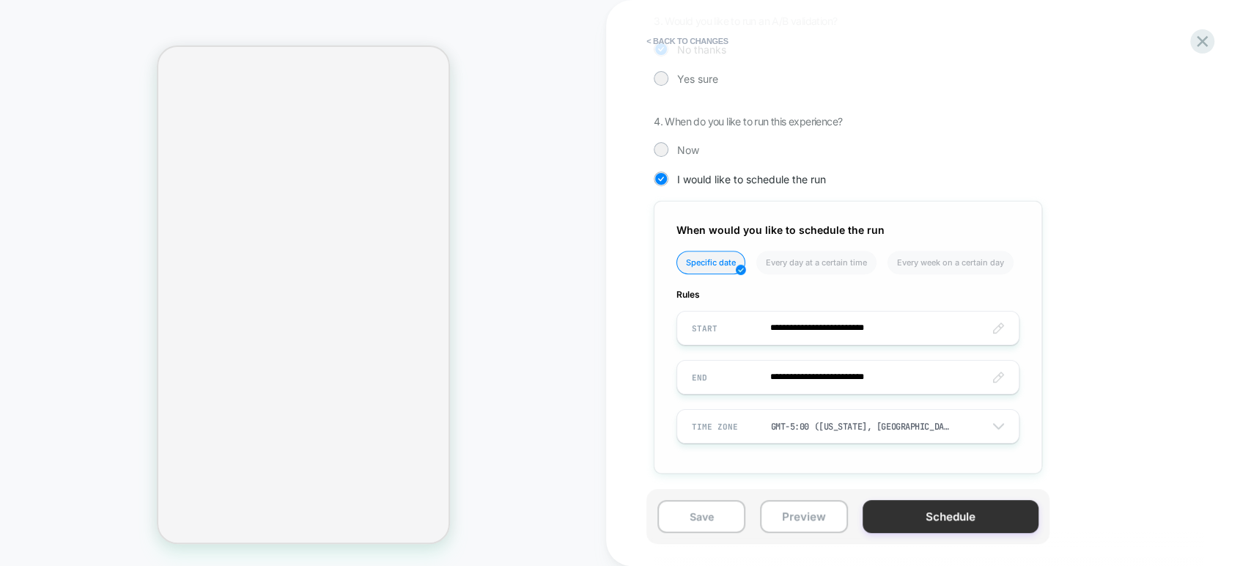
click at [891, 518] on button "Schedule" at bounding box center [951, 516] width 176 height 33
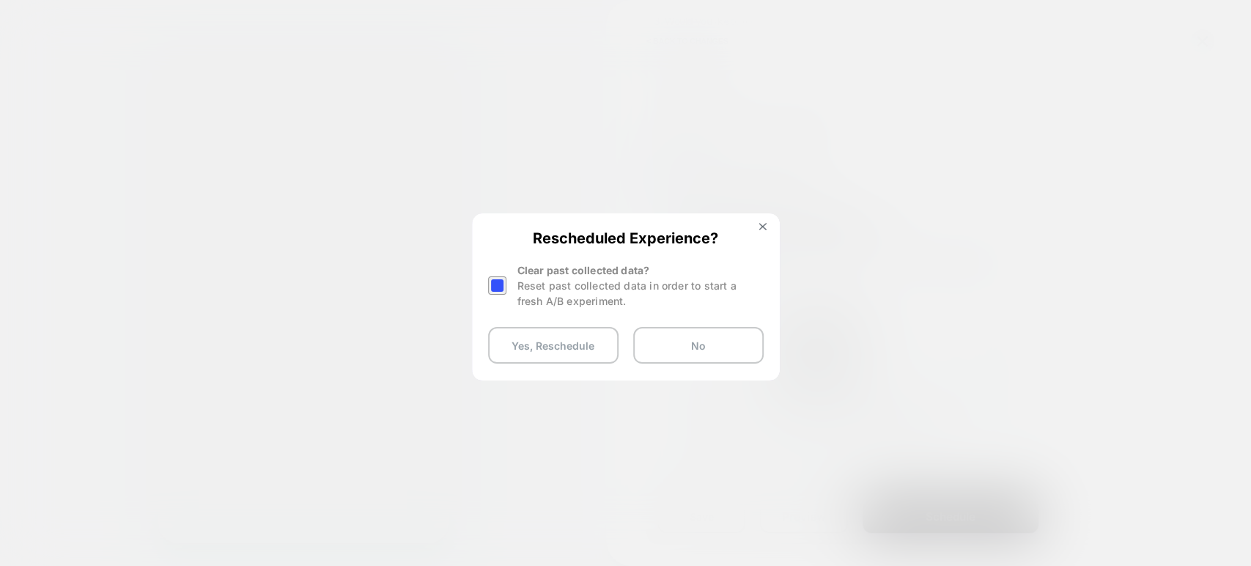
click at [498, 280] on div at bounding box center [497, 285] width 18 height 18
click at [555, 341] on button "Yes, Reschedule" at bounding box center [553, 345] width 130 height 37
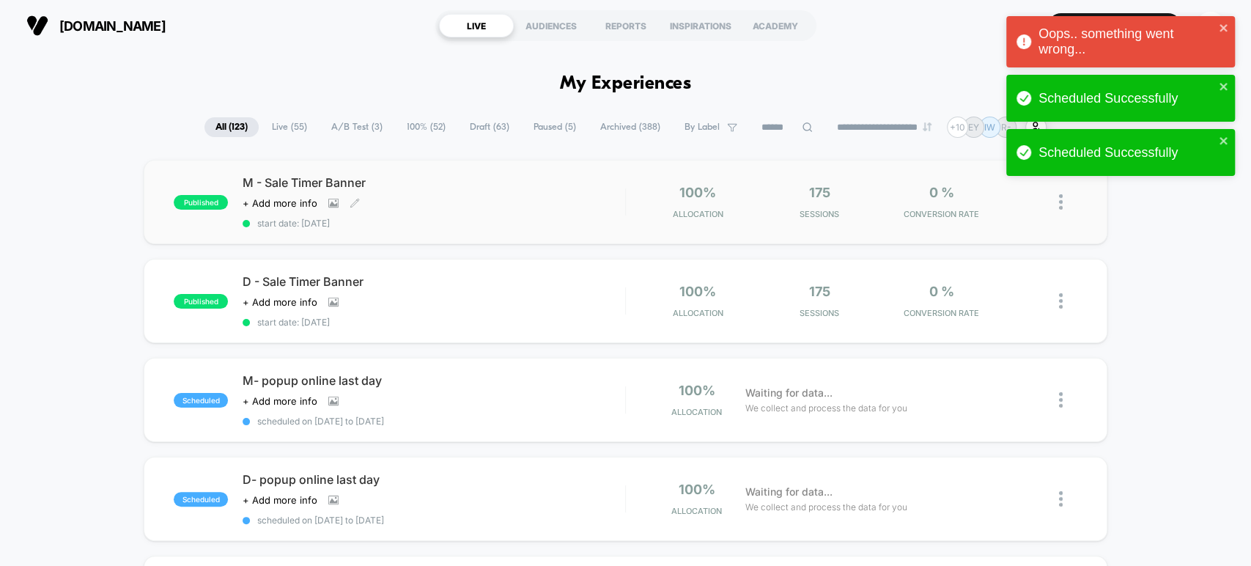
click at [420, 213] on div "M - Sale Timer Banner Click to view images Click to edit experience details + A…" at bounding box center [434, 202] width 382 height 54
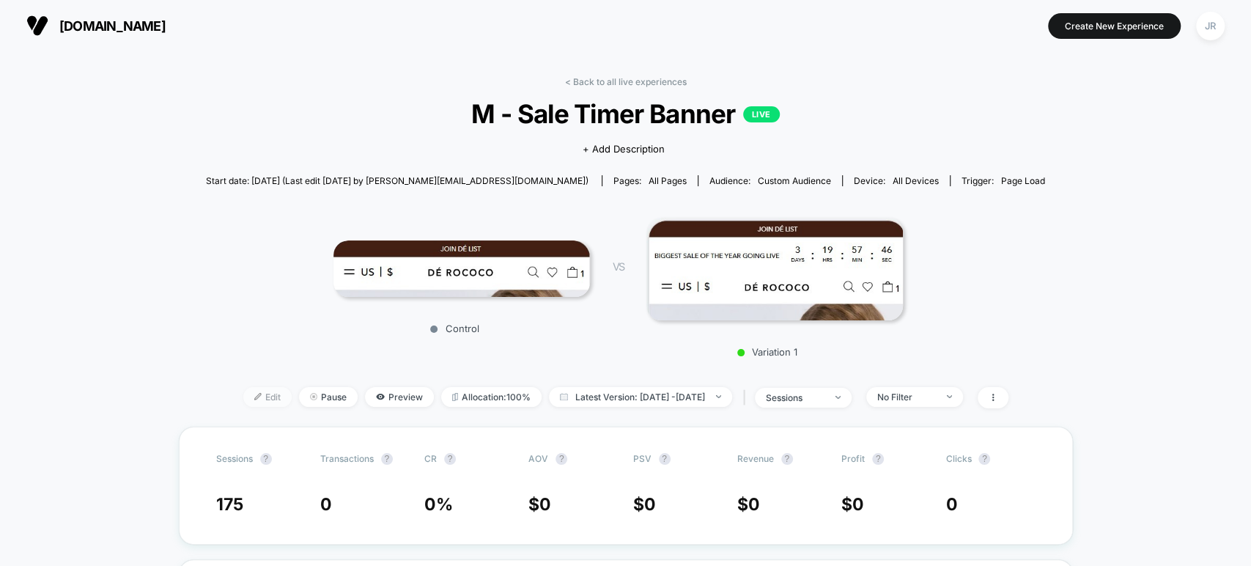
click at [245, 395] on span "Edit" at bounding box center [267, 397] width 48 height 20
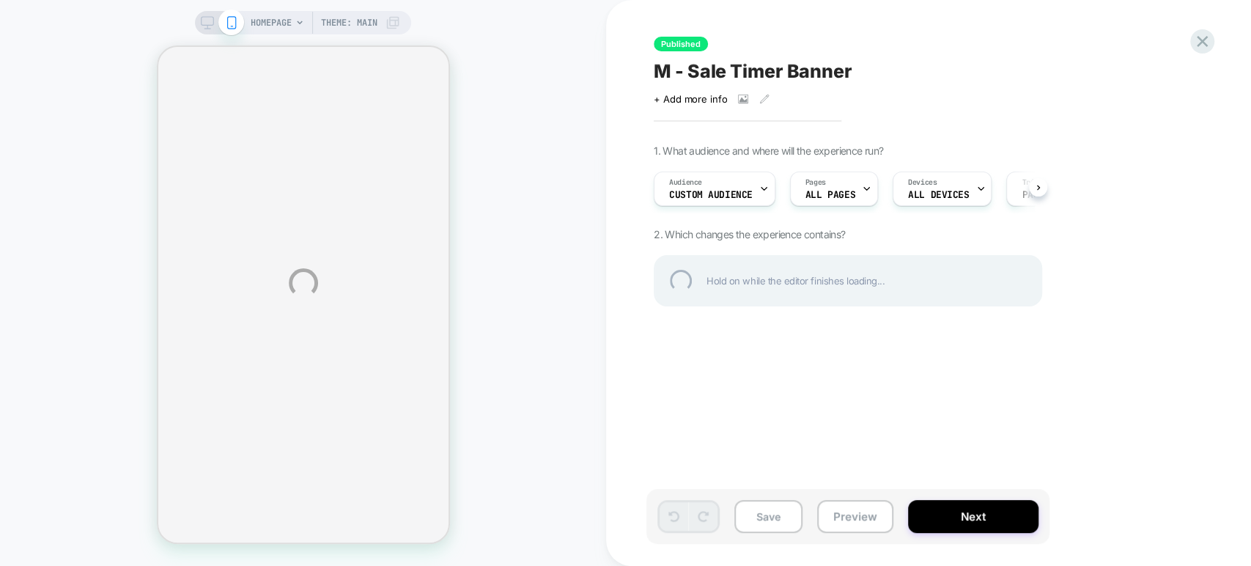
click at [965, 519] on div "HOMEPAGE Theme: MAIN Published M - Sale Timer Banner Click to view images Click…" at bounding box center [625, 283] width 1251 height 566
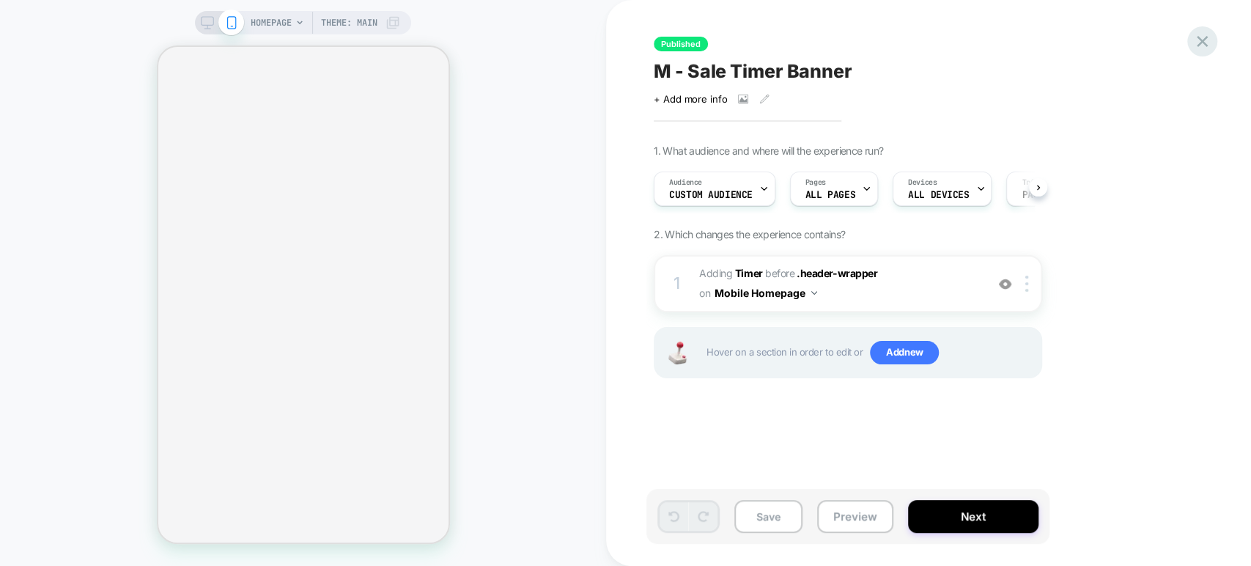
click at [1210, 40] on icon at bounding box center [1203, 42] width 20 height 20
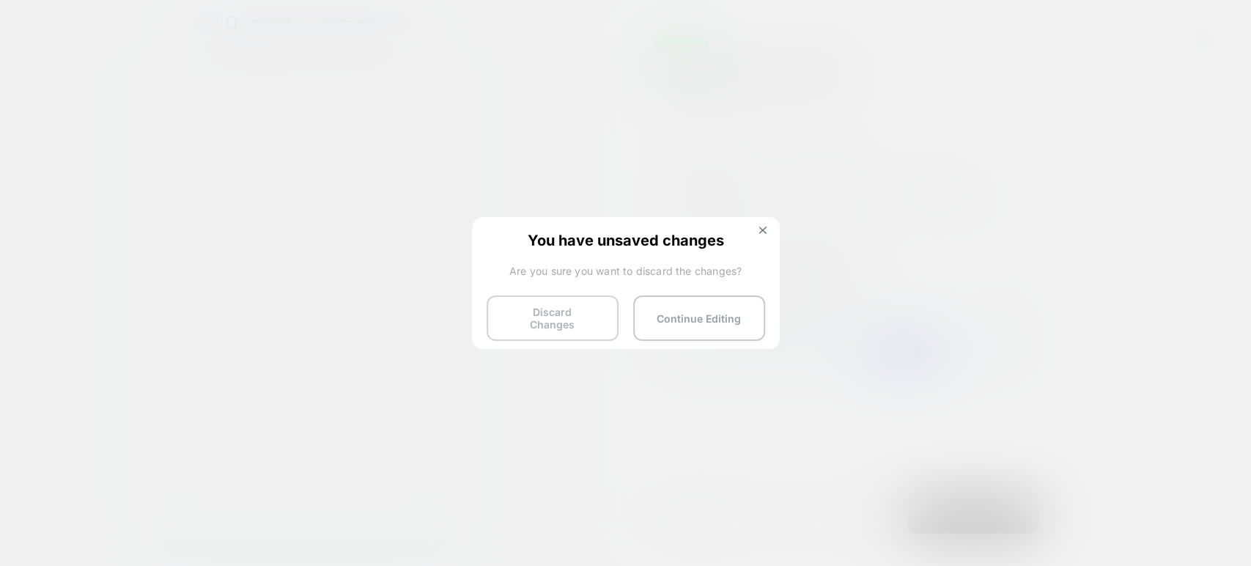
click at [557, 318] on button "Discard Changes" at bounding box center [553, 317] width 132 height 45
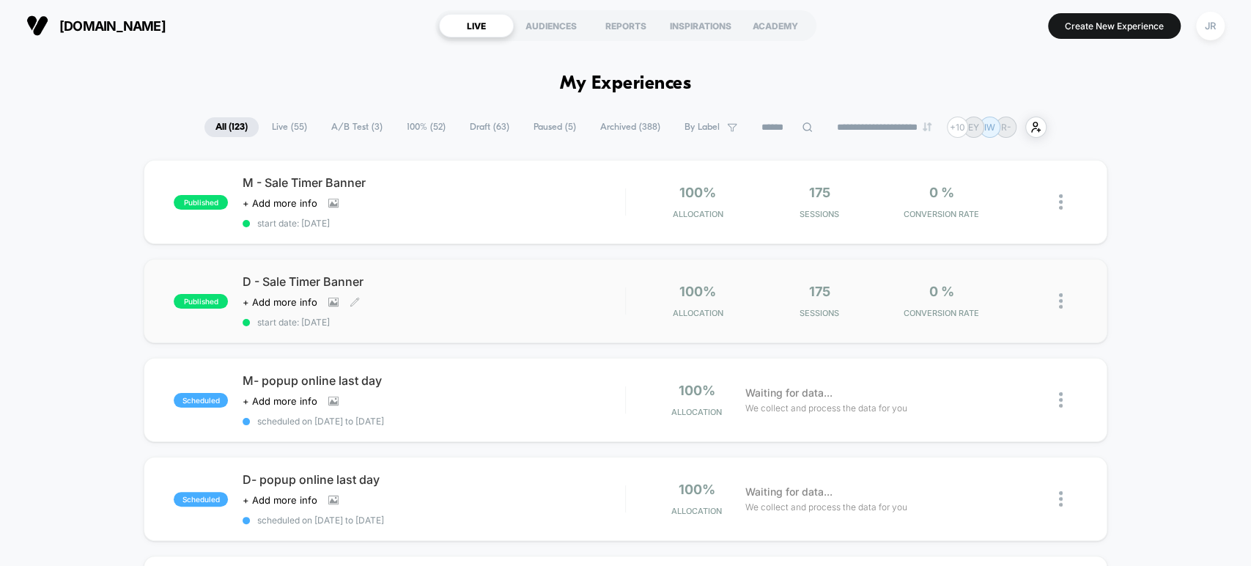
click at [420, 296] on div "Click to view images Click to edit experience details + Add more info" at bounding box center [377, 302] width 268 height 12
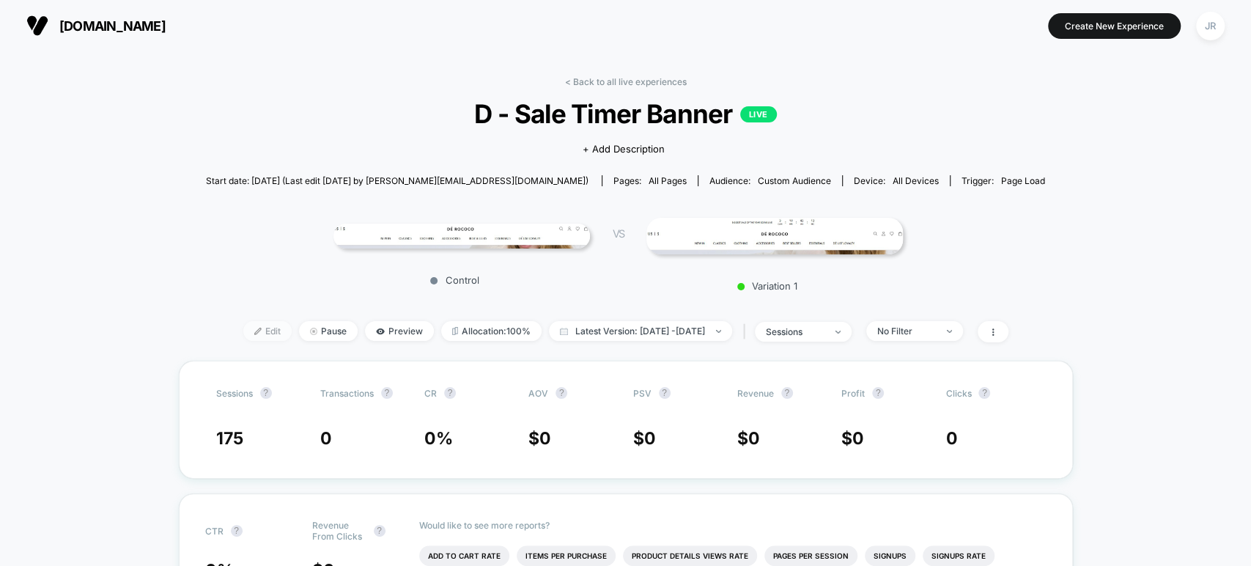
click at [248, 328] on span "Edit" at bounding box center [267, 331] width 48 height 20
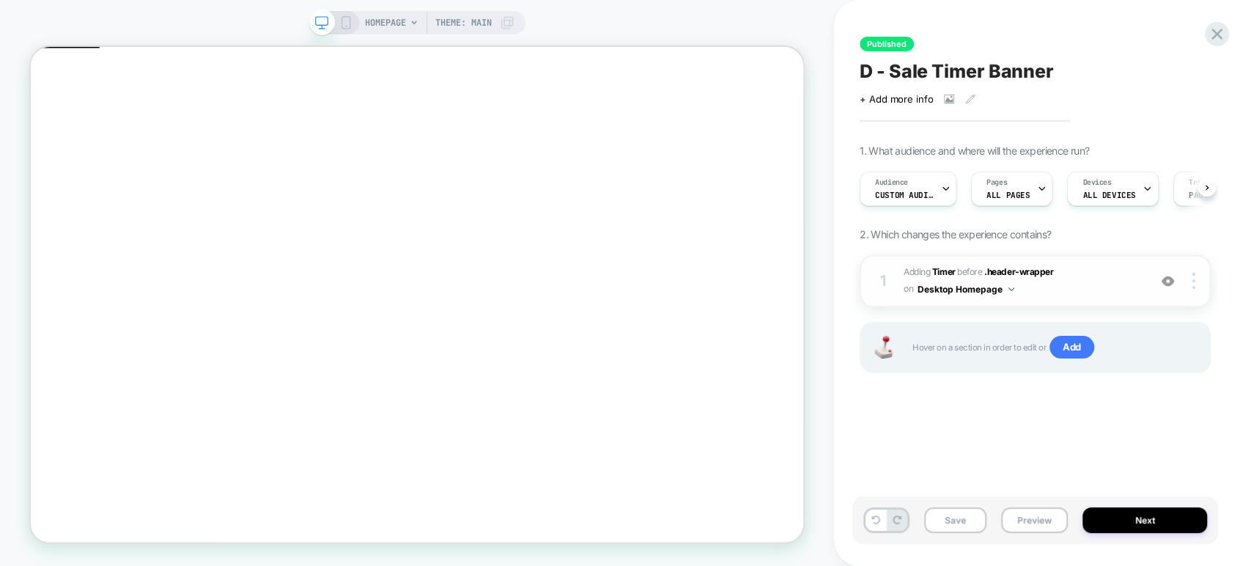
click at [1089, 284] on span "#_loomi_addon_1758463629226 Adding Timer BEFORE .header-wrapper .header-wrapper…" at bounding box center [1023, 281] width 238 height 34
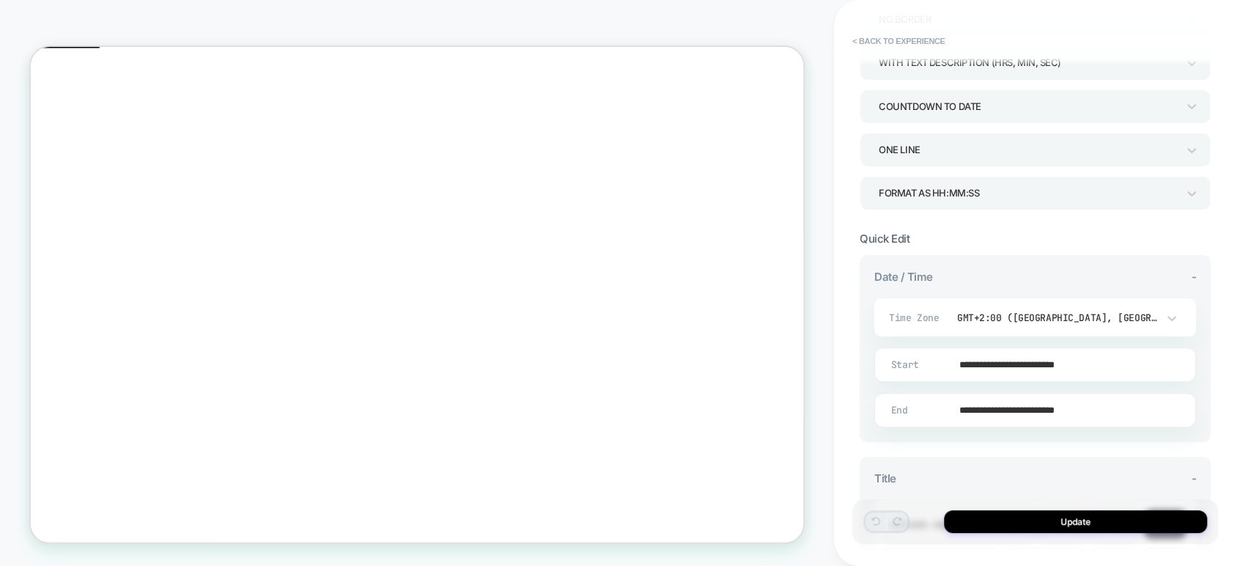
scroll to position [163, 0]
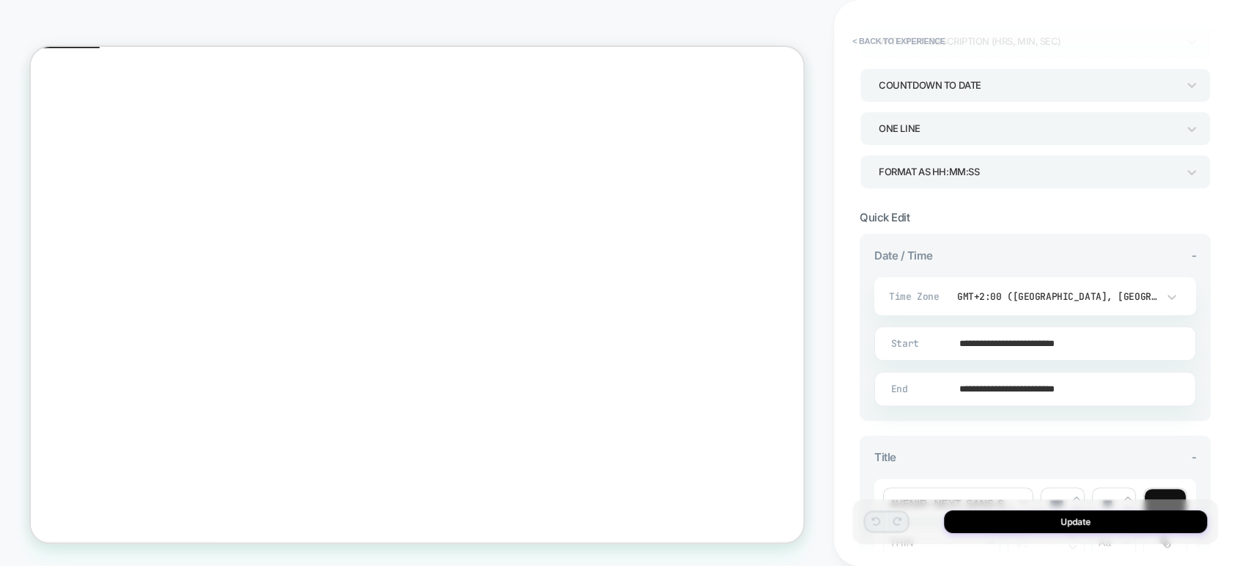
click at [1096, 290] on div "GMT+2:00 (Athens, Helsinki, Jerusalem)" at bounding box center [1057, 296] width 200 height 12
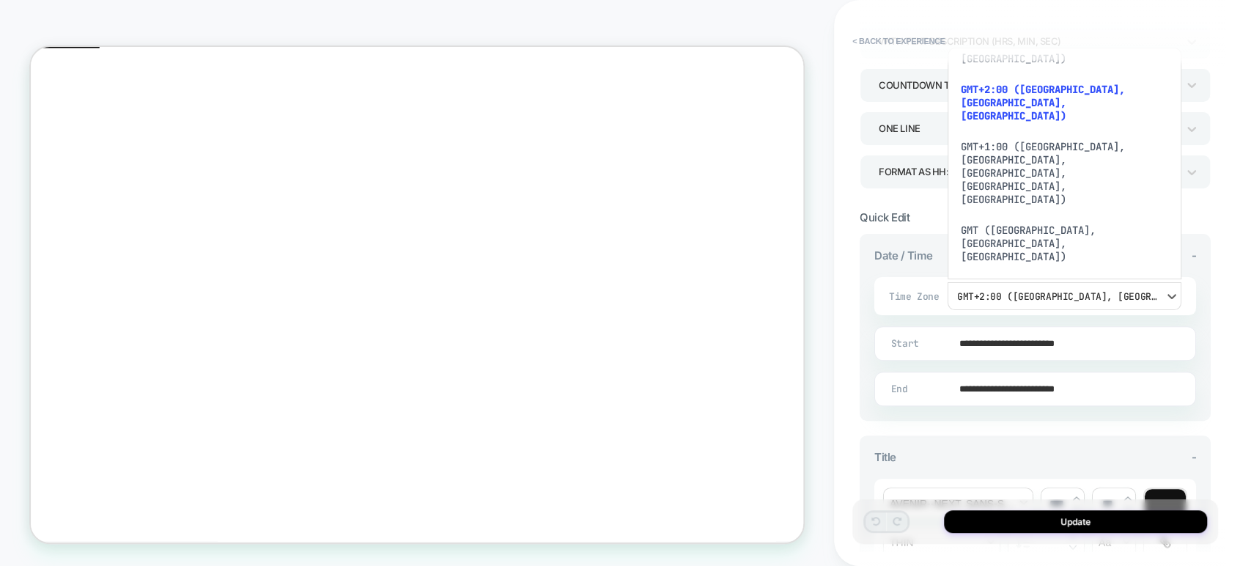
scroll to position [940, 0]
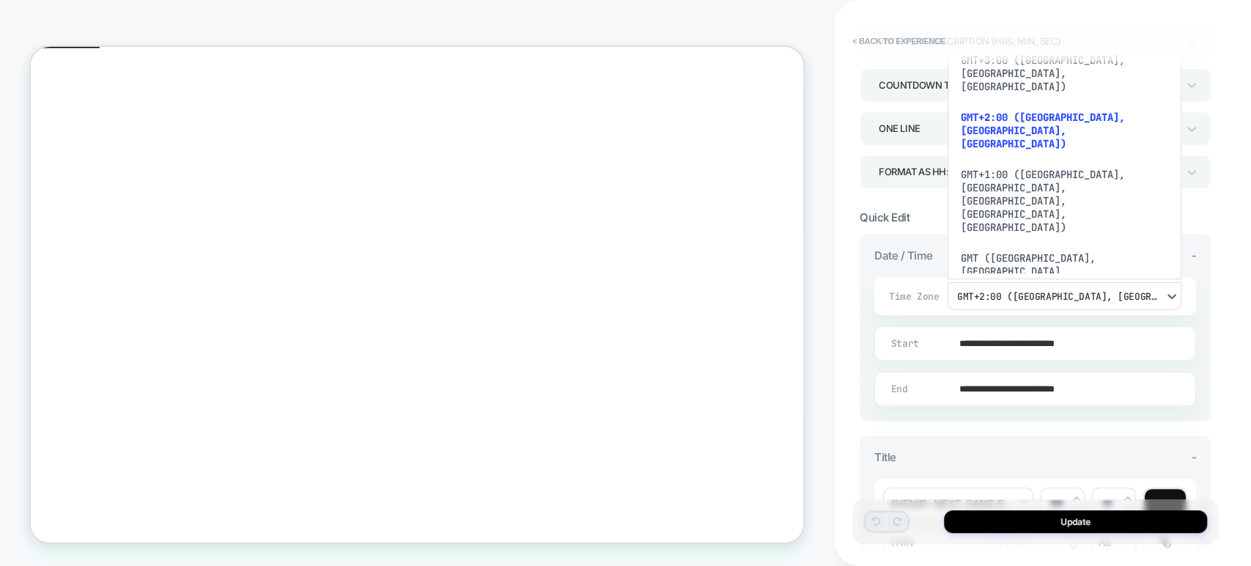
click at [1061, 493] on div "GMT-5:00 ([US_STATE], [GEOGRAPHIC_DATA], [GEOGRAPHIC_DATA])" at bounding box center [1065, 521] width 222 height 57
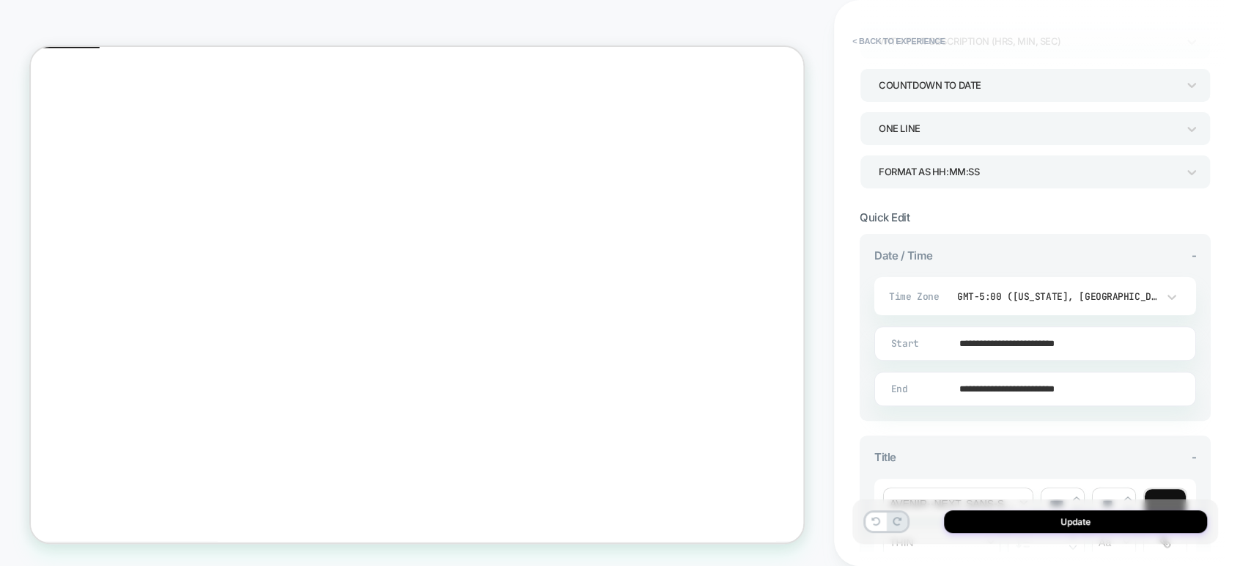
click at [795, 15] on div "HOMEPAGE Theme: MAIN" at bounding box center [417, 283] width 834 height 537
click at [1003, 520] on button "Update" at bounding box center [1075, 521] width 263 height 23
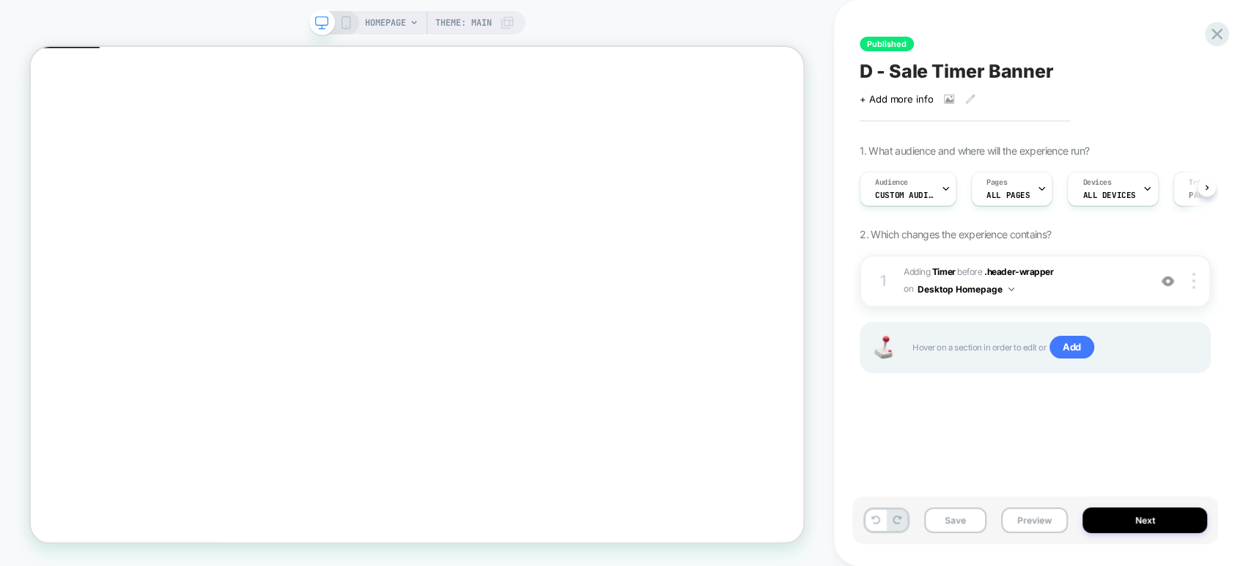
scroll to position [0, 0]
click at [1117, 521] on button "Next" at bounding box center [1145, 520] width 125 height 26
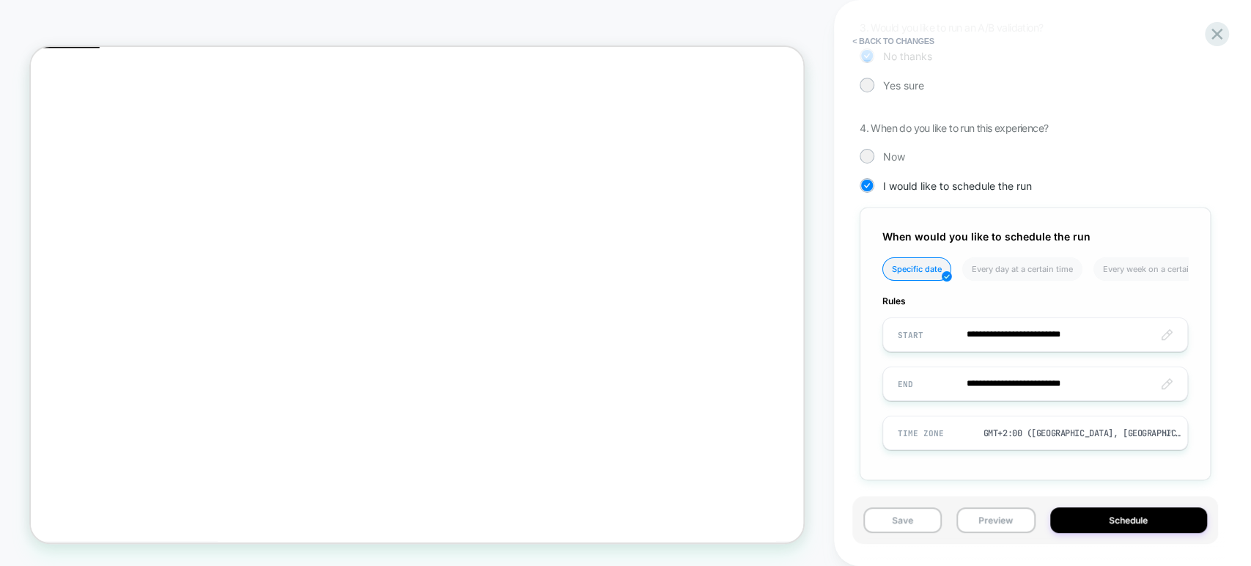
scroll to position [383, 0]
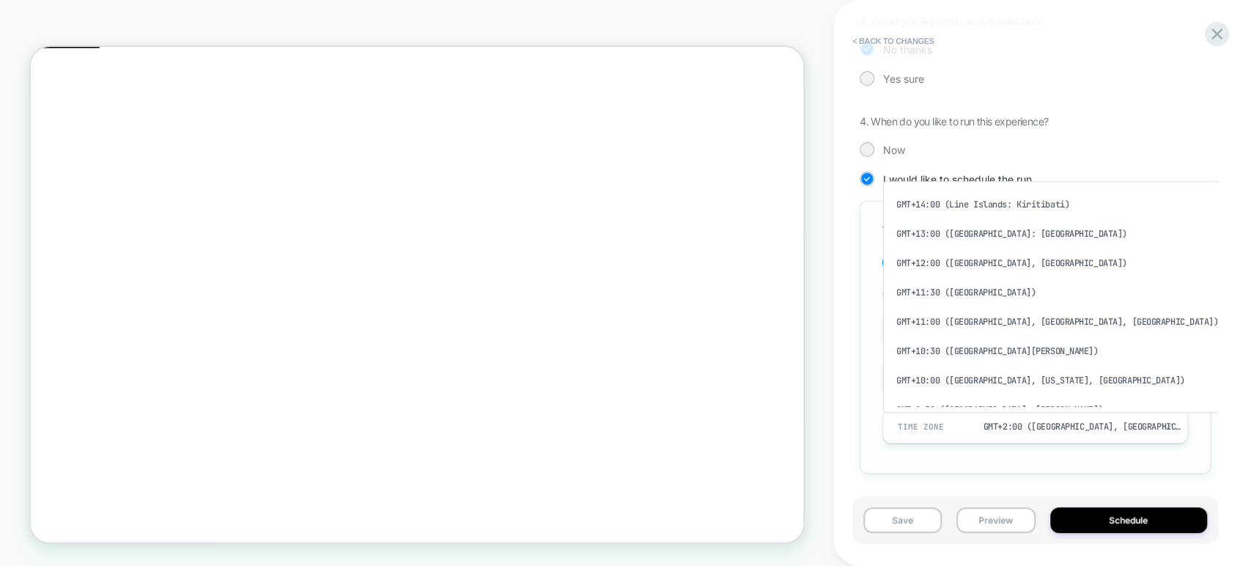
click at [1064, 427] on div "GMT+2:00 (Athens, Helsinki, Jerusalem)" at bounding box center [1083, 427] width 199 height 12
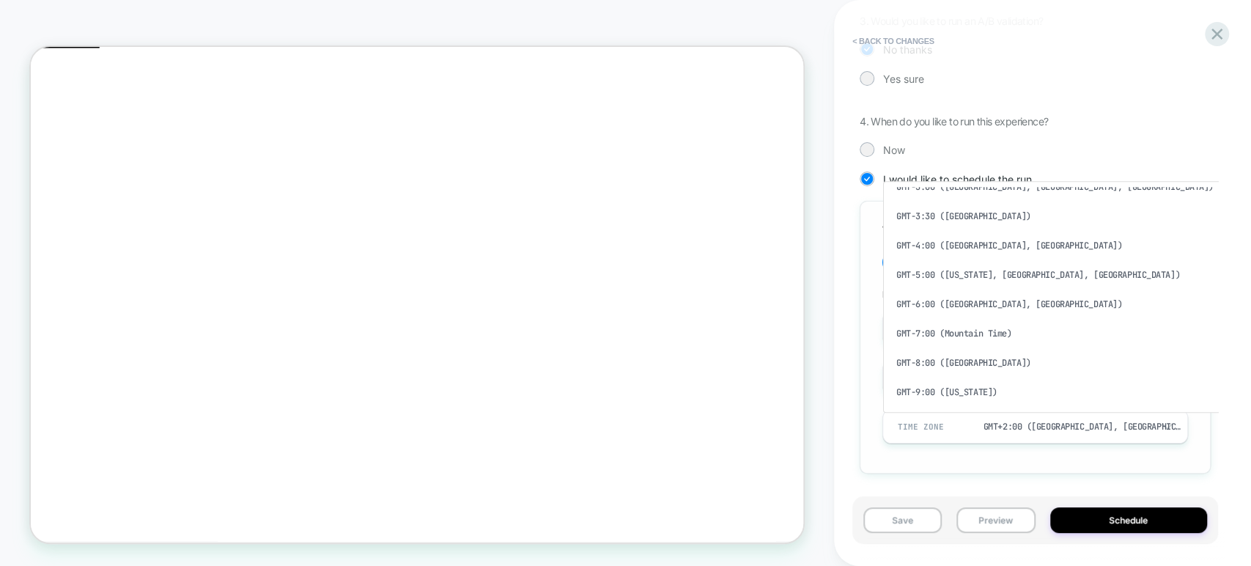
scroll to position [814, 0]
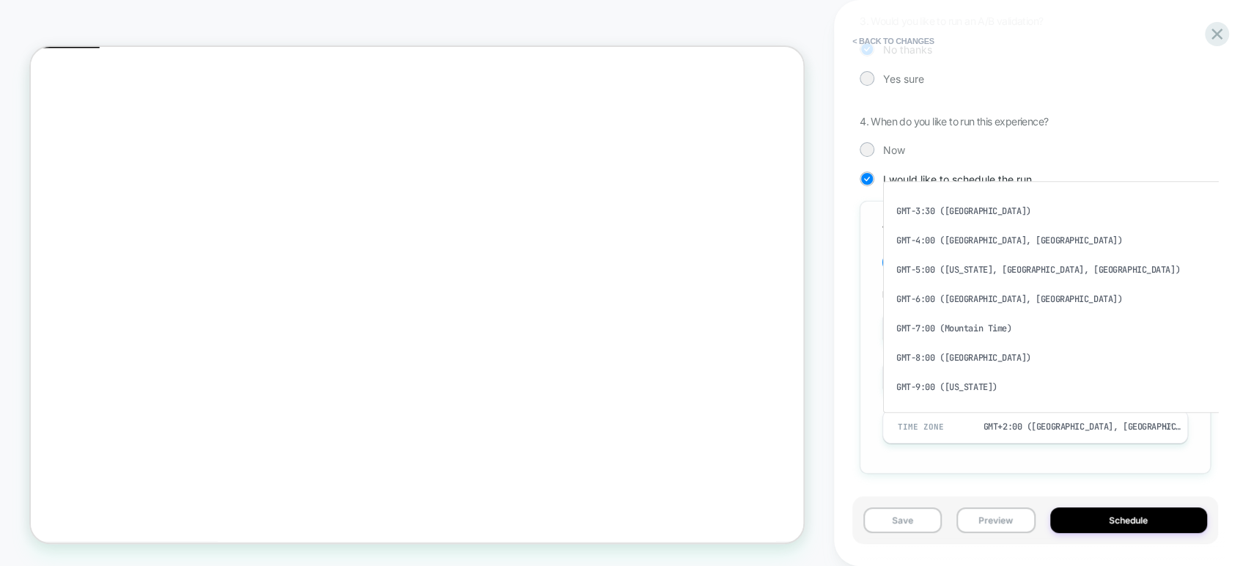
click at [973, 255] on div "GMT-5:00 ([US_STATE], [GEOGRAPHIC_DATA], [GEOGRAPHIC_DATA])" at bounding box center [1073, 269] width 368 height 29
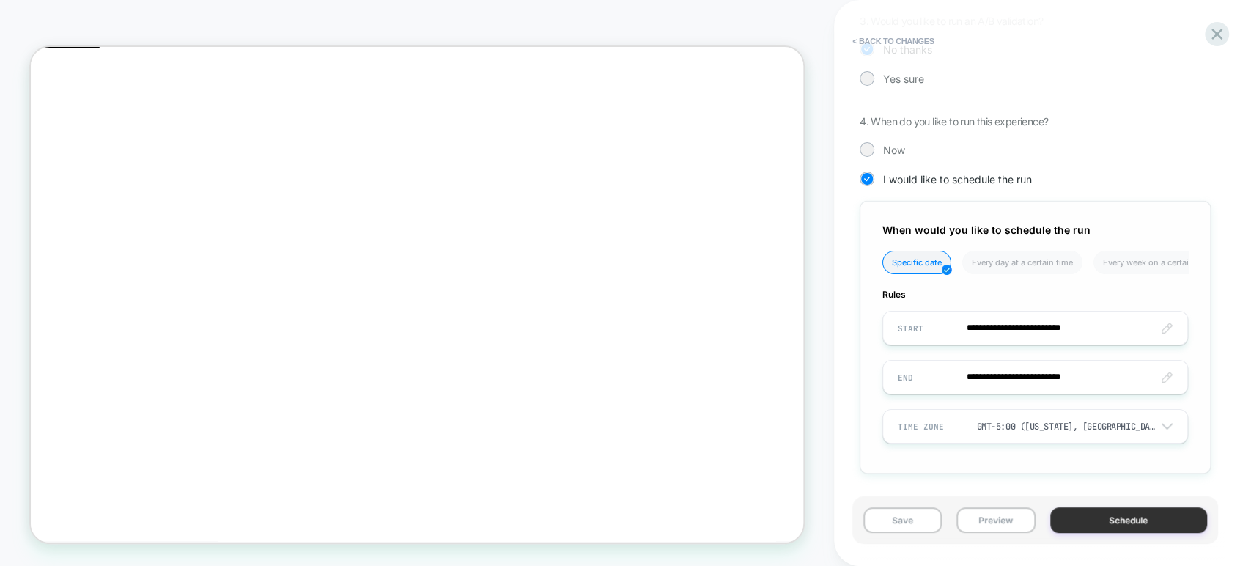
click at [1088, 518] on button "Schedule" at bounding box center [1129, 520] width 158 height 26
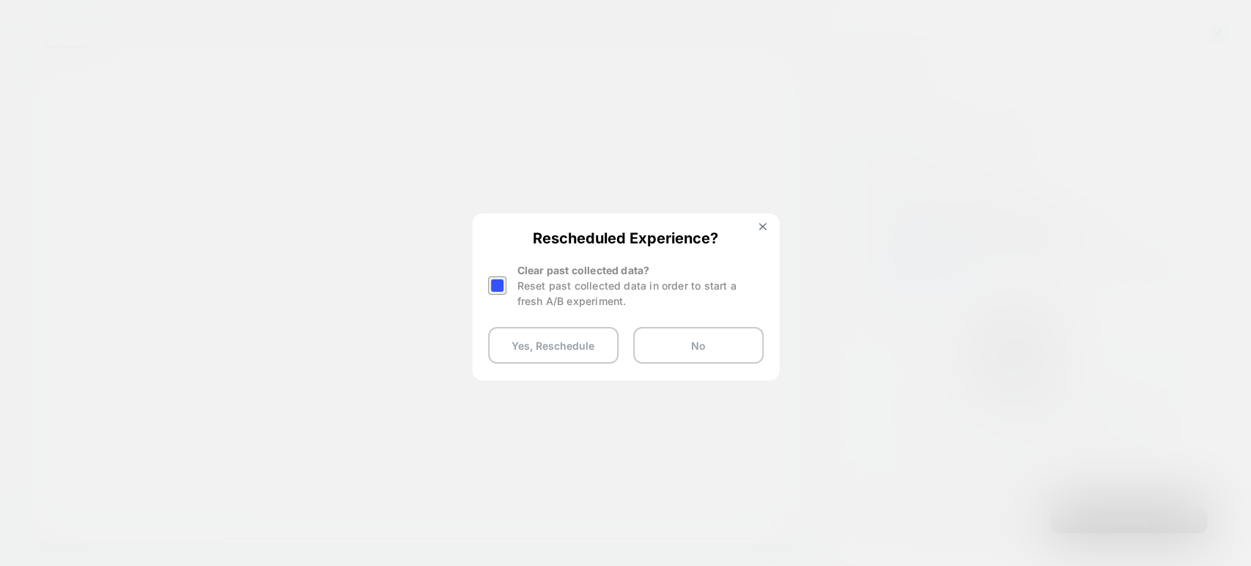
click at [498, 284] on div at bounding box center [497, 285] width 18 height 18
click at [548, 346] on button "Yes, Reschedule" at bounding box center [553, 345] width 130 height 37
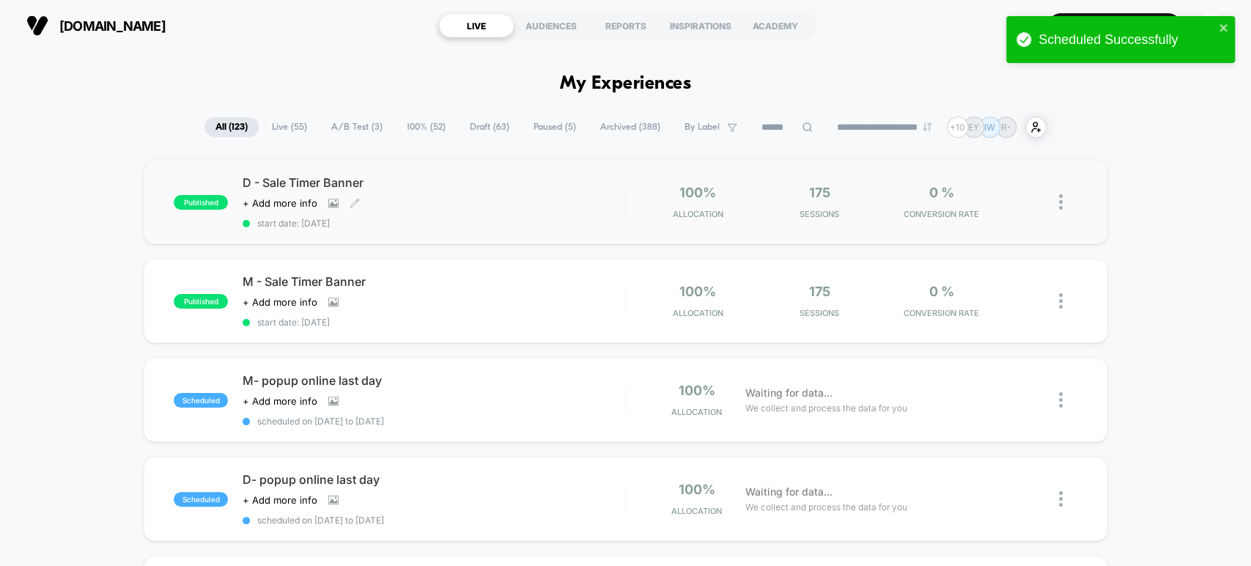
click at [490, 204] on div "Click to view images Click to edit experience details + Add more info" at bounding box center [377, 203] width 268 height 12
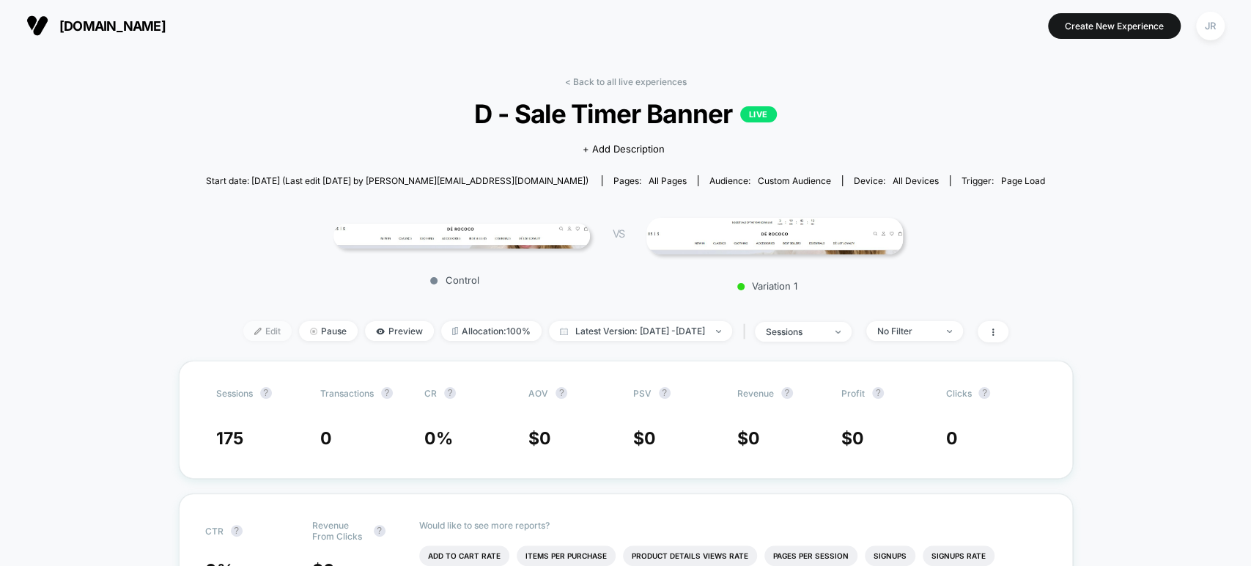
click at [246, 329] on span "Edit" at bounding box center [267, 331] width 48 height 20
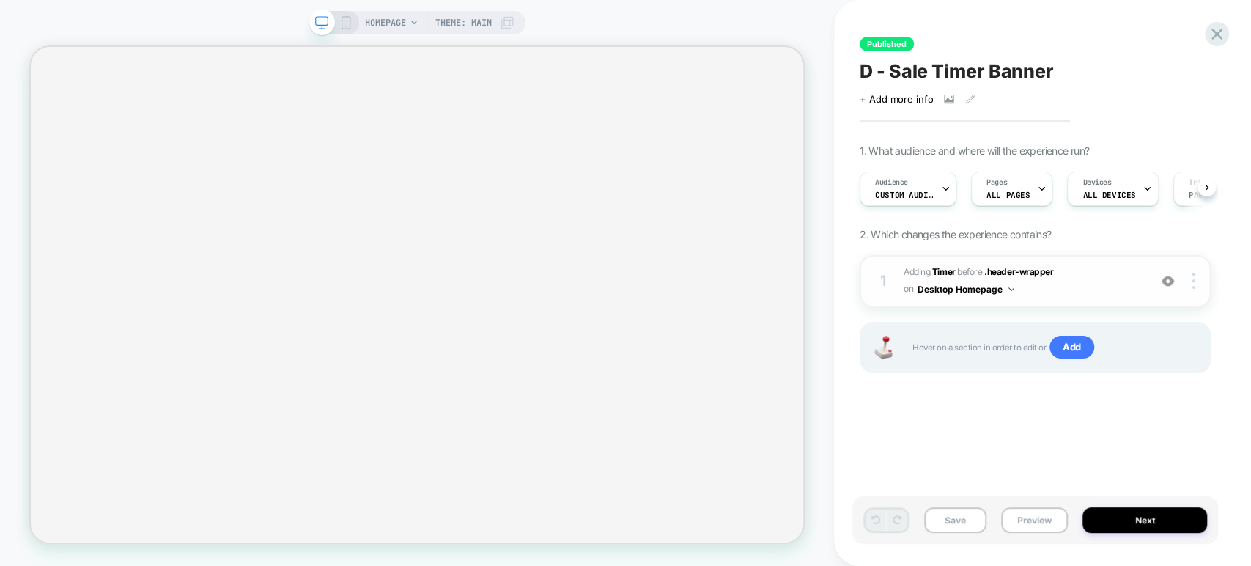
click at [1096, 291] on span "#_loomi_addon_1758463629226 Adding Timer BEFORE .header-wrapper .header-wrapper…" at bounding box center [1023, 281] width 238 height 34
click at [1070, 290] on span "#_loomi_addon_1758463629226 Adding Timer BEFORE .header-wrapper .header-wrapper…" at bounding box center [1023, 281] width 238 height 34
click at [1087, 292] on span "#_loomi_addon_1758463629226 Adding Timer BEFORE .header-wrapper .header-wrapper…" at bounding box center [1023, 281] width 238 height 34
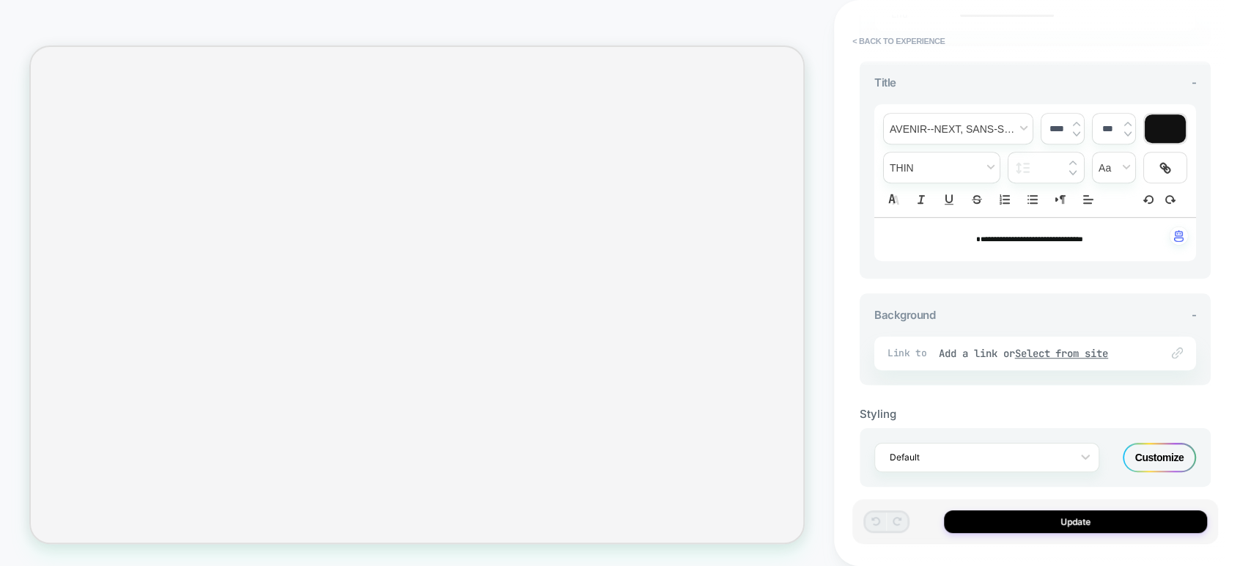
scroll to position [547, 0]
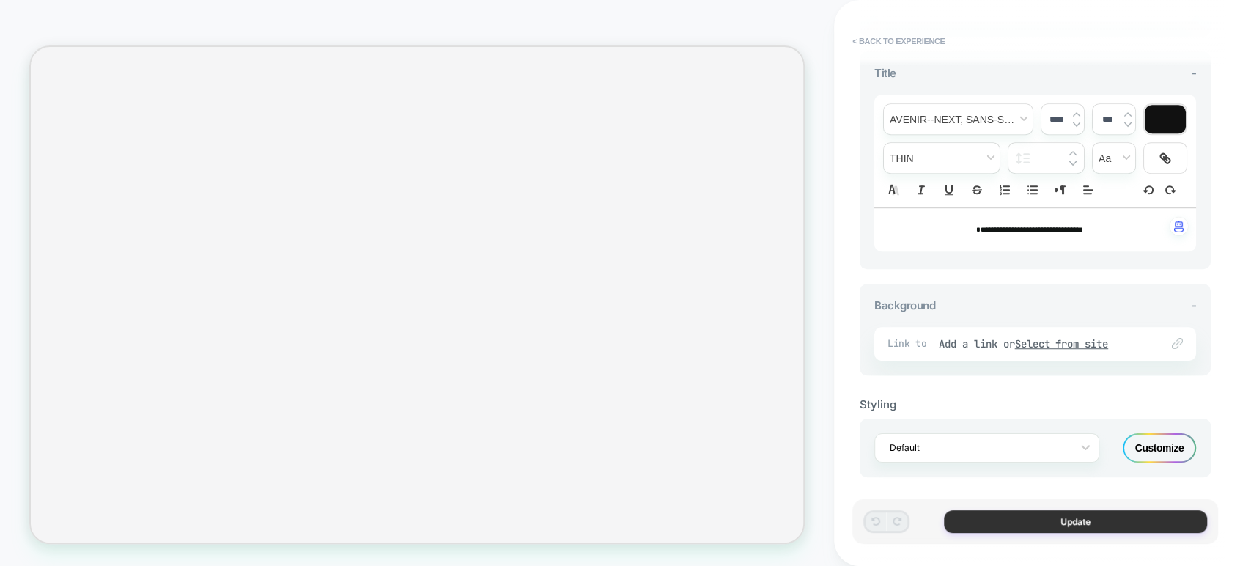
click at [963, 523] on button "Update" at bounding box center [1075, 521] width 263 height 23
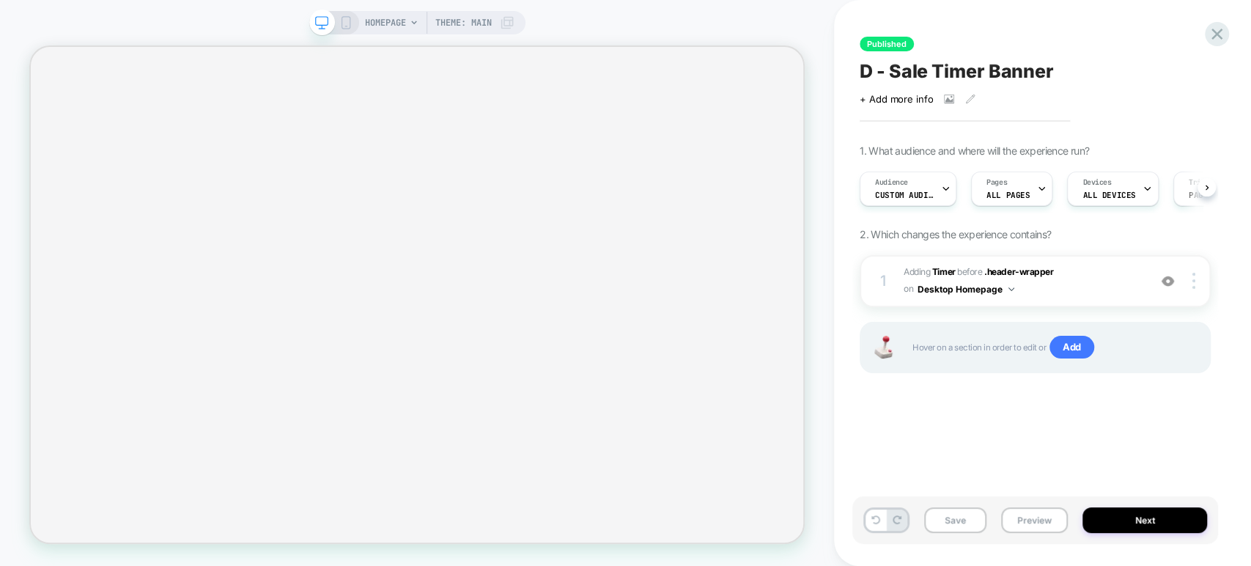
scroll to position [0, 0]
click at [1110, 527] on button "Next" at bounding box center [1145, 520] width 125 height 26
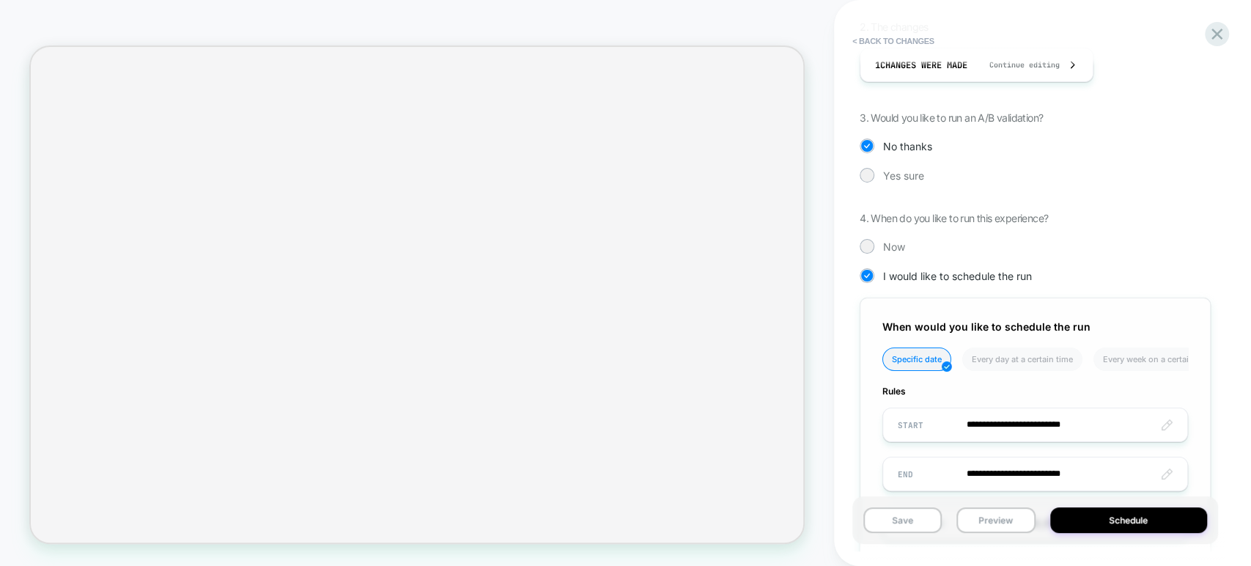
scroll to position [383, 0]
